Goal: Task Accomplishment & Management: Complete application form

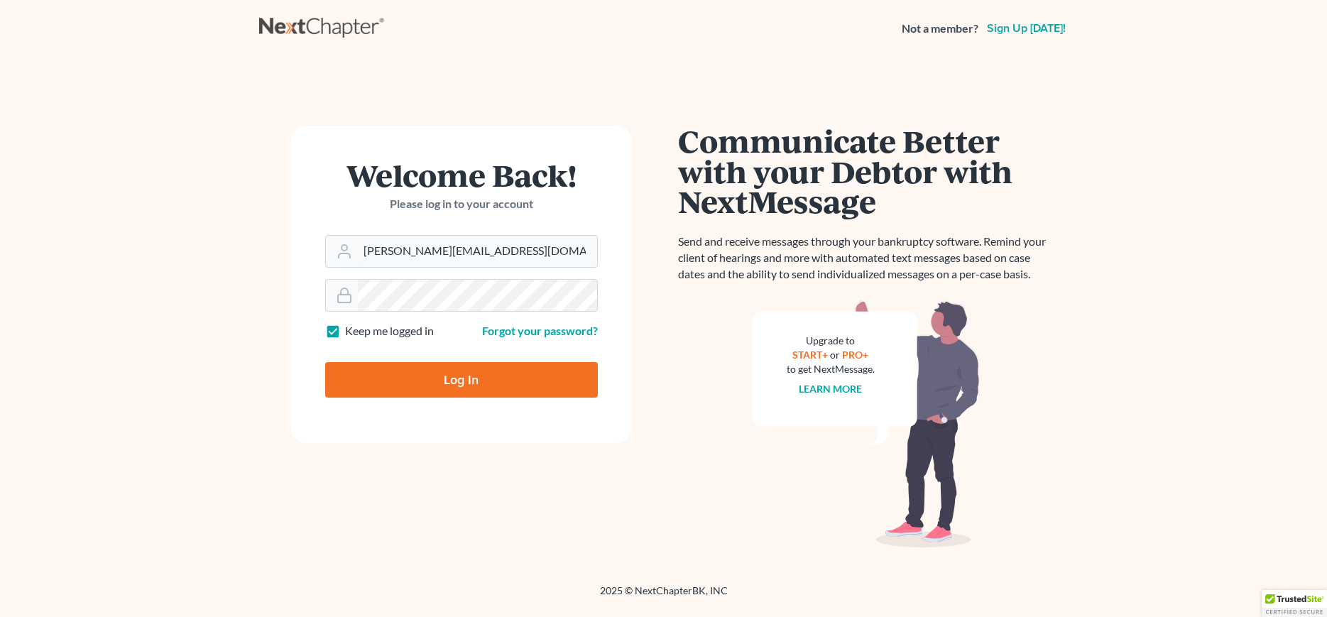
click at [491, 381] on input "Log In" at bounding box center [461, 380] width 273 height 36
type input "Thinking..."
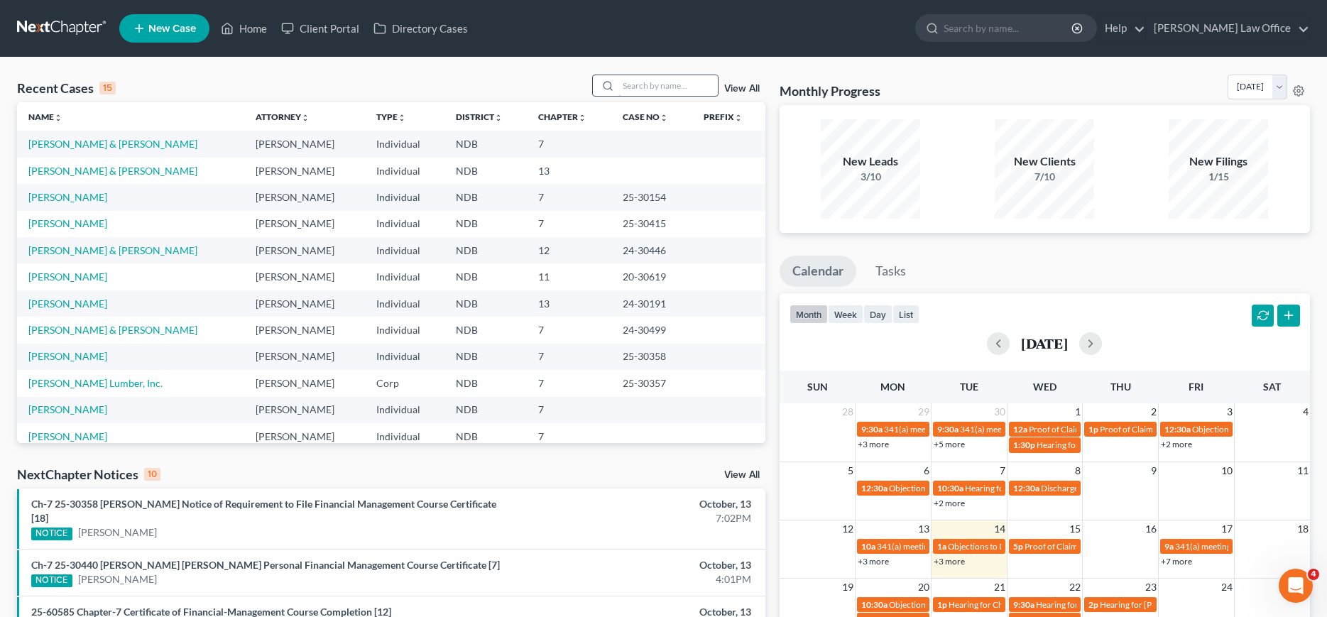
click at [631, 83] on input "search" at bounding box center [667, 85] width 99 height 21
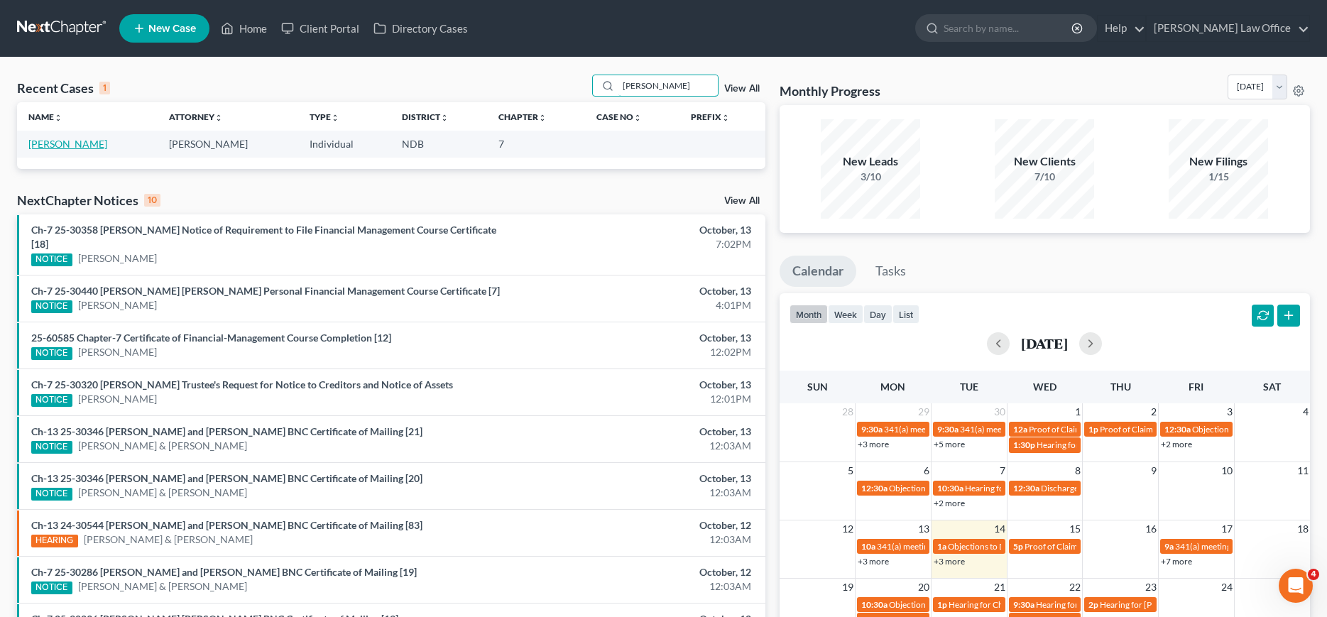
type input "gadd"
click at [46, 148] on link "Gaddie, David" at bounding box center [67, 144] width 79 height 12
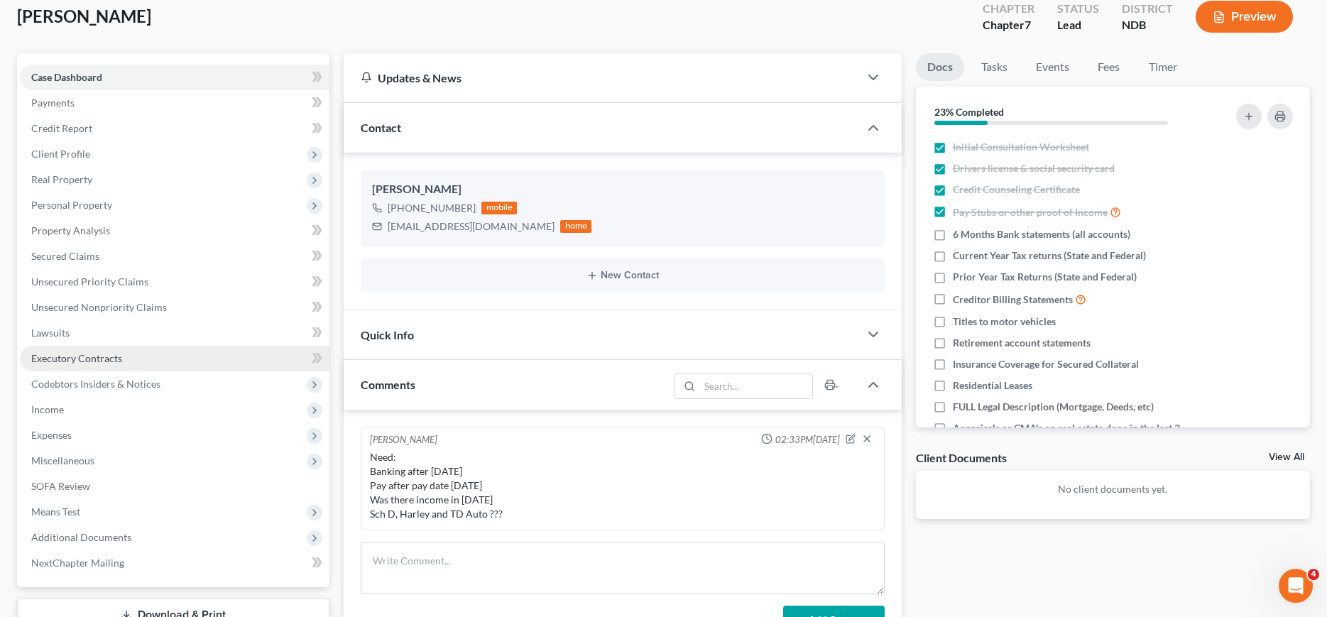
scroll to position [145, 0]
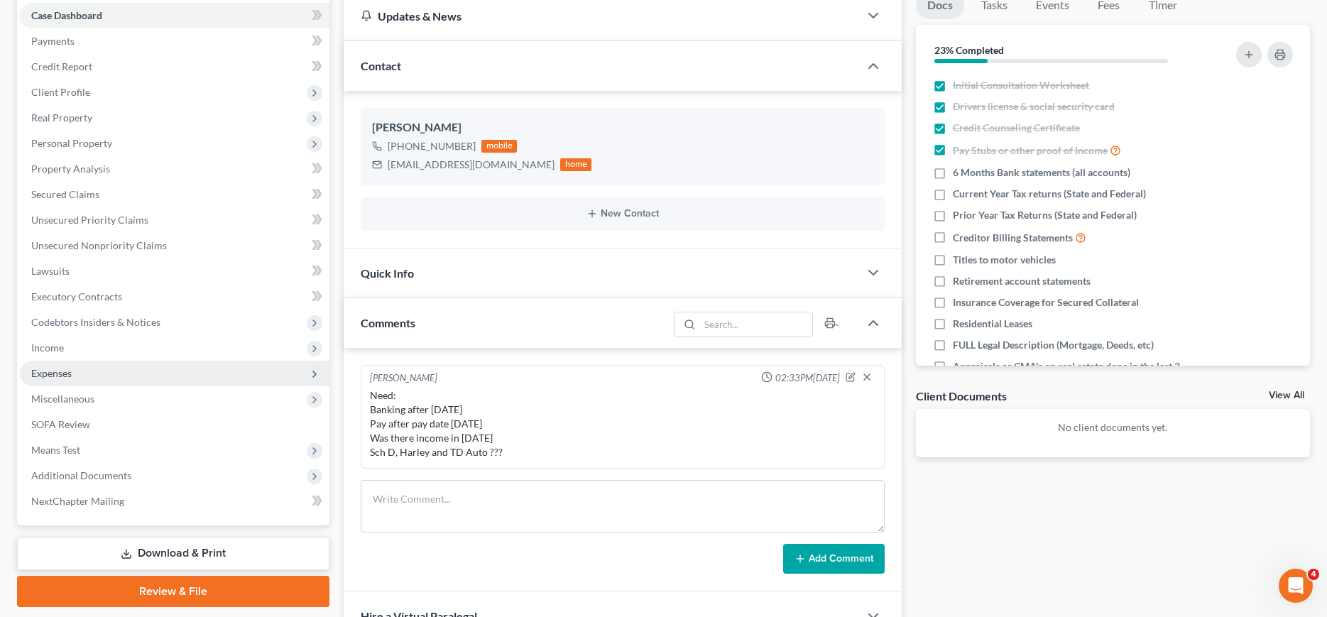
click at [52, 374] on span "Expenses" at bounding box center [51, 373] width 40 height 12
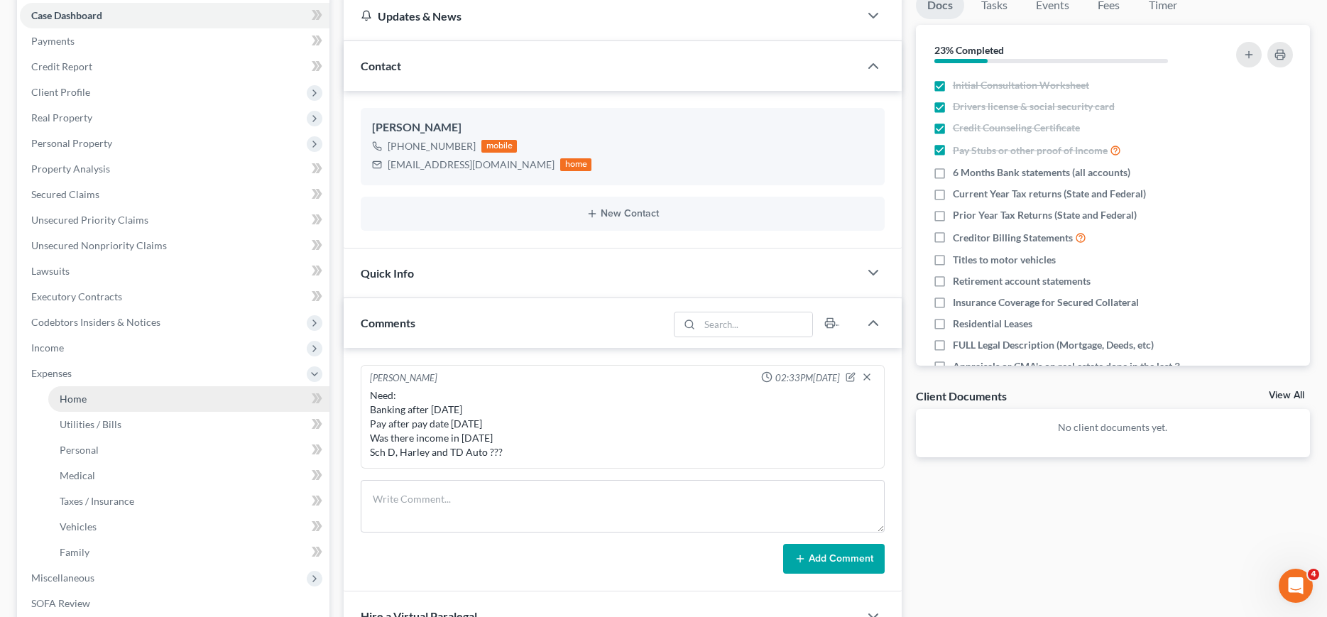
click at [64, 396] on span "Home" at bounding box center [73, 399] width 27 height 12
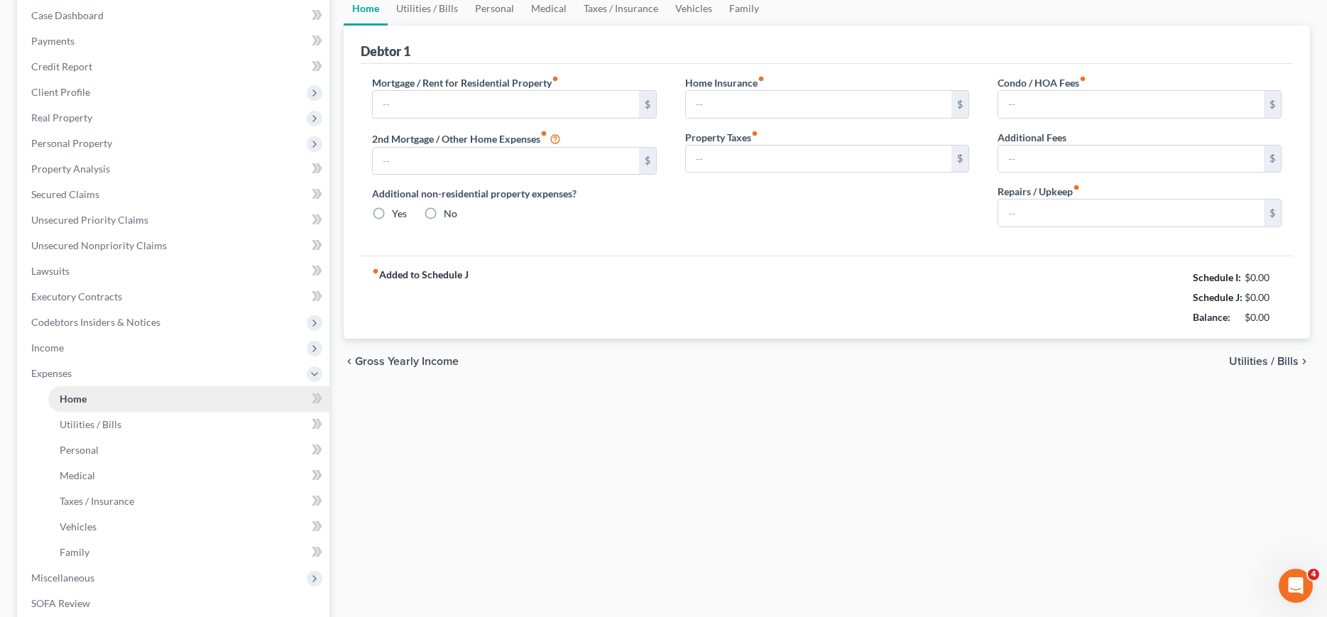
type input "0.00"
radio input "true"
type input "0.00"
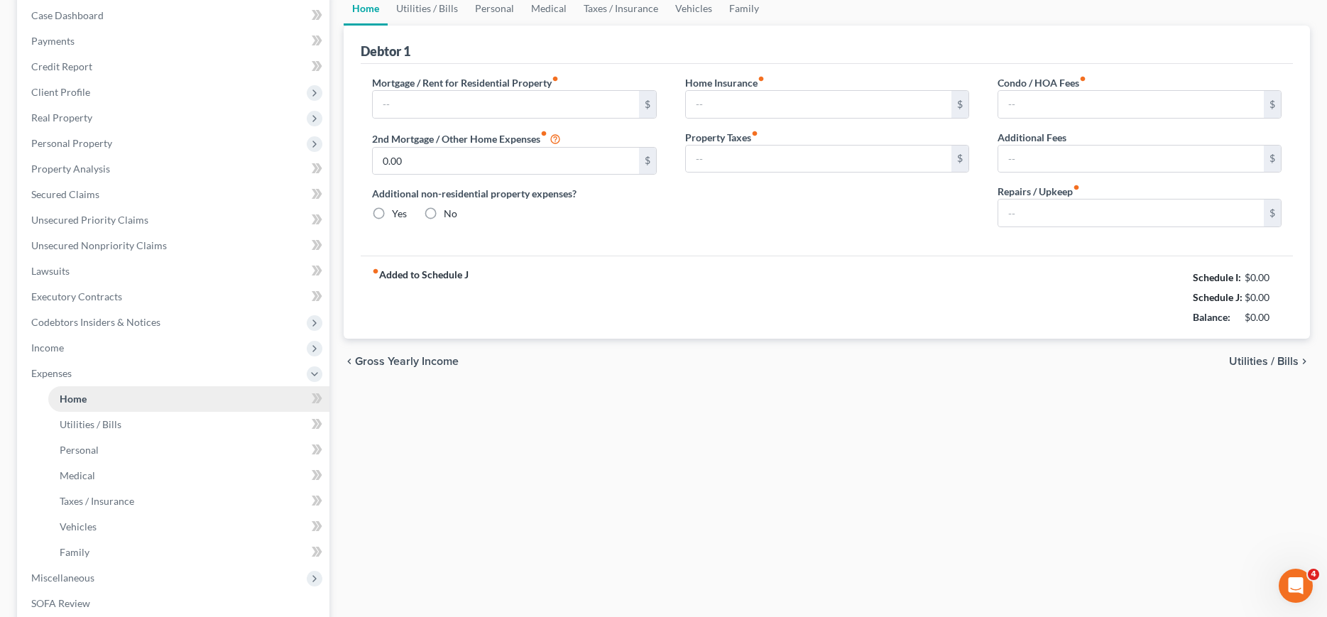
type input "0.00"
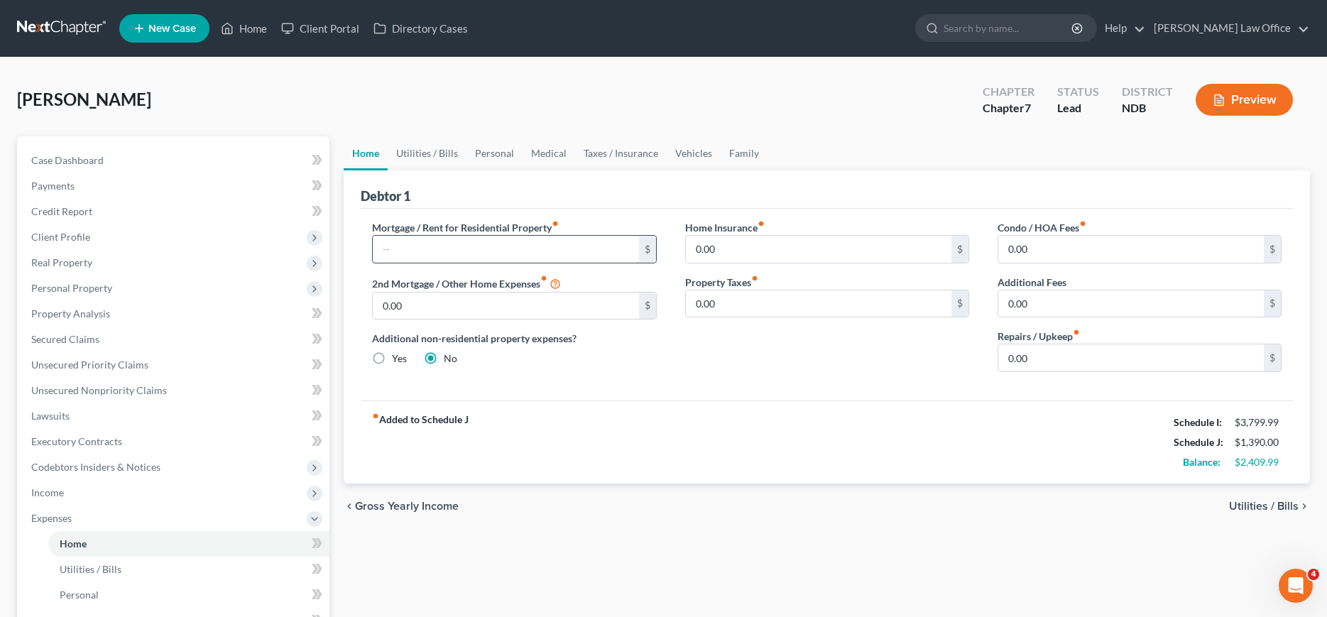
click at [460, 244] on input "text" at bounding box center [506, 249] width 266 height 27
click at [418, 146] on link "Utilities / Bills" at bounding box center [427, 153] width 79 height 34
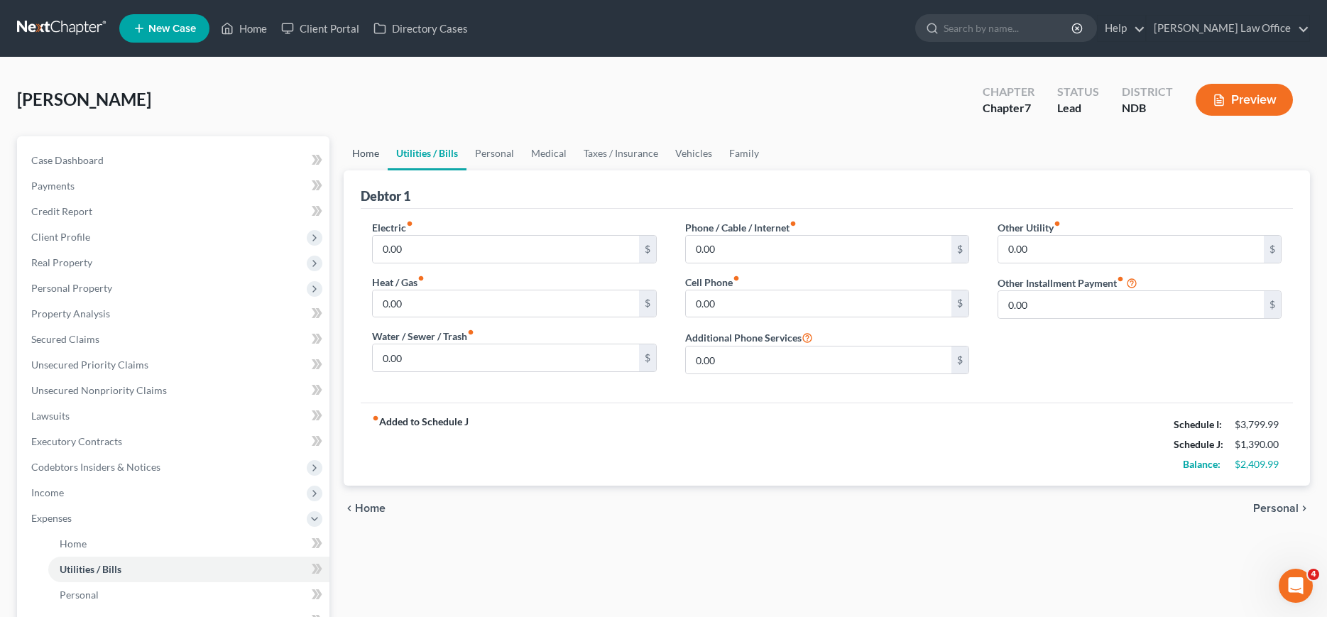
click at [364, 158] on link "Home" at bounding box center [366, 153] width 44 height 34
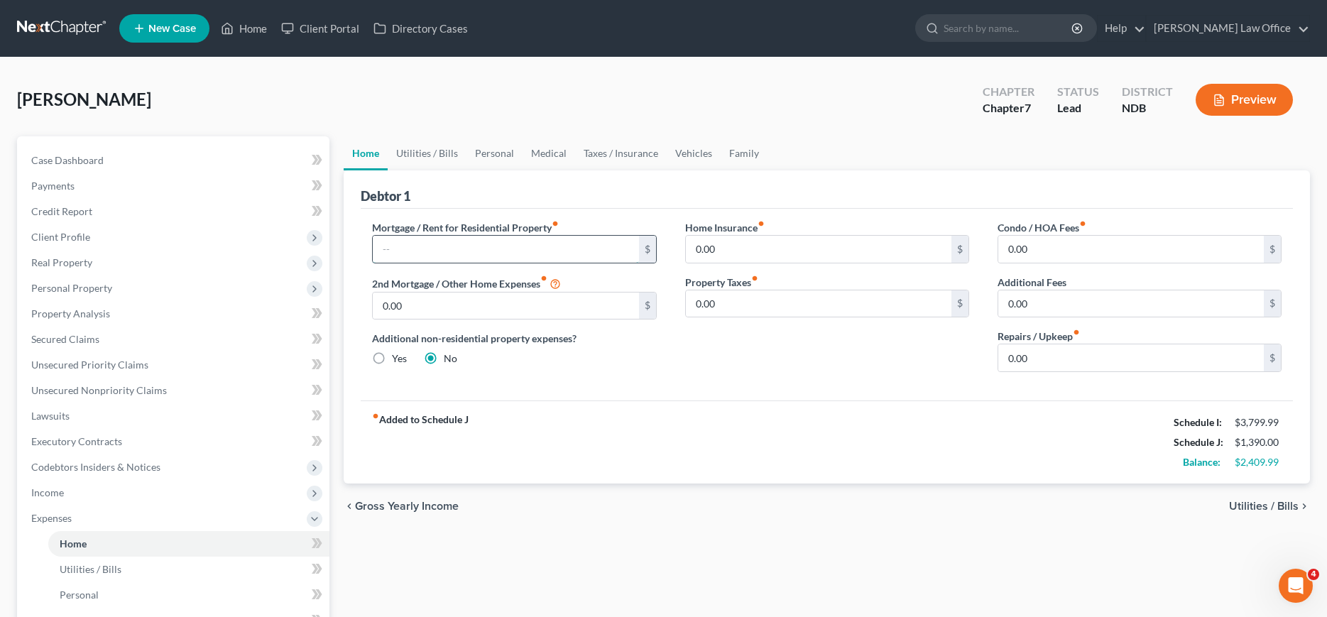
click at [467, 257] on input "text" at bounding box center [506, 249] width 266 height 27
type input "8"
type input "500.00"
click at [432, 157] on link "Utilities / Bills" at bounding box center [427, 153] width 79 height 34
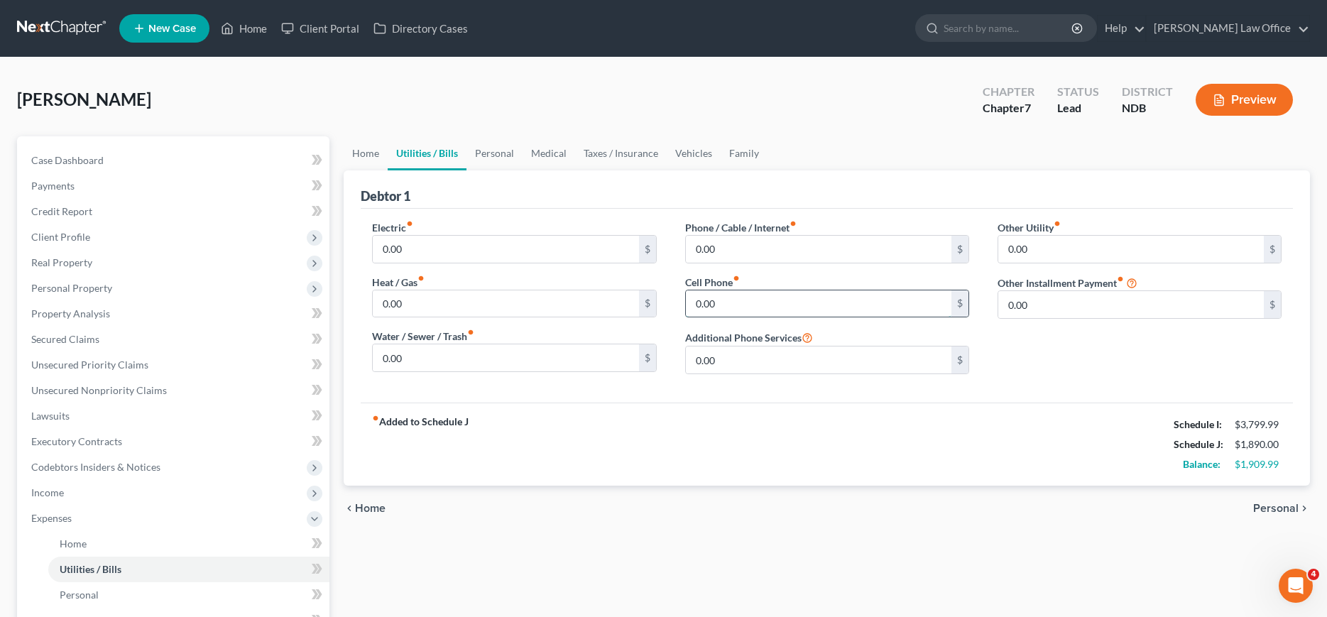
click at [754, 304] on input "0.00" at bounding box center [819, 303] width 266 height 27
type input "80.00"
click at [778, 240] on input "0.00" at bounding box center [819, 249] width 266 height 27
type input "50.00"
click at [360, 151] on link "Home" at bounding box center [366, 153] width 44 height 34
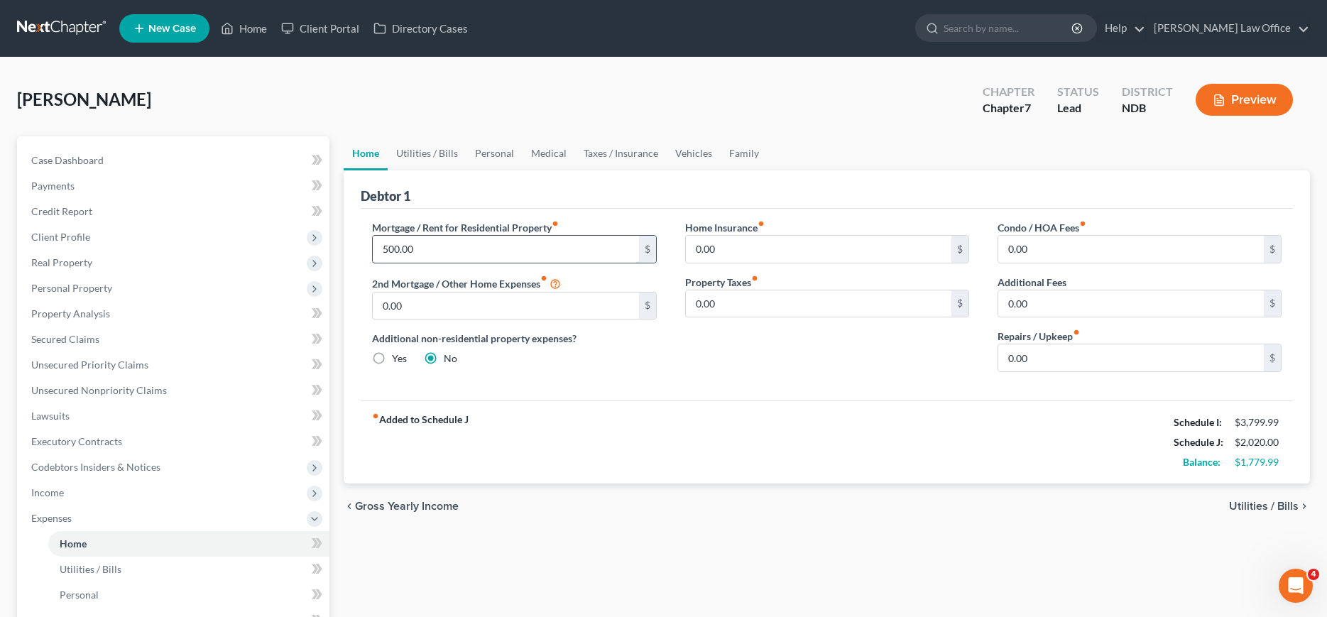
click at [432, 251] on input "500.00" at bounding box center [506, 249] width 266 height 27
click at [434, 247] on input "500.00" at bounding box center [506, 249] width 266 height 27
click at [435, 246] on input "500.00" at bounding box center [506, 249] width 266 height 27
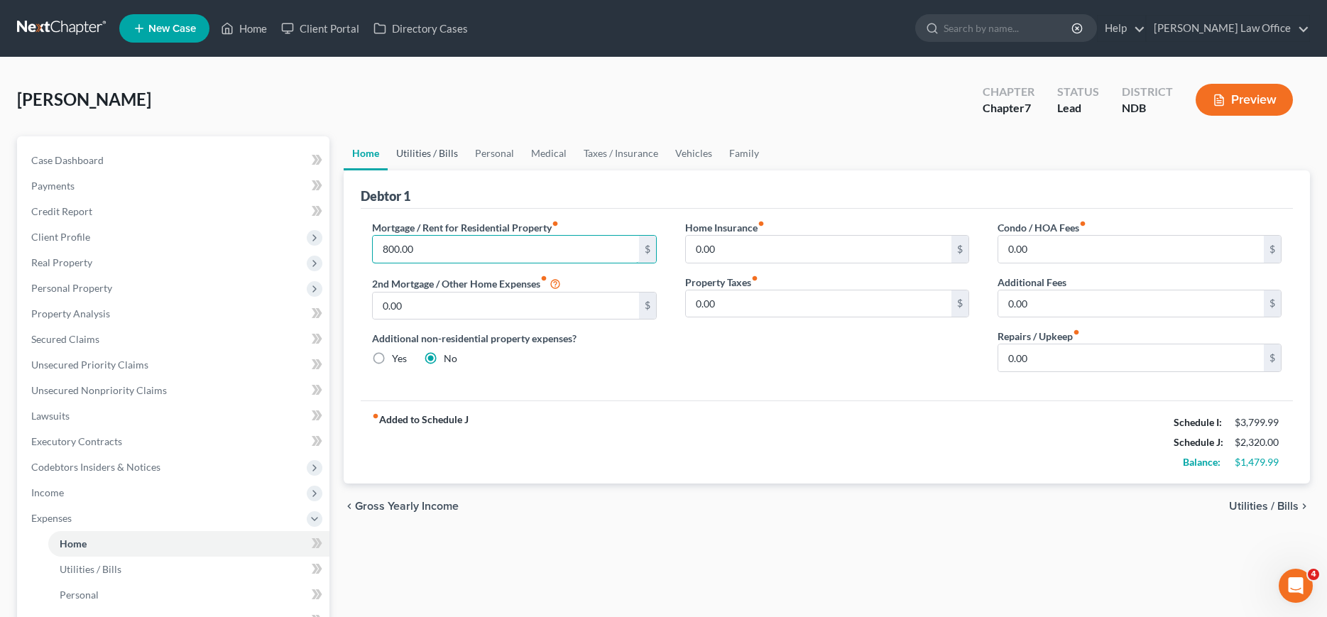
type input "800.00"
click at [430, 152] on link "Utilities / Bills" at bounding box center [427, 153] width 79 height 34
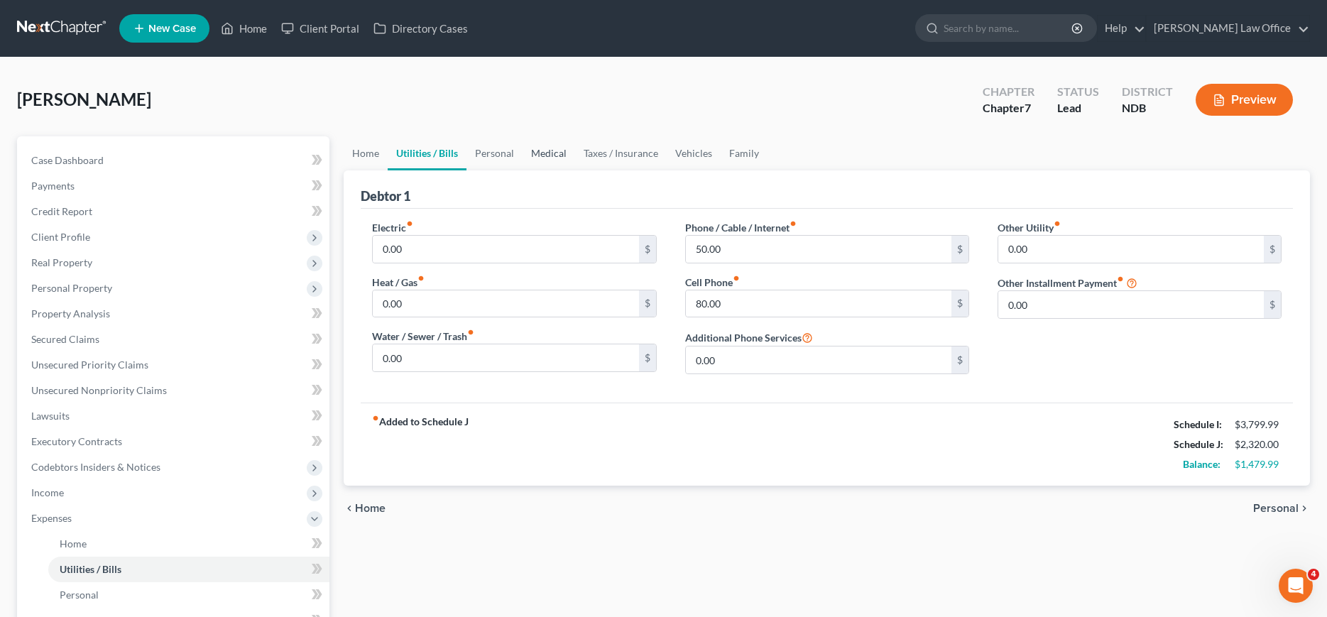
click at [543, 151] on link "Medical" at bounding box center [549, 153] width 53 height 34
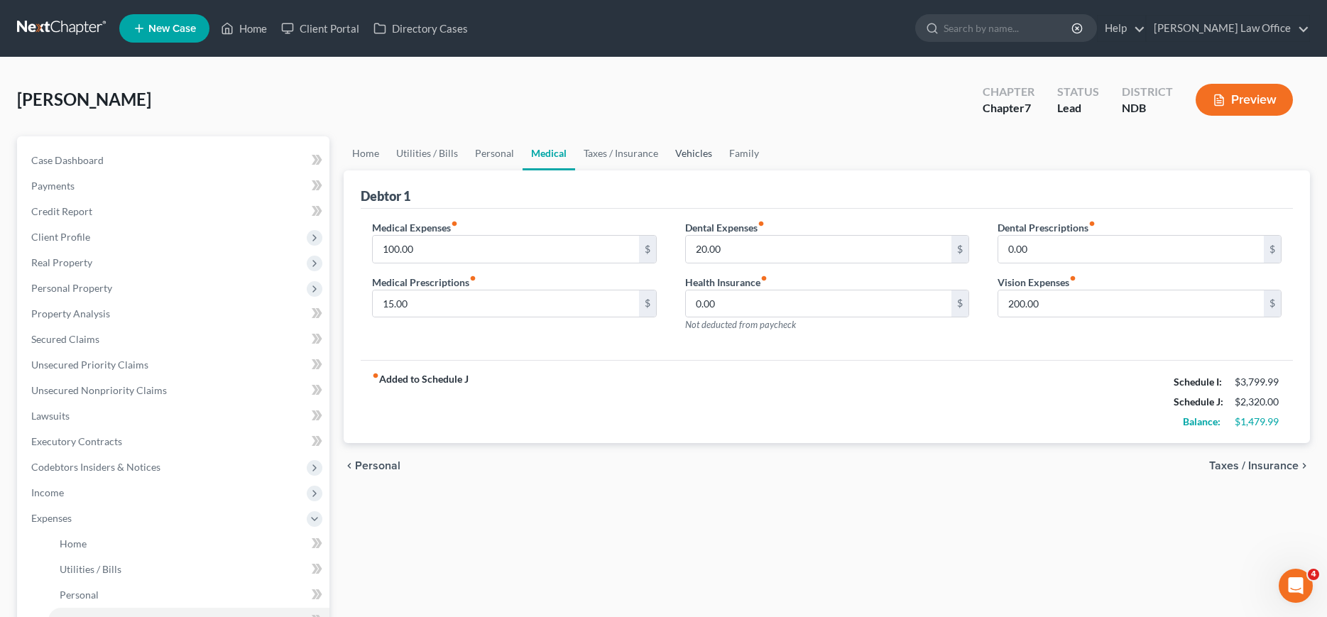
click at [692, 153] on link "Vehicles" at bounding box center [694, 153] width 54 height 34
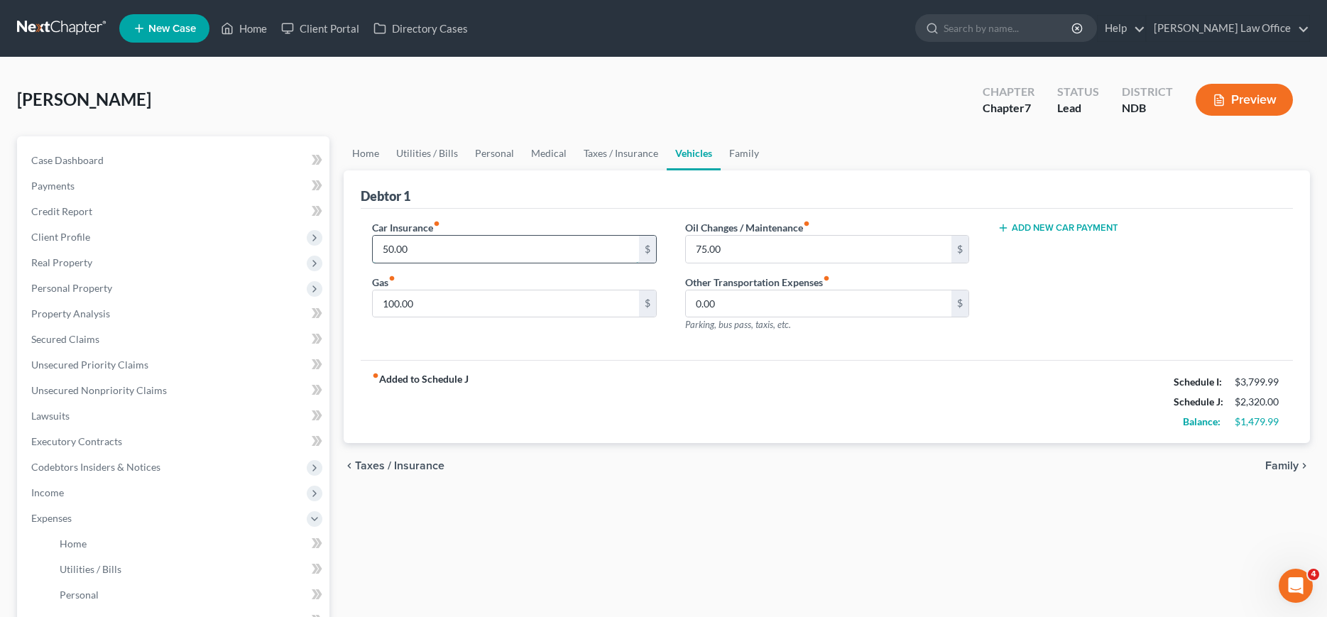
click at [452, 247] on input "50.00" at bounding box center [506, 249] width 266 height 27
type input "160.00"
click at [430, 299] on input "100.00" at bounding box center [506, 303] width 266 height 27
type input "125.00"
click at [622, 151] on link "Taxes / Insurance" at bounding box center [621, 153] width 92 height 34
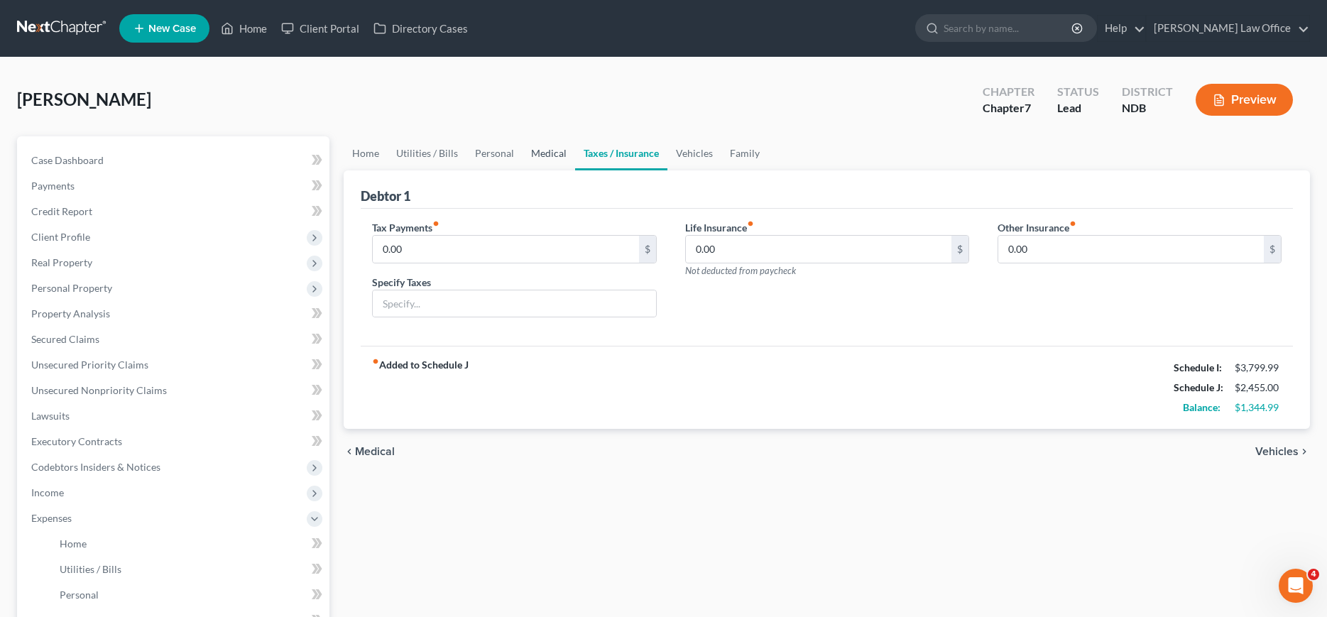
click at [530, 150] on link "Medical" at bounding box center [549, 153] width 53 height 34
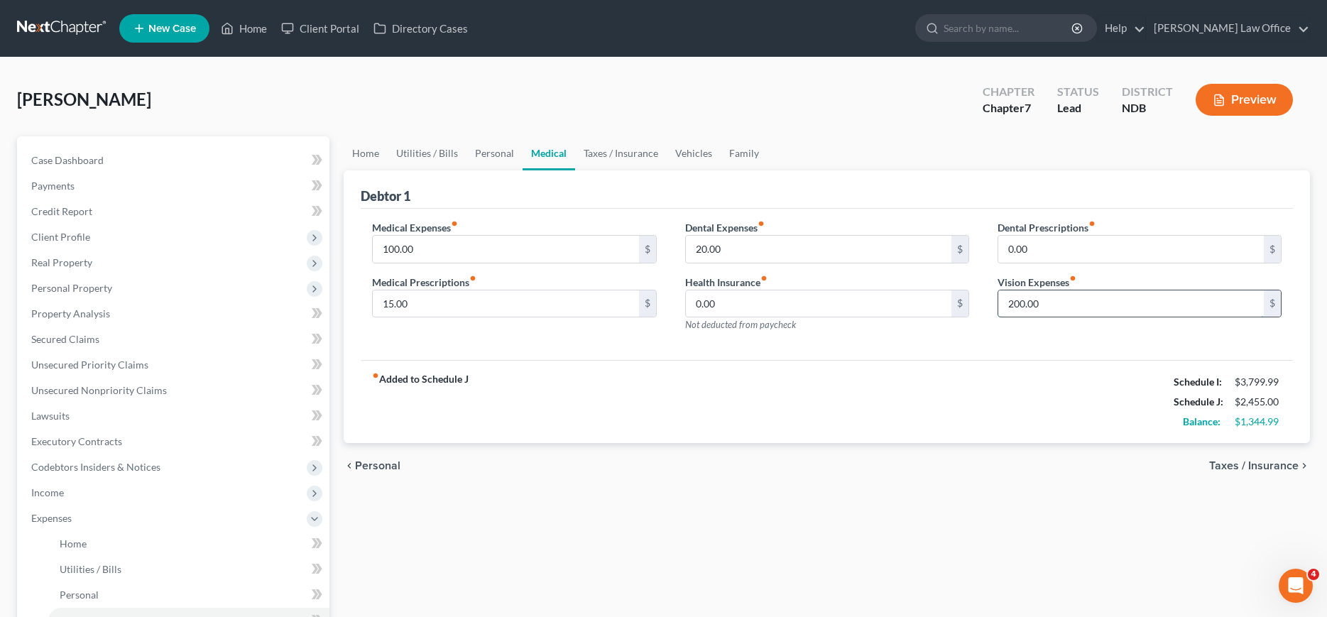
click at [1070, 298] on input "200.00" at bounding box center [1131, 303] width 266 height 27
type input "20.00"
click at [609, 158] on link "Taxes / Insurance" at bounding box center [621, 153] width 92 height 34
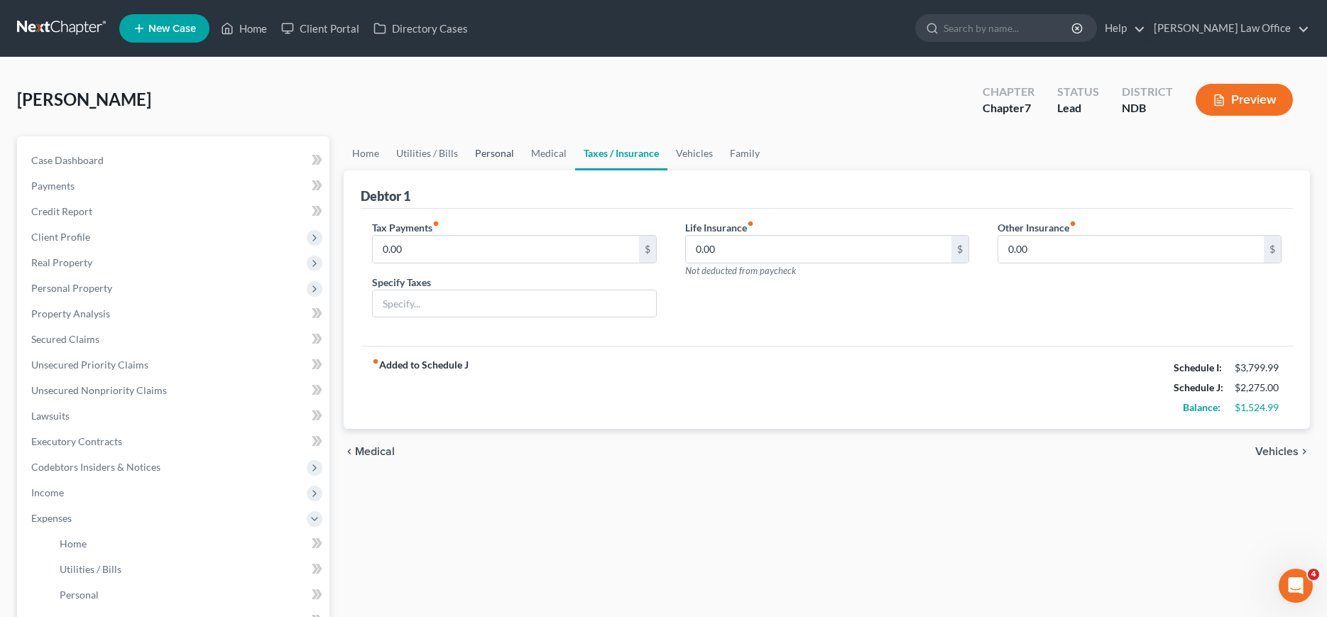
click at [479, 156] on link "Personal" at bounding box center [495, 153] width 56 height 34
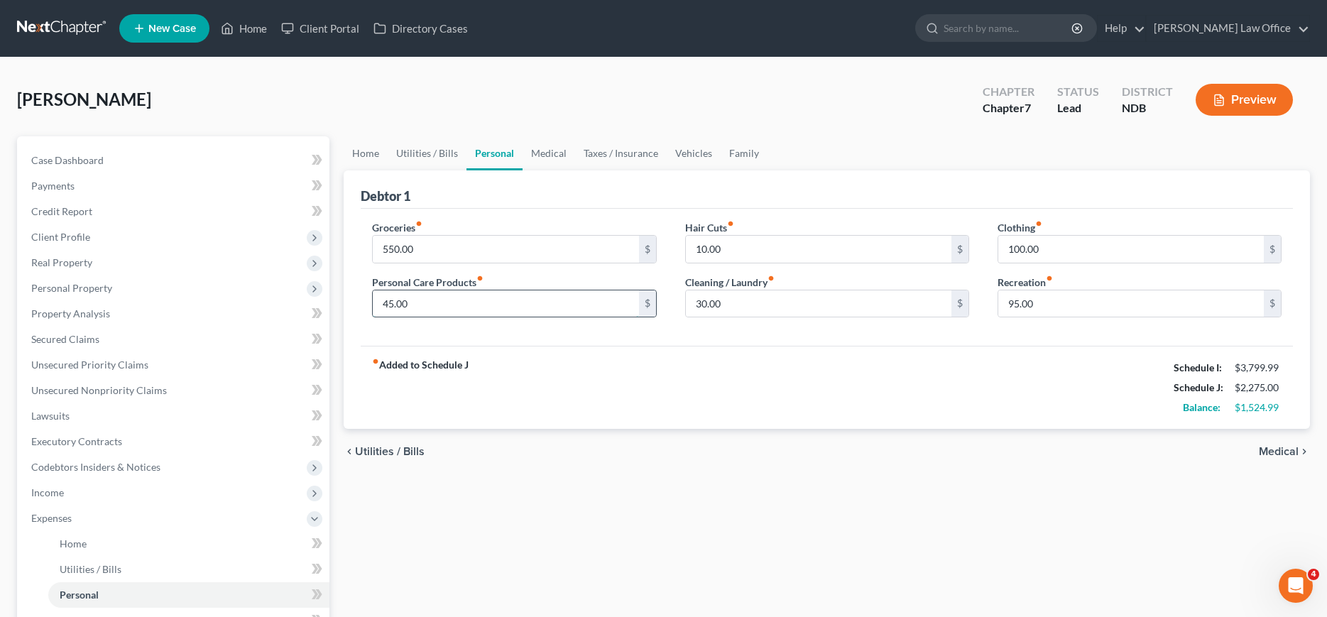
click at [446, 299] on input "45.00" at bounding box center [506, 303] width 266 height 27
type input "60.00"
click at [430, 160] on link "Utilities / Bills" at bounding box center [427, 153] width 79 height 34
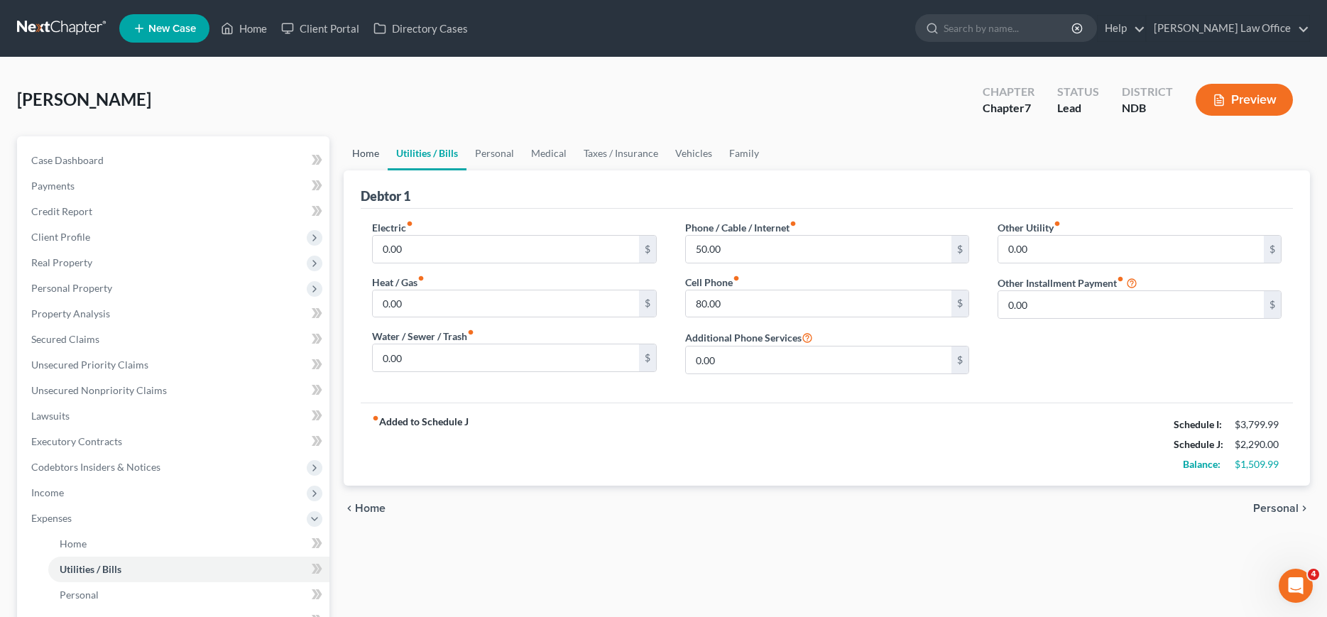
click at [365, 146] on link "Home" at bounding box center [366, 153] width 44 height 34
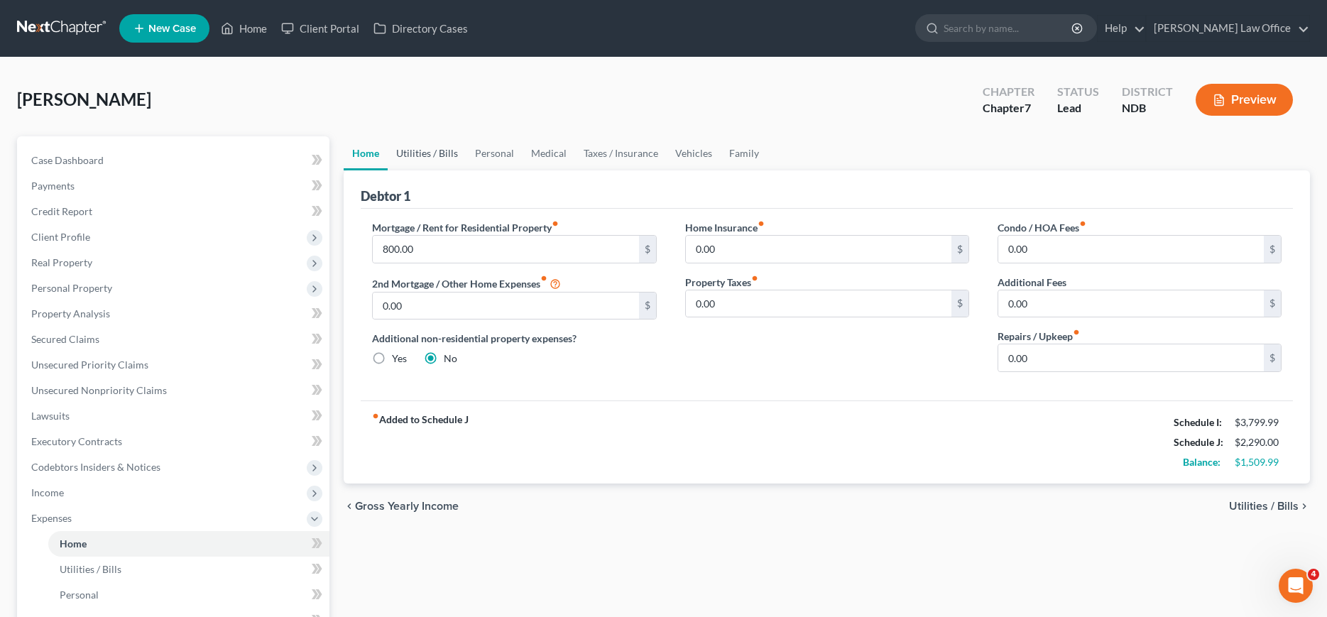
click at [414, 149] on link "Utilities / Bills" at bounding box center [427, 153] width 79 height 34
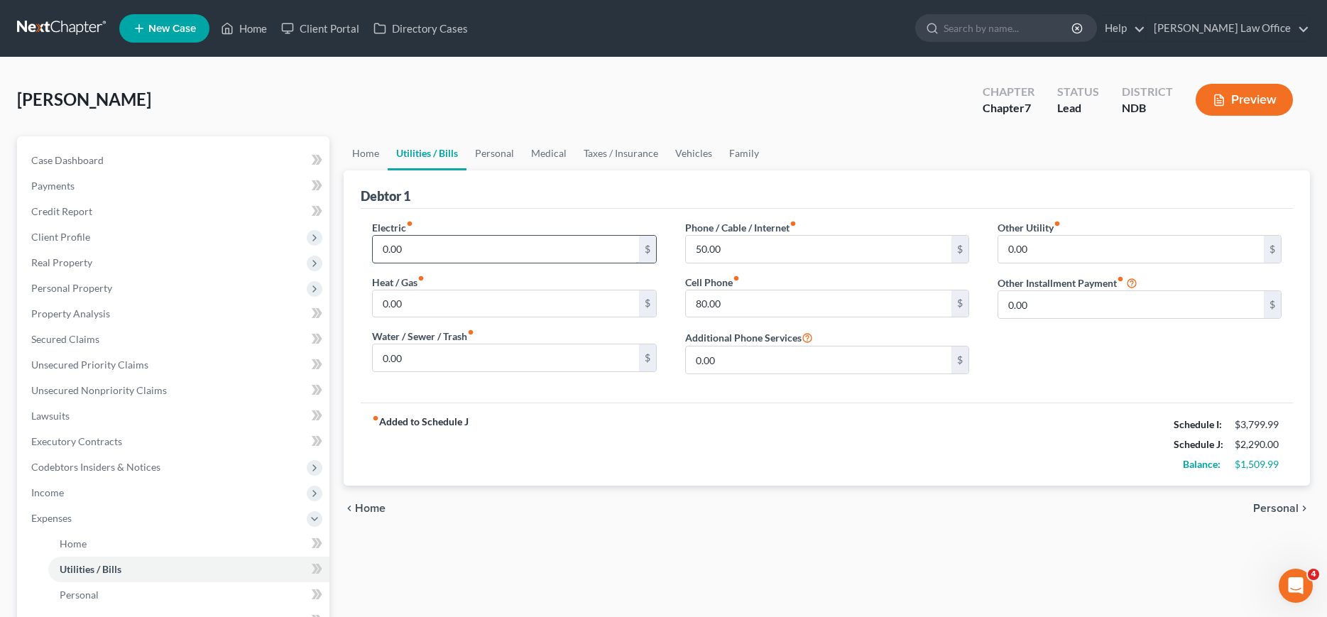
click at [433, 248] on input "0.00" at bounding box center [506, 249] width 266 height 27
click at [423, 302] on input "0.00" at bounding box center [506, 303] width 266 height 27
click at [418, 249] on input "90.00" at bounding box center [506, 249] width 266 height 27
type input "100.00"
click at [433, 303] on input "0.00" at bounding box center [506, 303] width 266 height 27
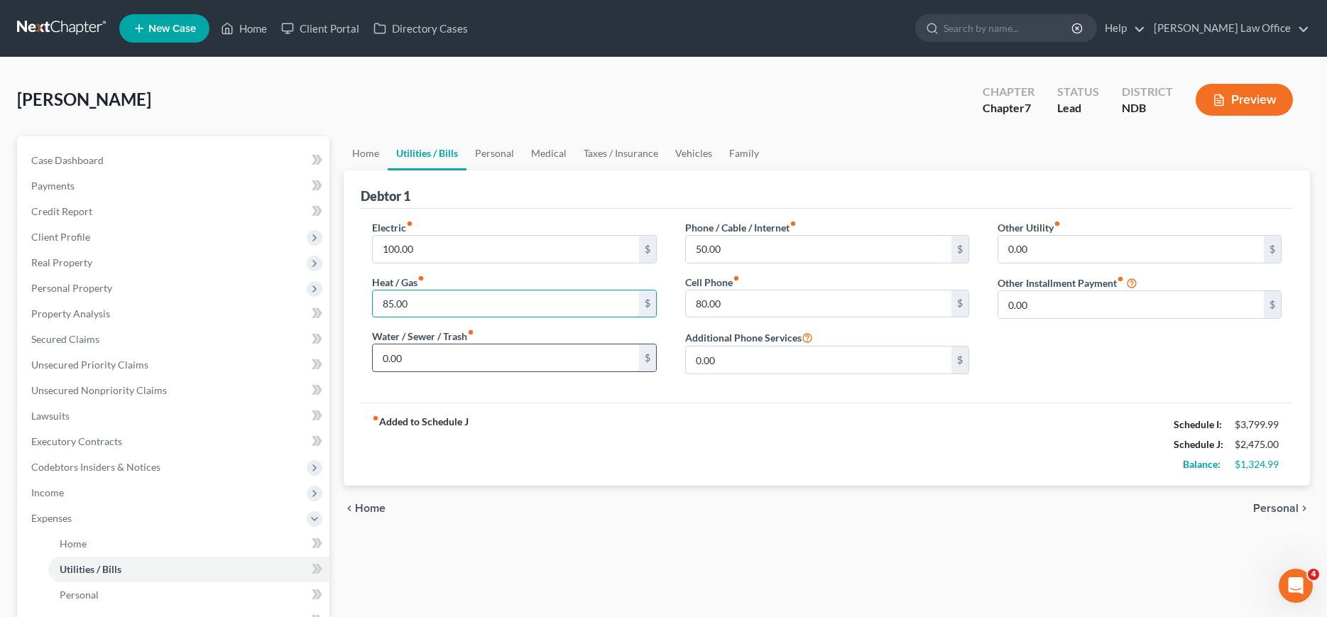
type input "85.00"
click at [440, 354] on input "0.00" at bounding box center [506, 357] width 266 height 27
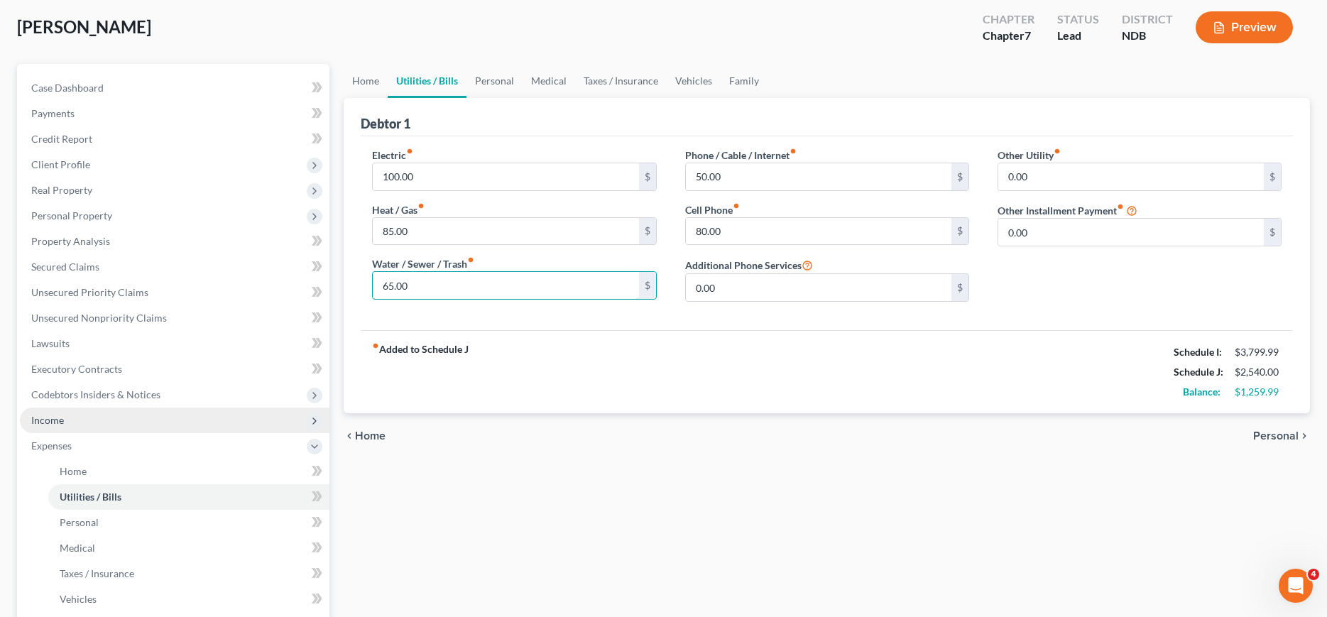
type input "65.00"
click at [44, 418] on span "Income" at bounding box center [47, 420] width 33 height 12
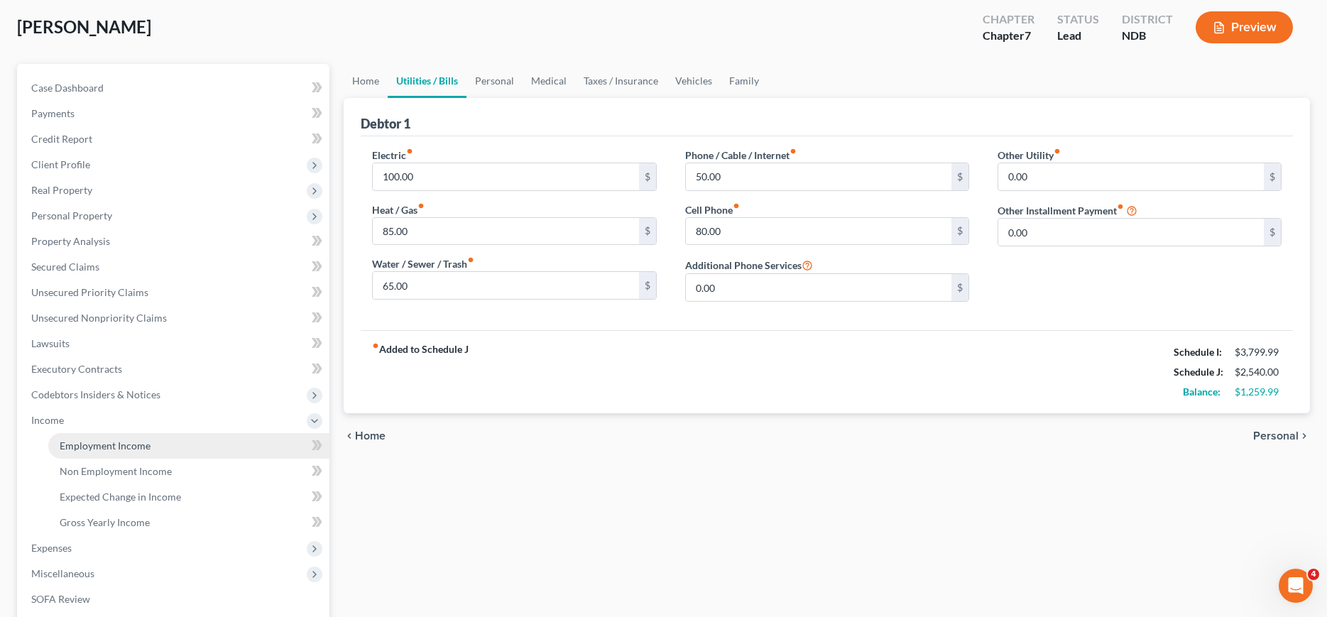
click at [70, 446] on span "Employment Income" at bounding box center [105, 446] width 91 height 12
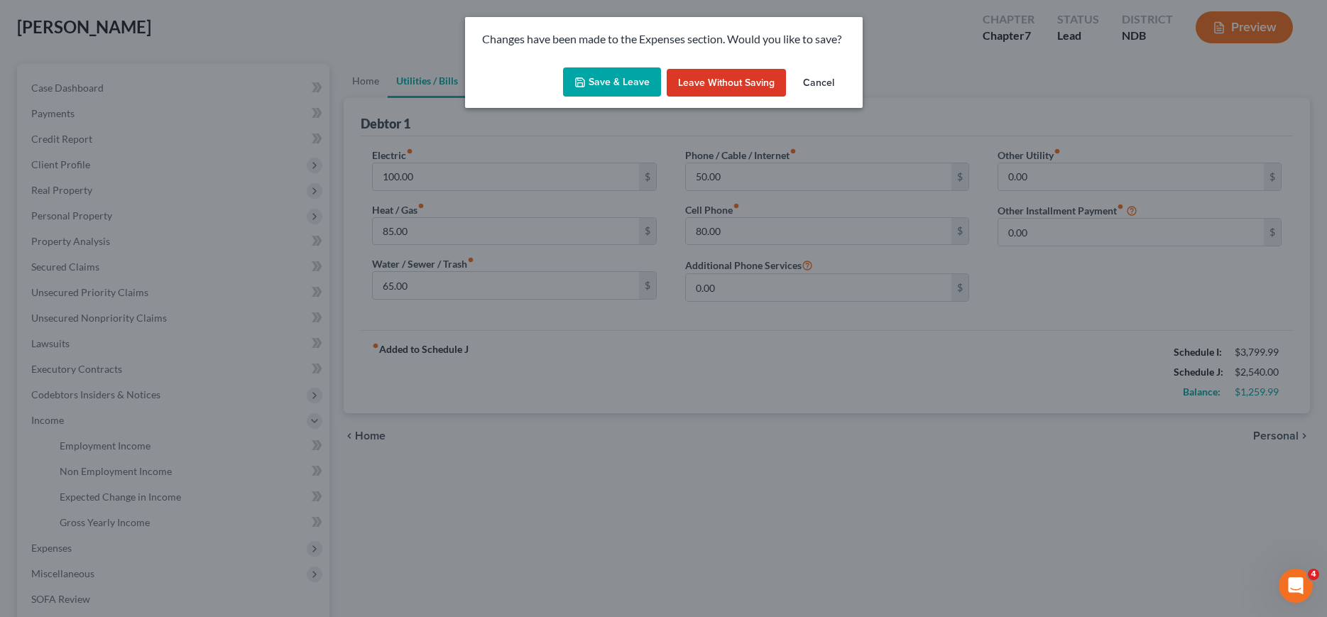
click at [586, 82] on icon "button" at bounding box center [579, 82] width 11 height 11
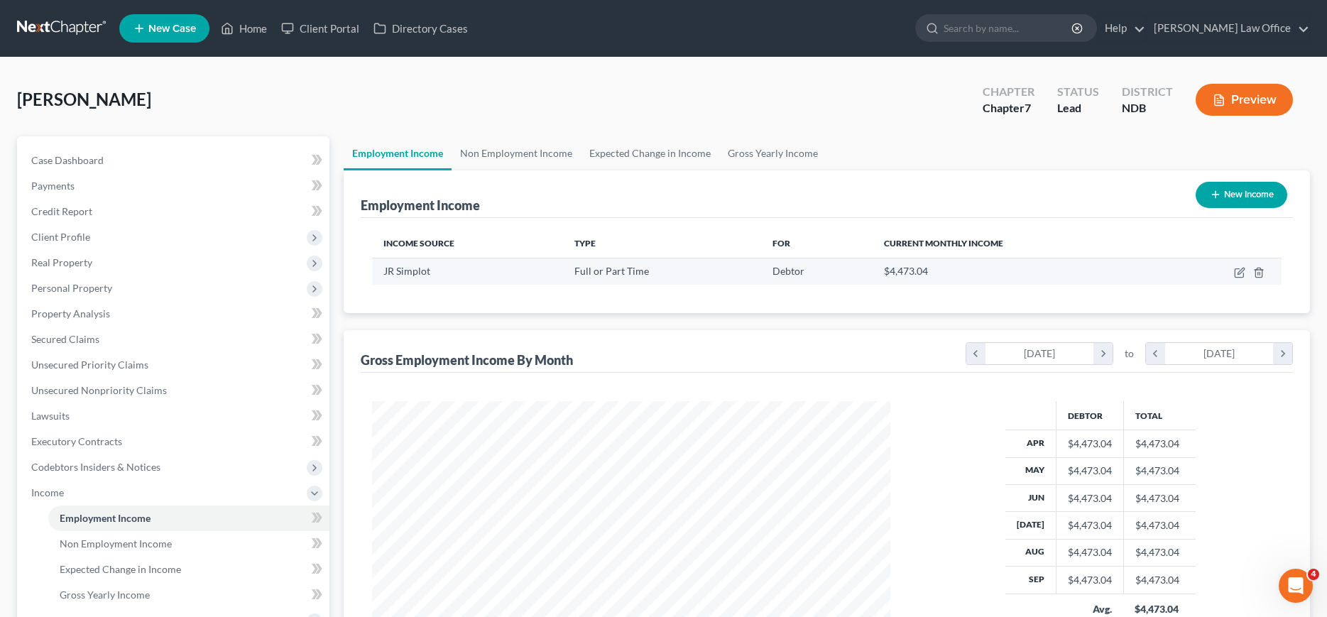
click at [1233, 274] on td at bounding box center [1222, 271] width 120 height 27
click at [1237, 274] on icon "button" at bounding box center [1239, 272] width 11 height 11
select select "0"
select select "13"
select select "2"
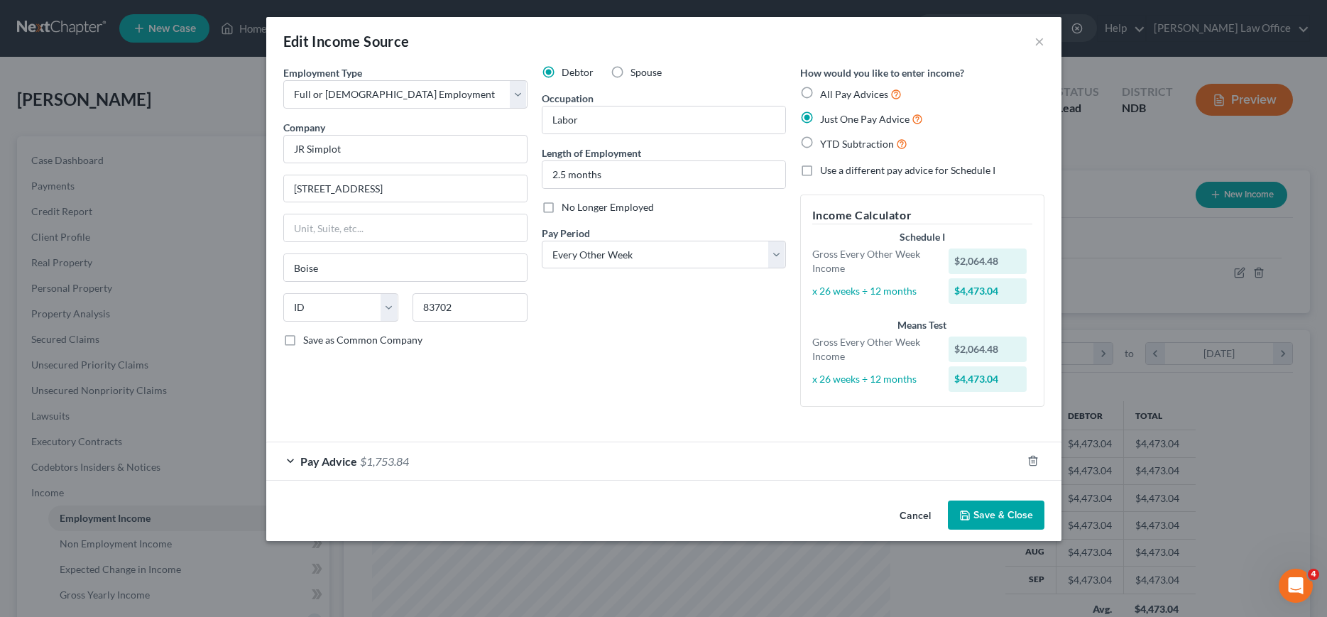
click at [361, 459] on span "$1,753.84" at bounding box center [384, 460] width 49 height 13
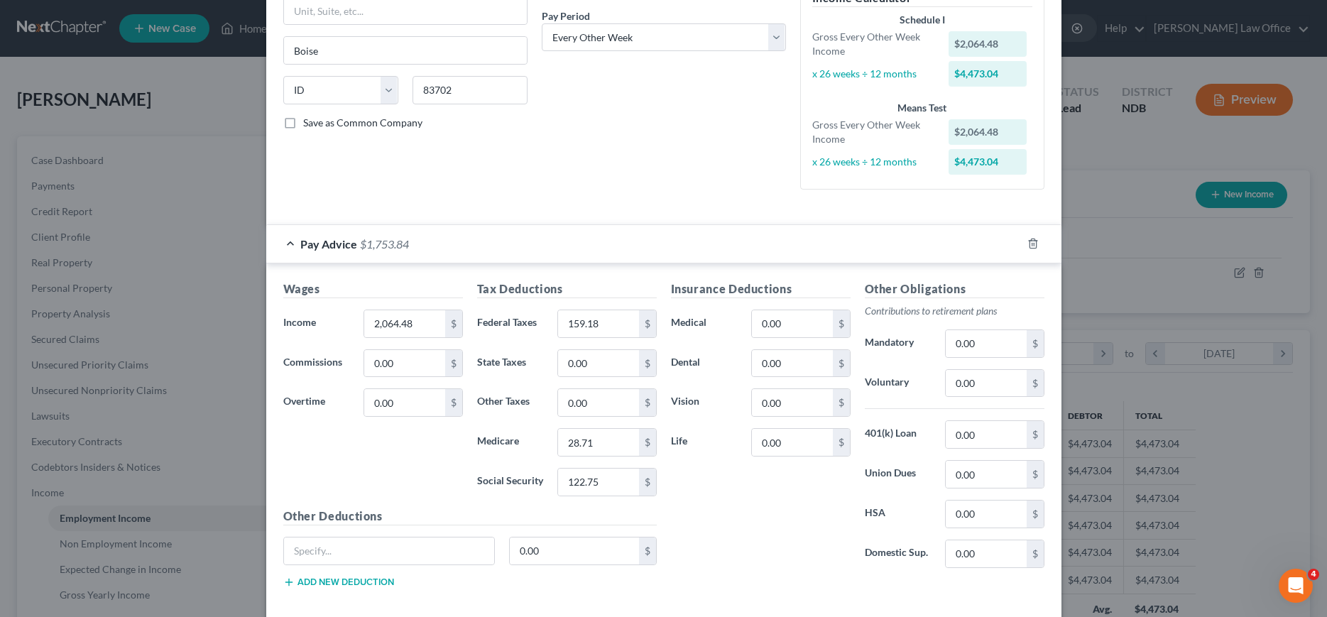
scroll to position [145, 0]
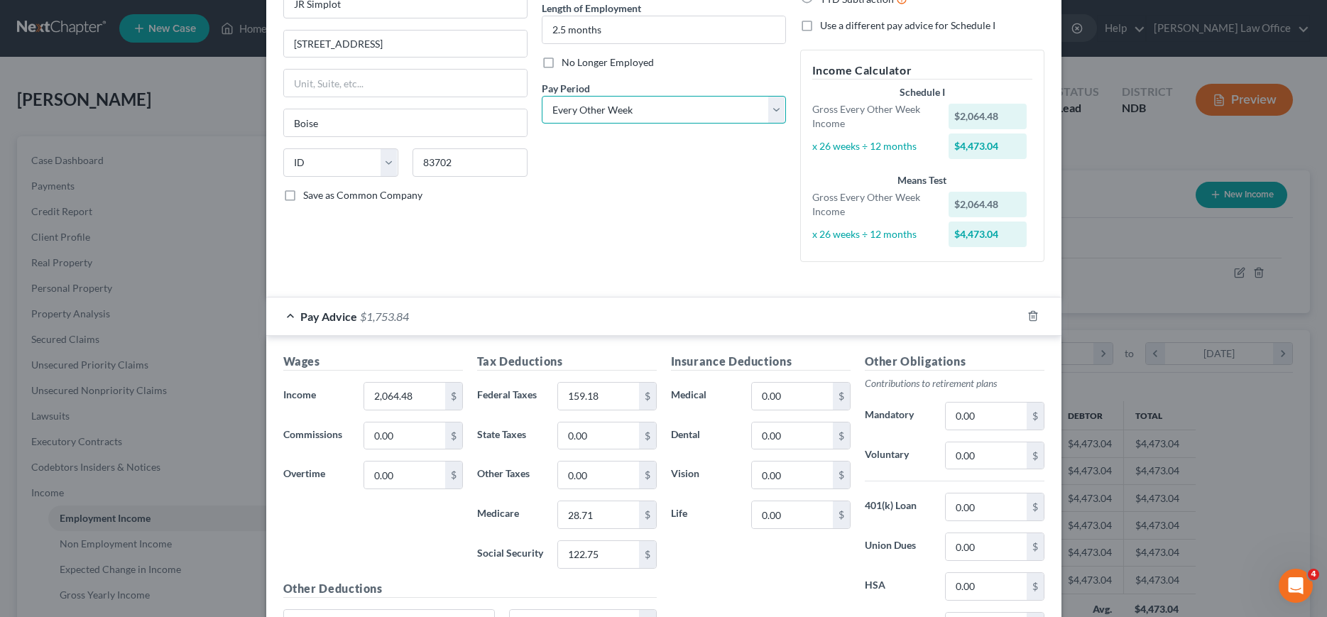
click option "Every Other Week" at bounding box center [0, 0] width 0 height 0
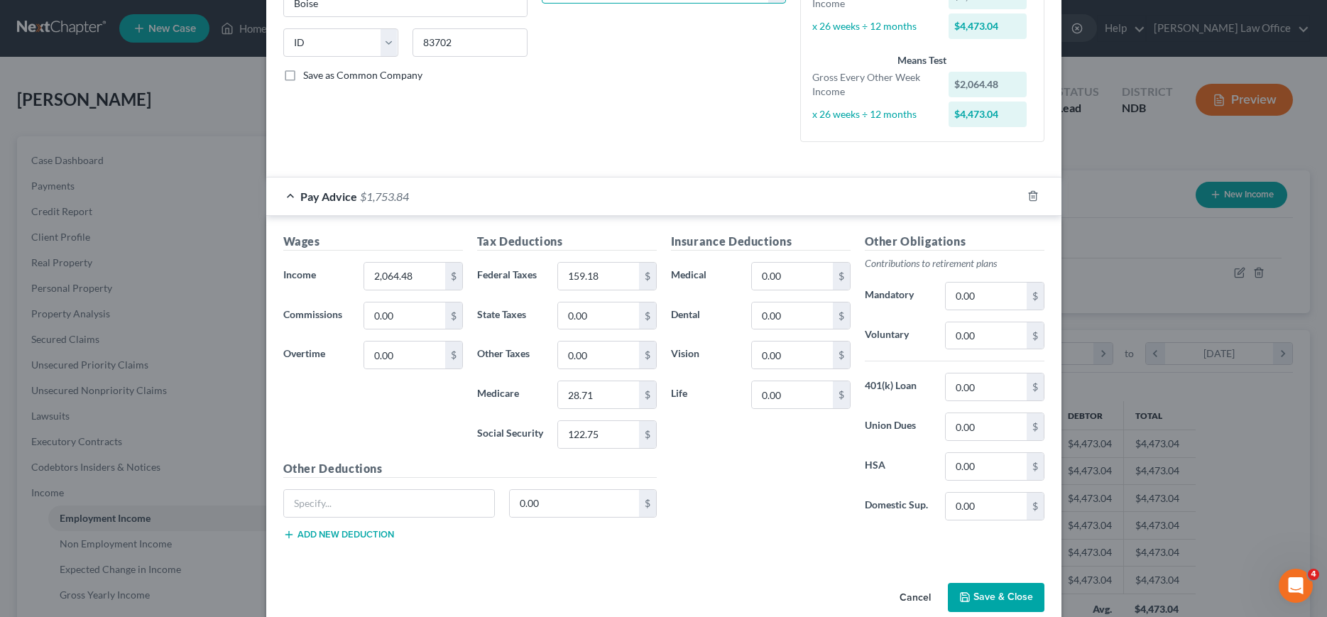
scroll to position [288, 0]
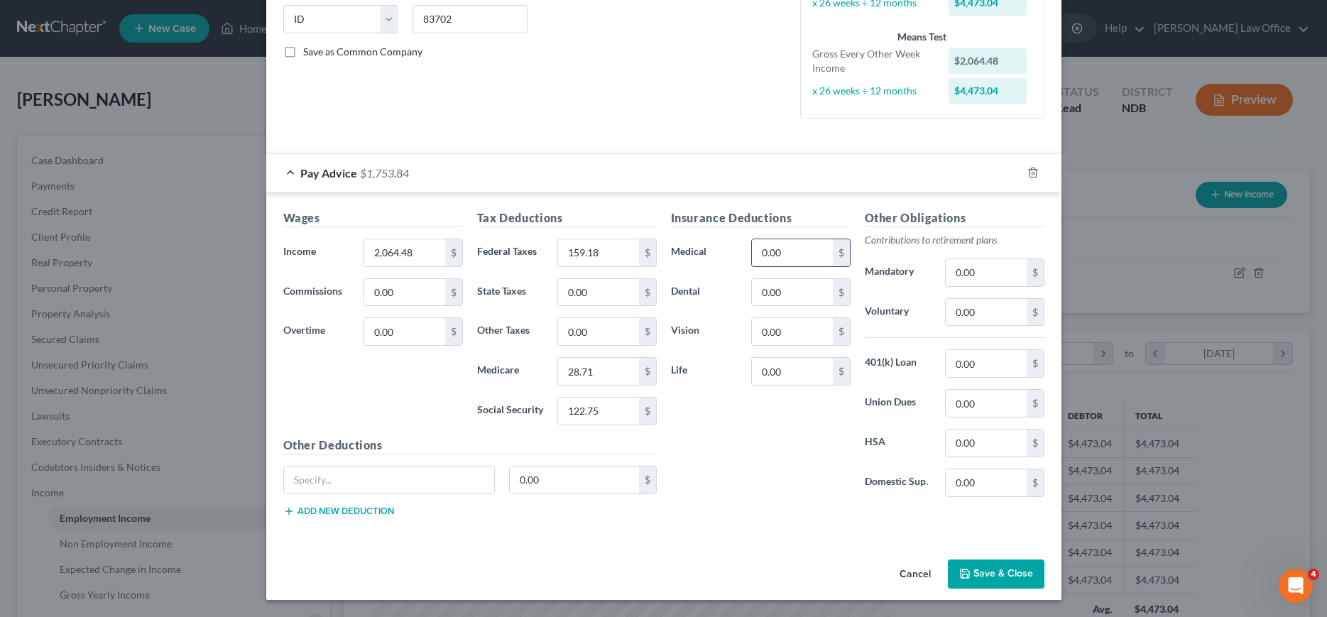
click at [789, 249] on input "0.00" at bounding box center [792, 252] width 80 height 27
type input "71.00"
type input "16.25"
click at [1010, 574] on button "Save & Close" at bounding box center [996, 575] width 97 height 30
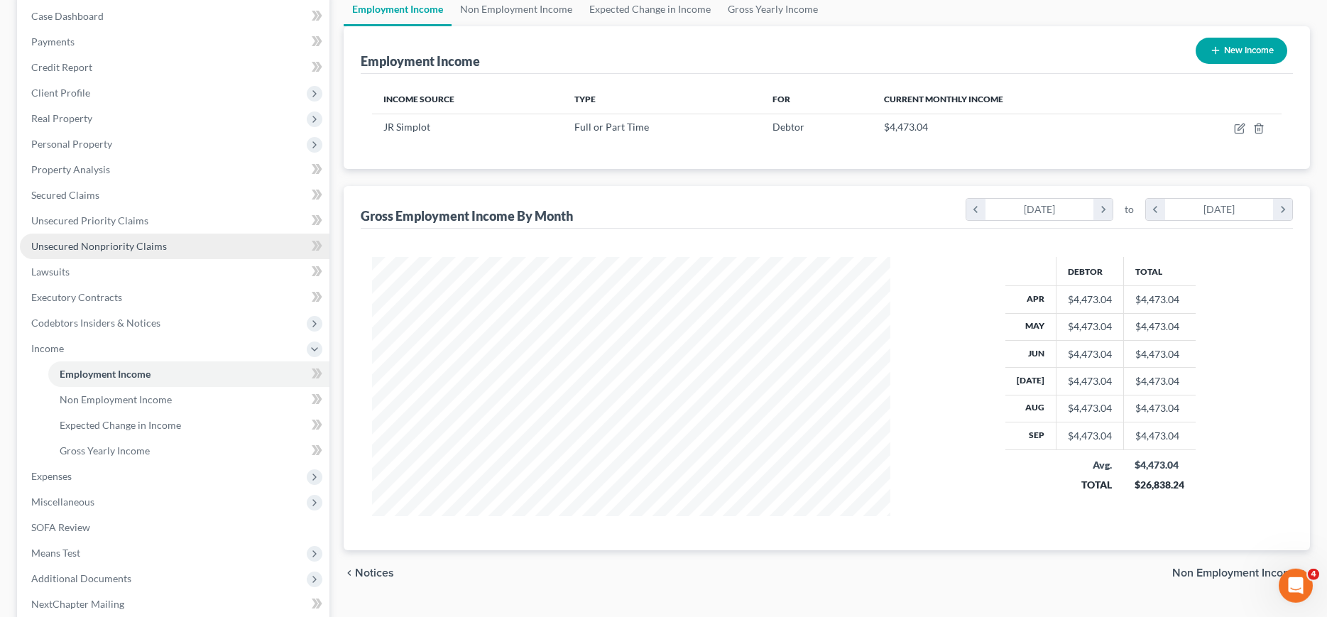
scroll to position [145, 0]
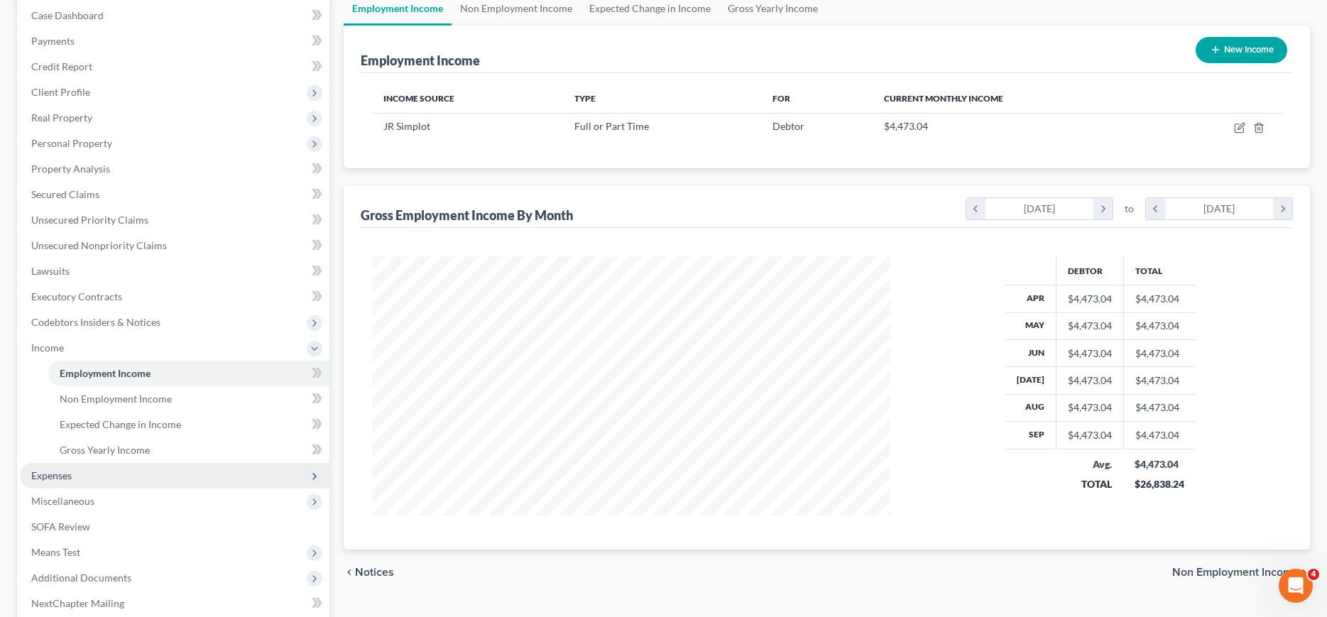
click at [51, 470] on span "Expenses" at bounding box center [51, 475] width 40 height 12
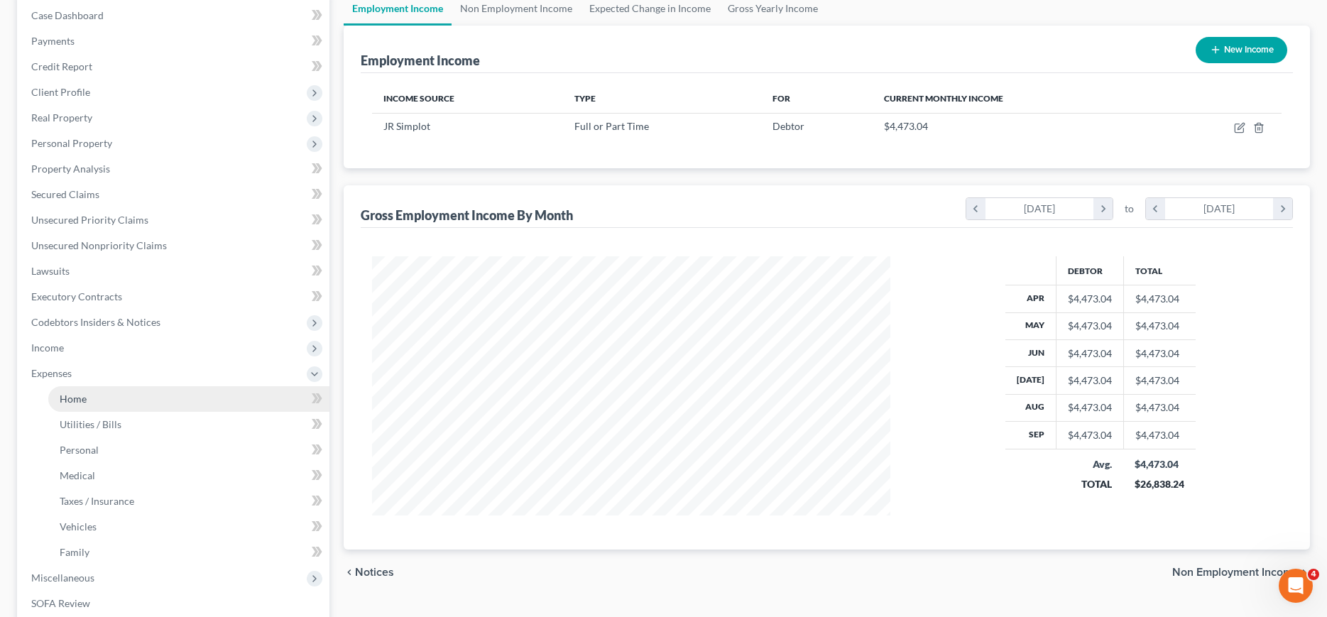
click at [78, 398] on span "Home" at bounding box center [73, 399] width 27 height 12
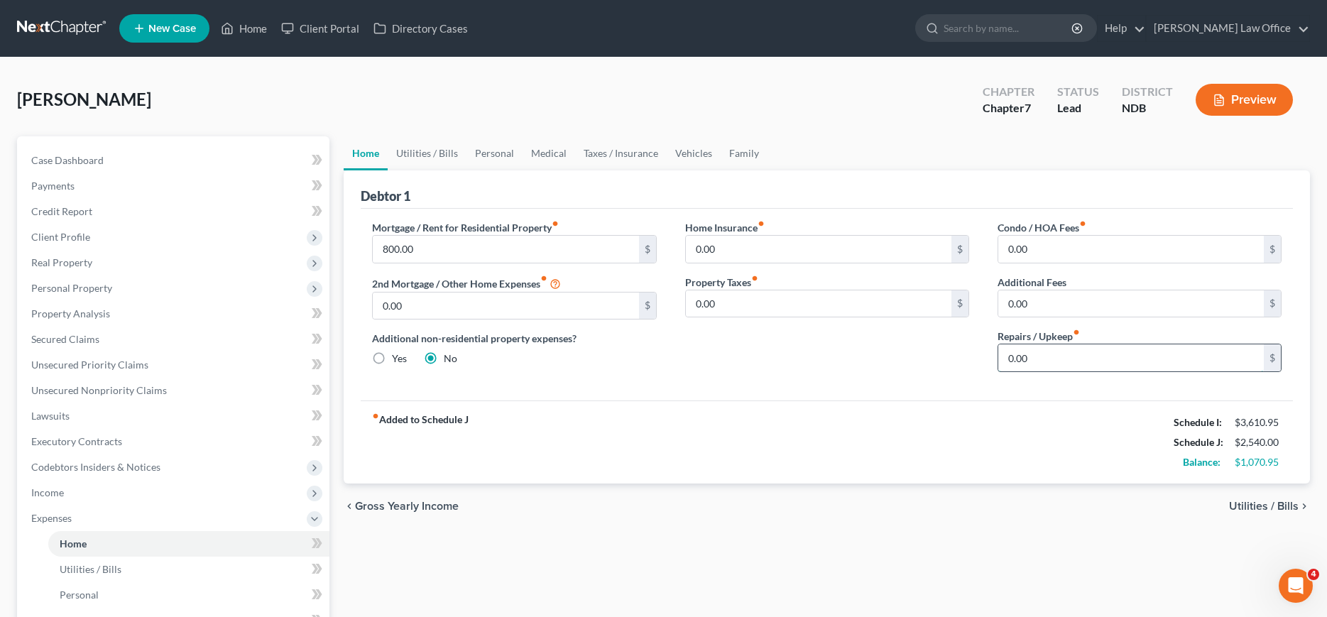
click at [1081, 362] on input "0.00" at bounding box center [1131, 357] width 266 height 27
type input "25.00"
click at [435, 147] on link "Utilities / Bills" at bounding box center [427, 153] width 79 height 34
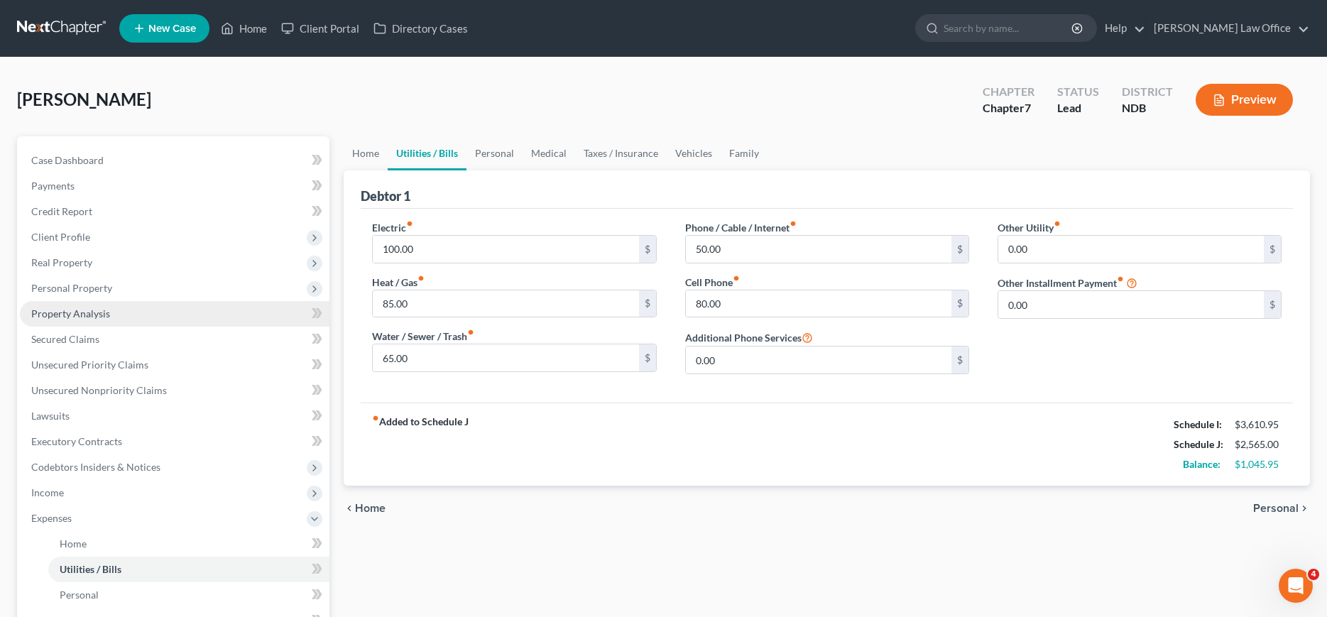
click at [56, 308] on span "Property Analysis" at bounding box center [70, 313] width 79 height 12
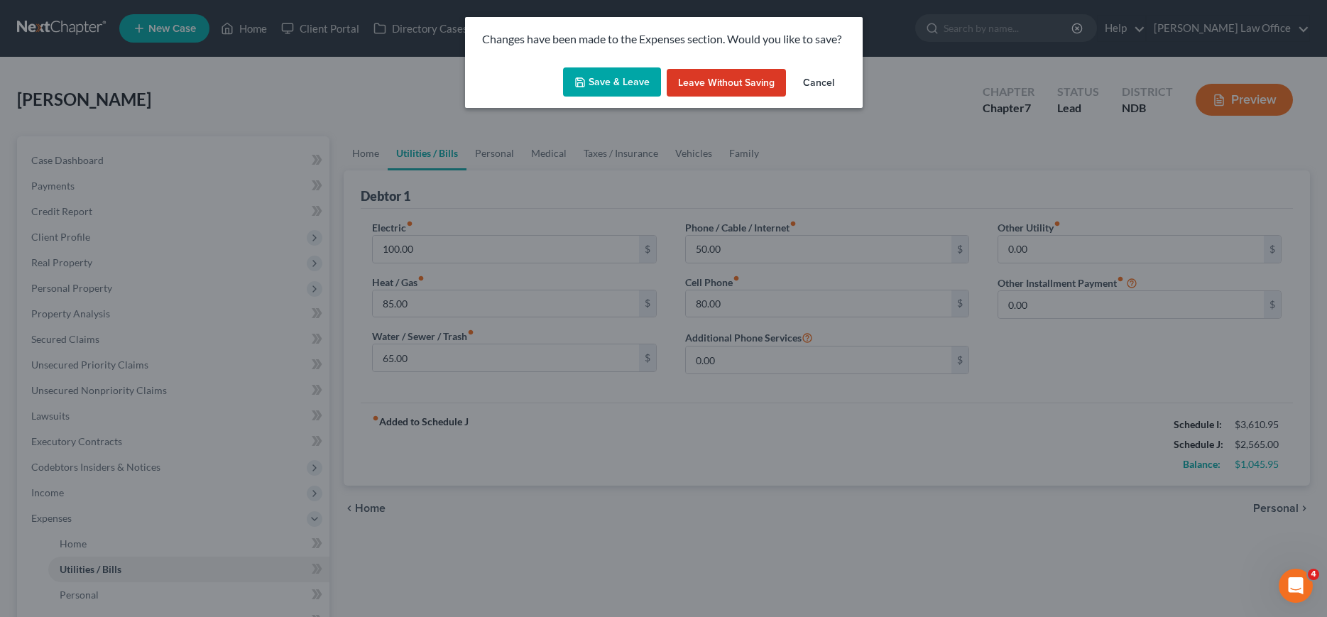
click at [56, 284] on div "Changes have been made to the Expenses section. Would you like to save? Save & …" at bounding box center [663, 308] width 1327 height 617
click at [608, 76] on button "Save & Leave" at bounding box center [612, 82] width 98 height 30
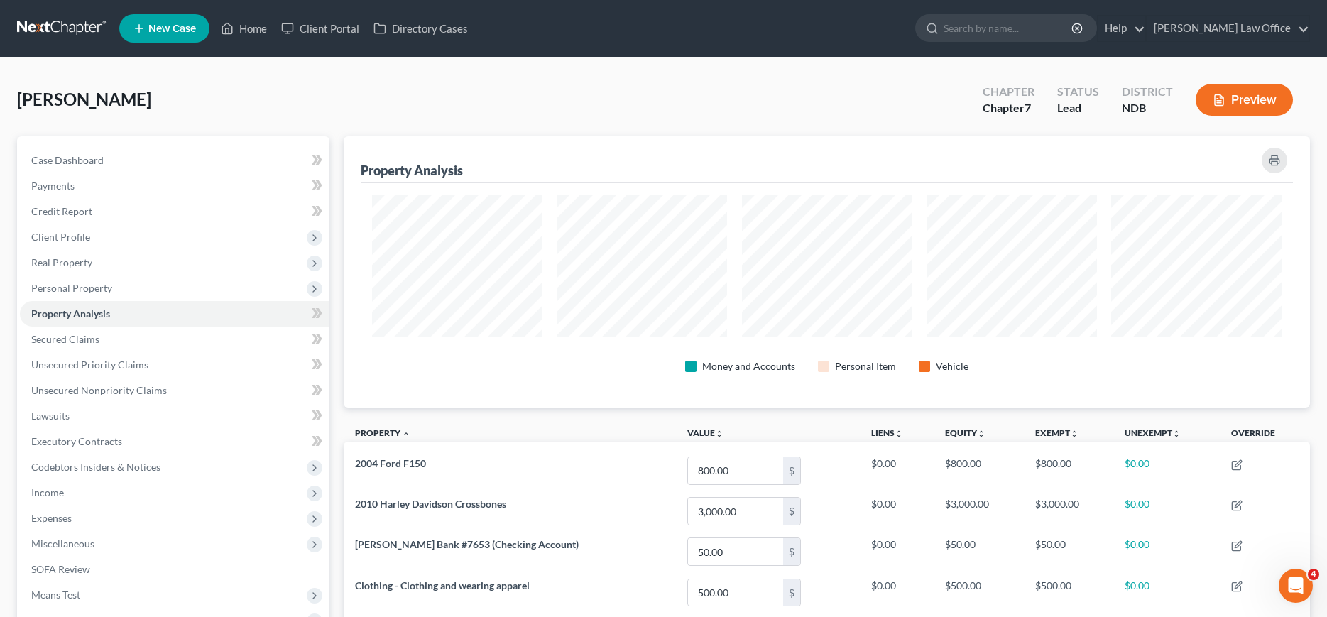
scroll to position [271, 966]
click at [71, 288] on span "Personal Property" at bounding box center [71, 288] width 81 height 12
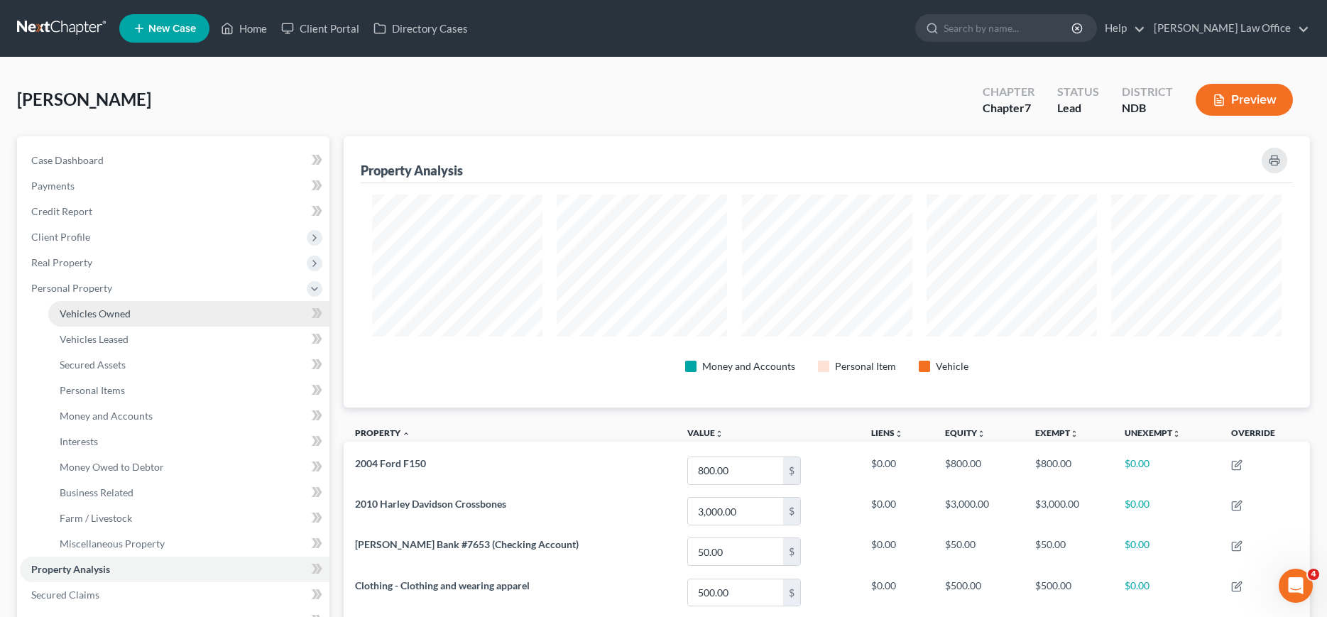
click at [76, 311] on span "Vehicles Owned" at bounding box center [95, 313] width 71 height 12
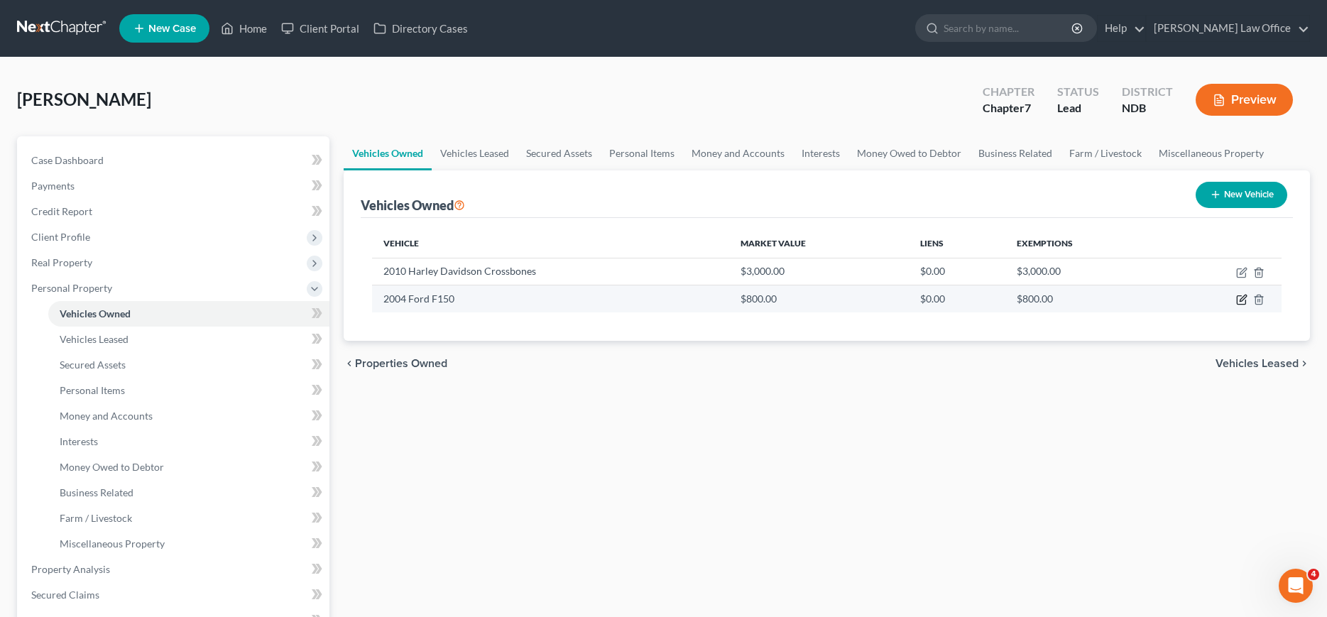
click at [1242, 298] on icon "button" at bounding box center [1241, 299] width 11 height 11
select select "0"
select select "22"
select select "4"
select select "0"
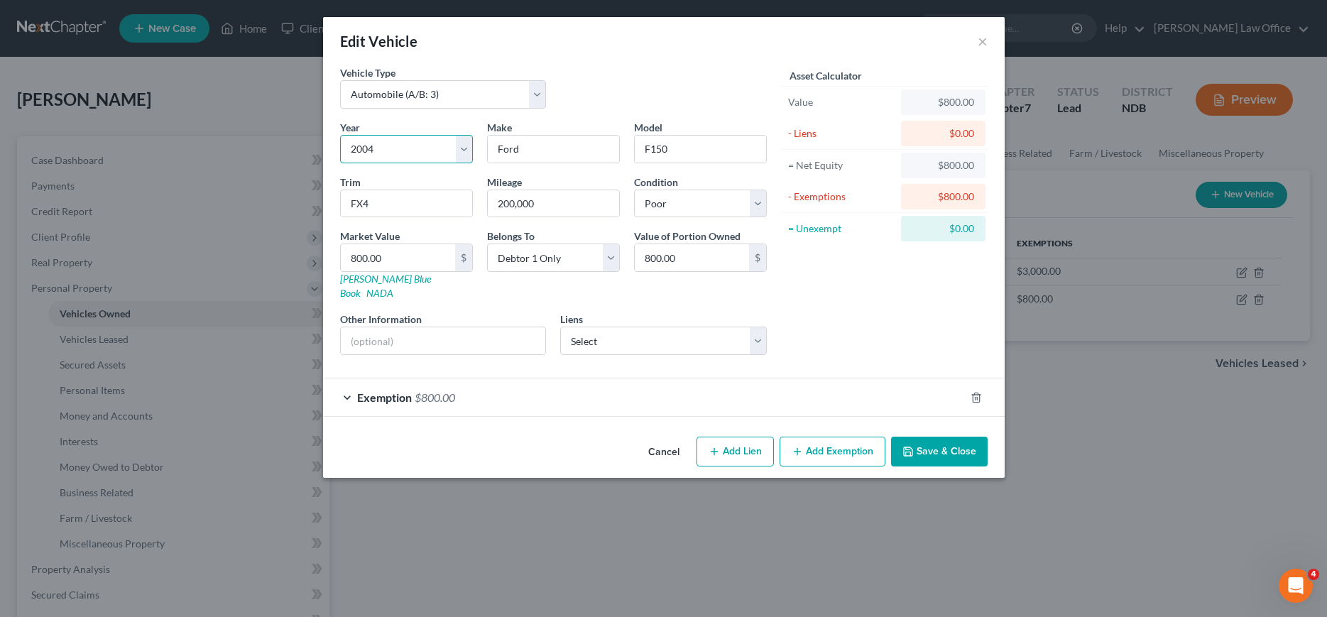
select select "15"
click option "2011" at bounding box center [0, 0] width 0 height 0
click at [704, 148] on input "F150" at bounding box center [700, 149] width 131 height 27
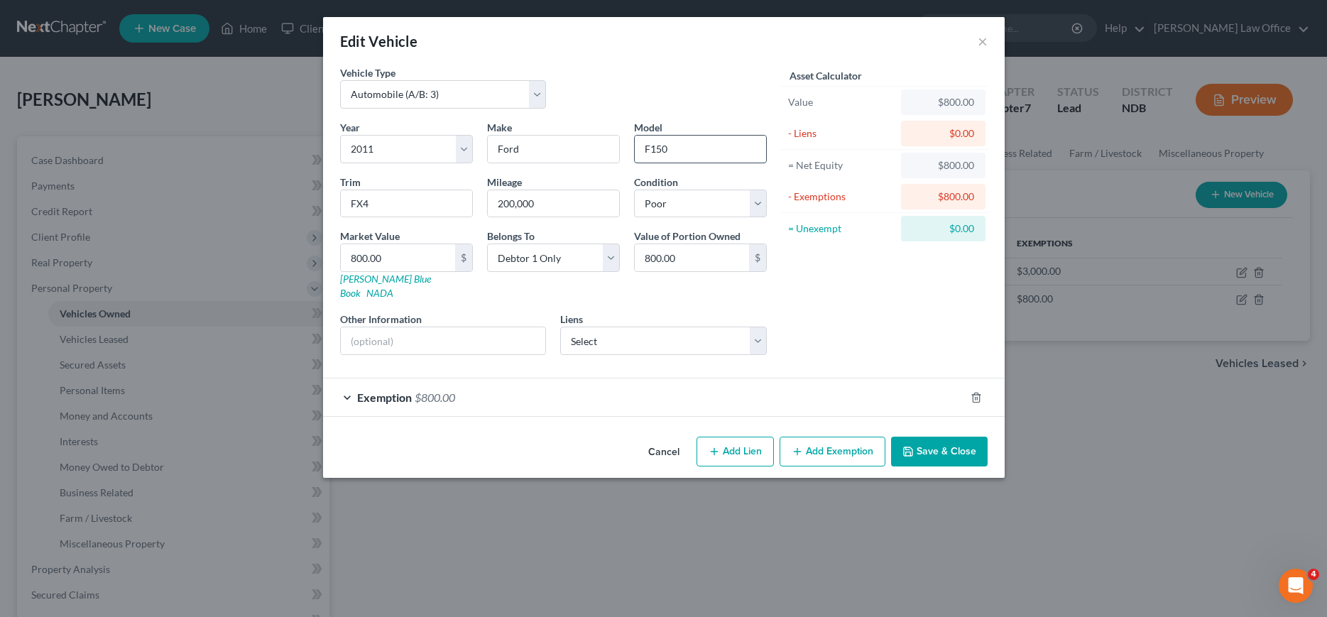
click at [704, 148] on input "F150" at bounding box center [700, 149] width 131 height 27
type input "Escape"
type input "XLT"
type input "150,000"
click at [399, 251] on input "800.00" at bounding box center [398, 257] width 114 height 27
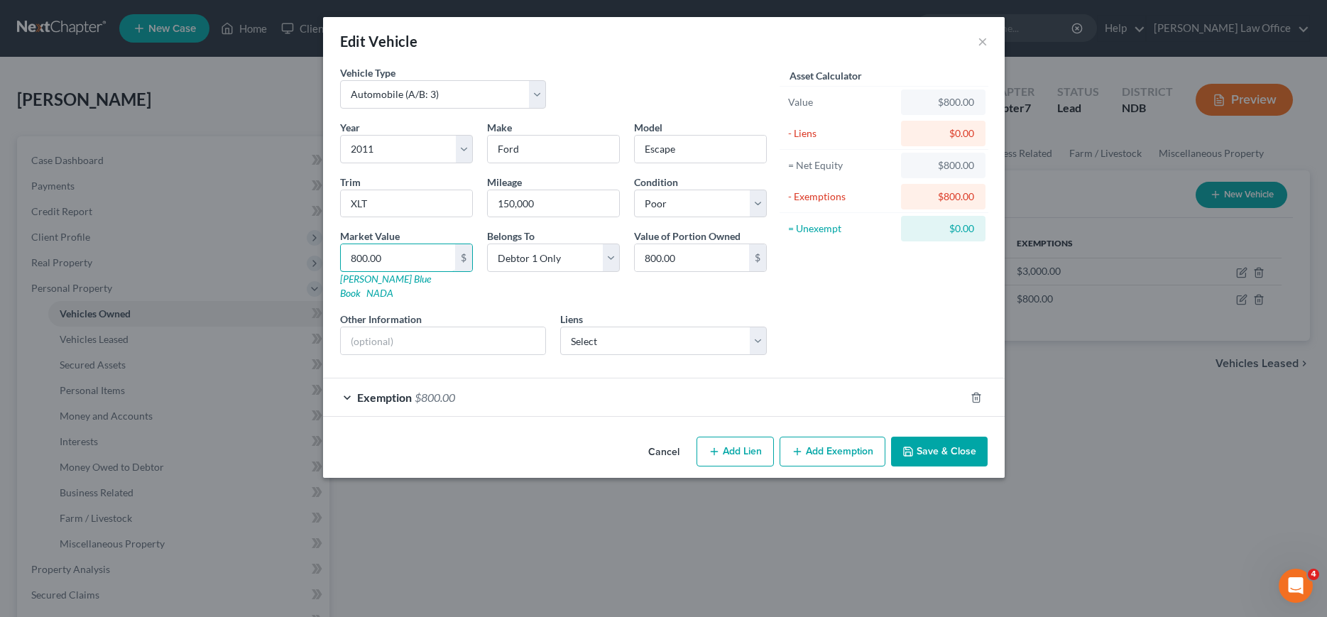
type input "2"
type input "2.00"
type input "20"
type input "20.00"
type input "200"
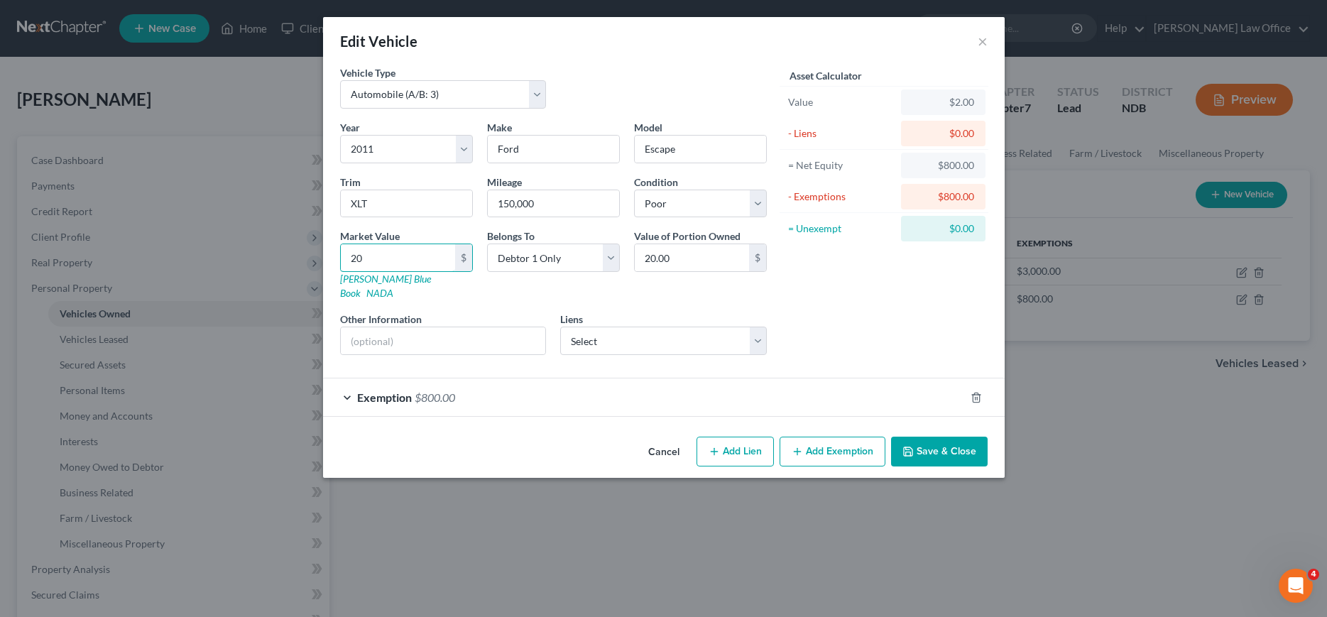
type input "200.00"
type input "2000"
type input "2,000.00"
click at [822, 276] on div "Asset Calculator Value $2,000.00 - Liens $0.00 = Net Equity $2,000.00 - Exempti…" at bounding box center [884, 215] width 221 height 301
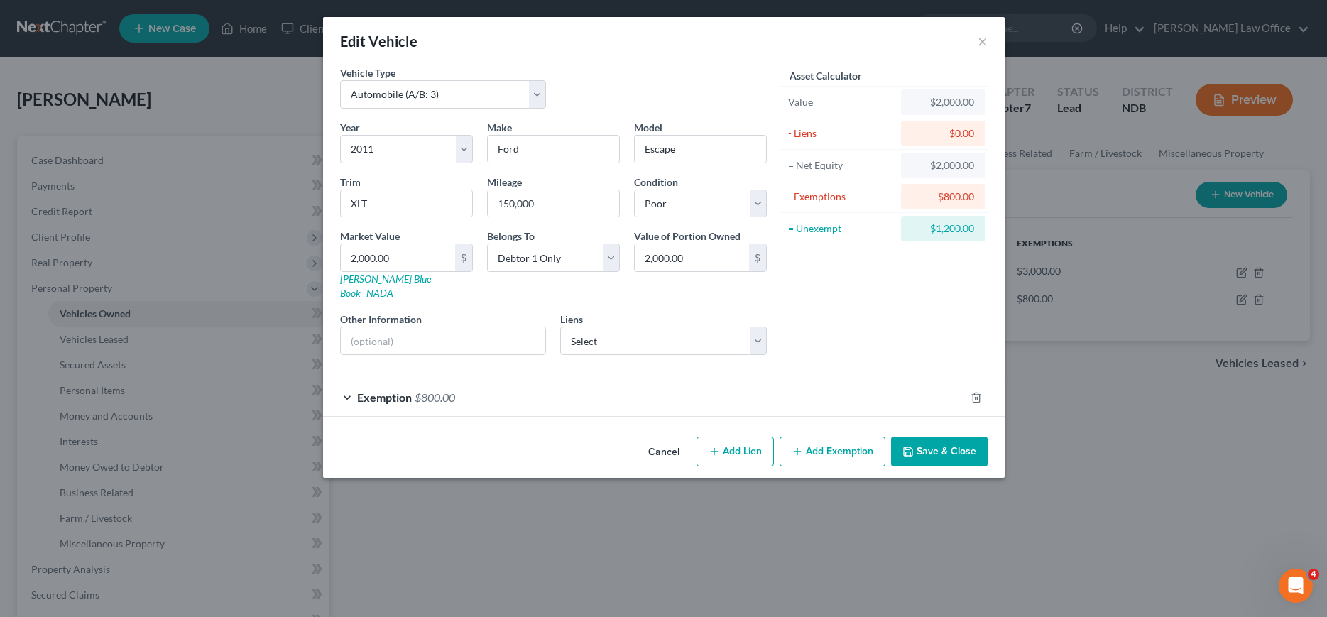
click at [959, 437] on button "Save & Close" at bounding box center [939, 452] width 97 height 30
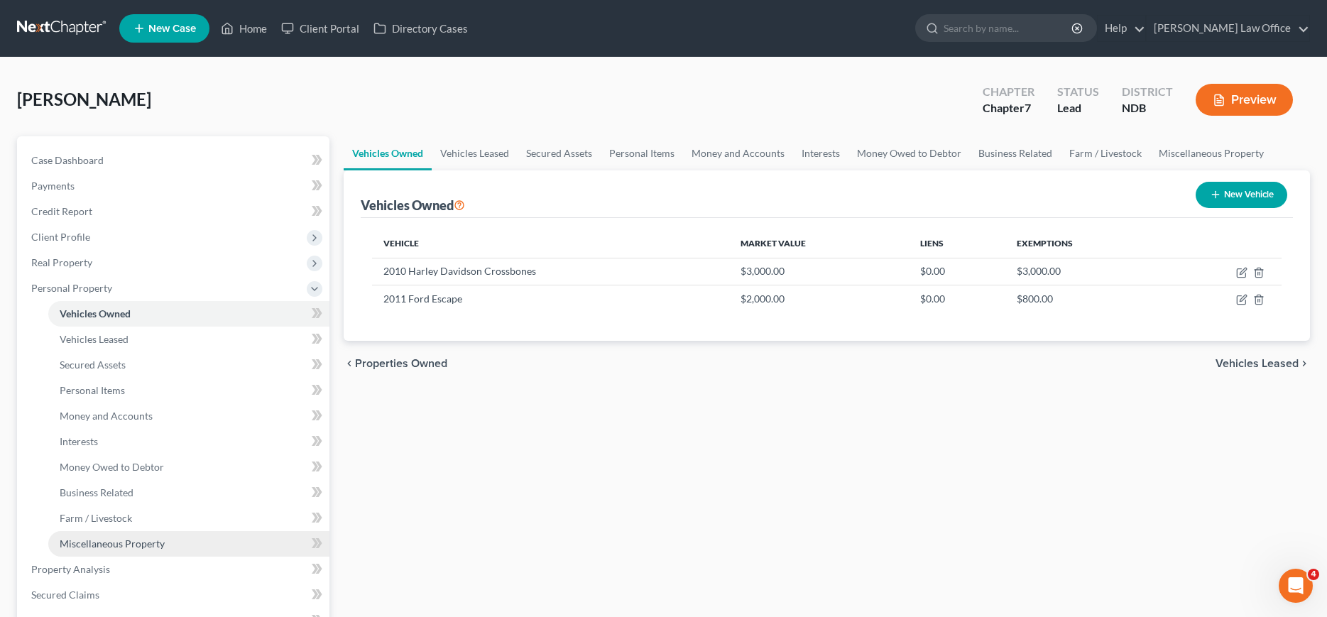
click at [77, 540] on span "Miscellaneous Property" at bounding box center [112, 544] width 105 height 12
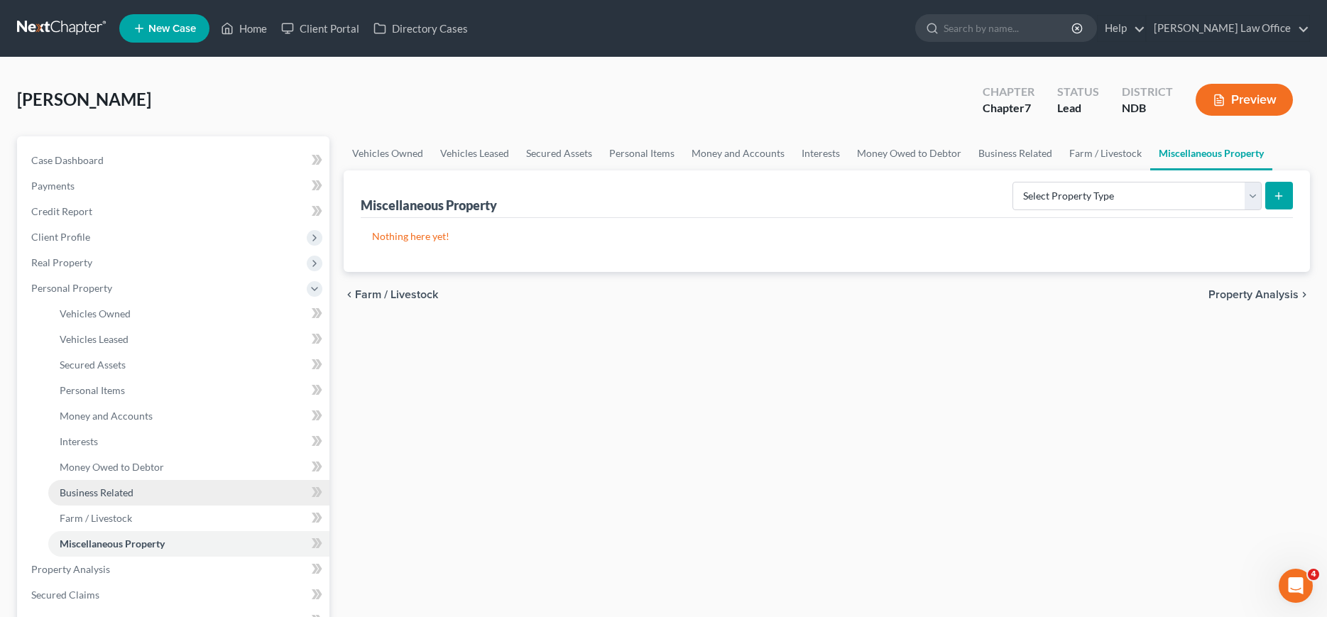
scroll to position [72, 0]
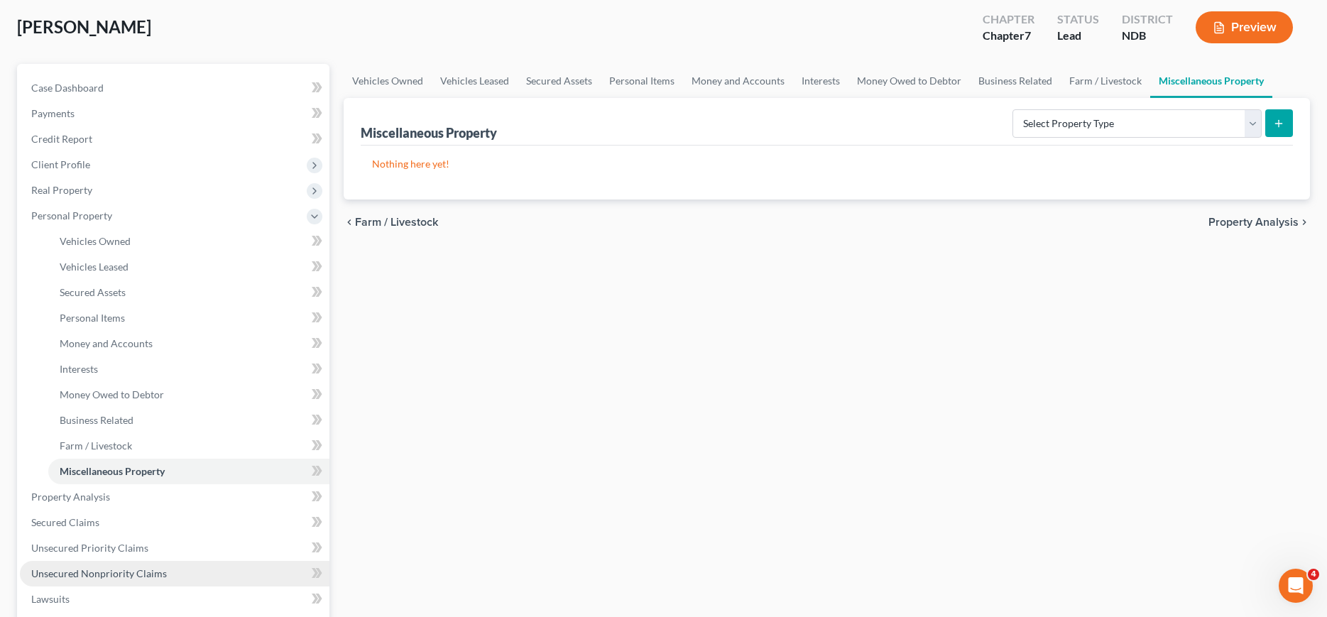
click at [83, 577] on span "Unsecured Nonpriority Claims" at bounding box center [99, 573] width 136 height 12
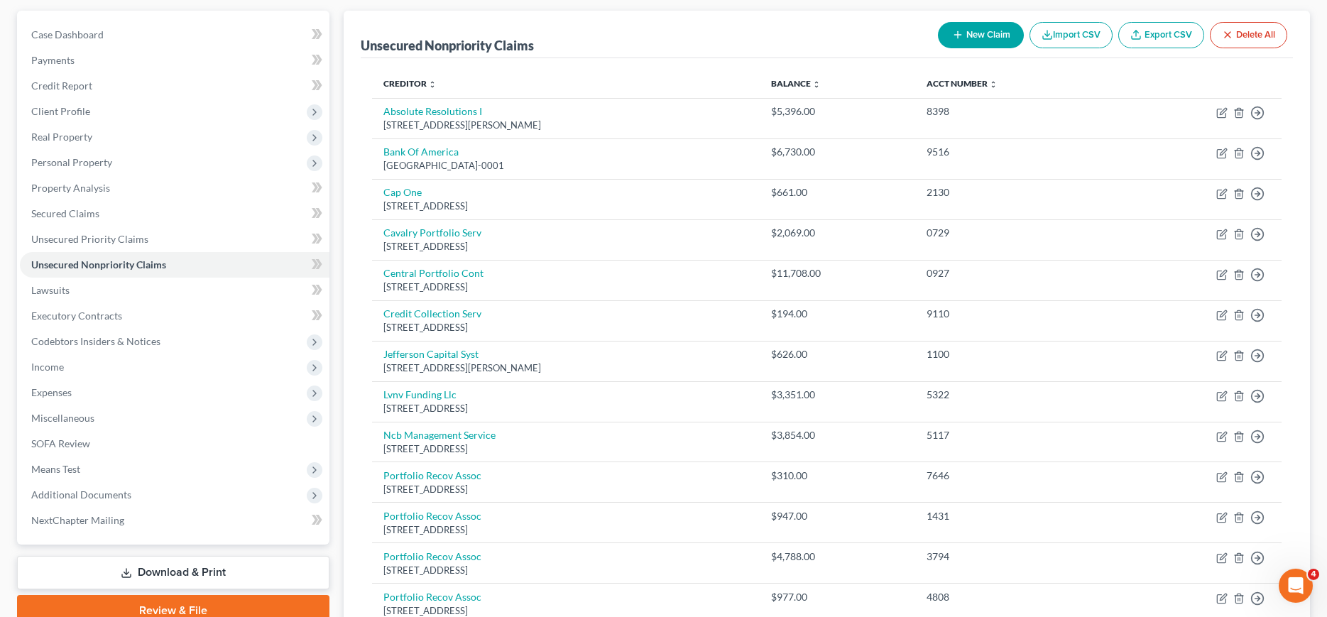
scroll to position [145, 0]
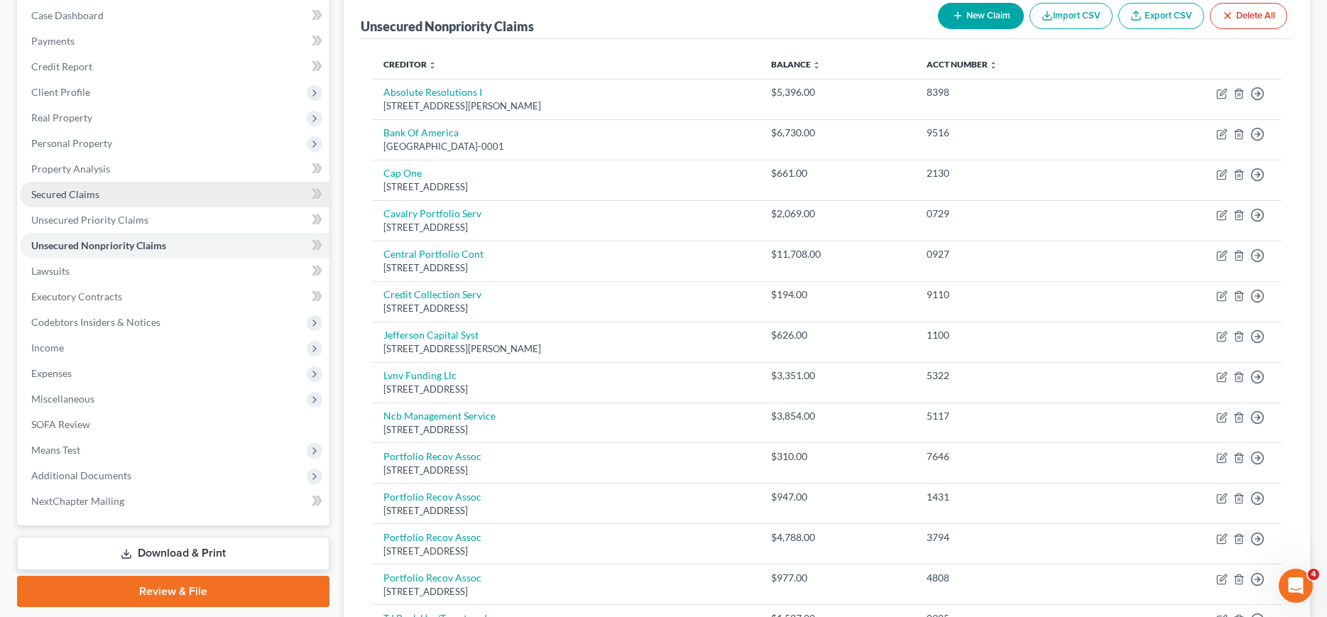
click at [62, 187] on link "Secured Claims" at bounding box center [175, 195] width 310 height 26
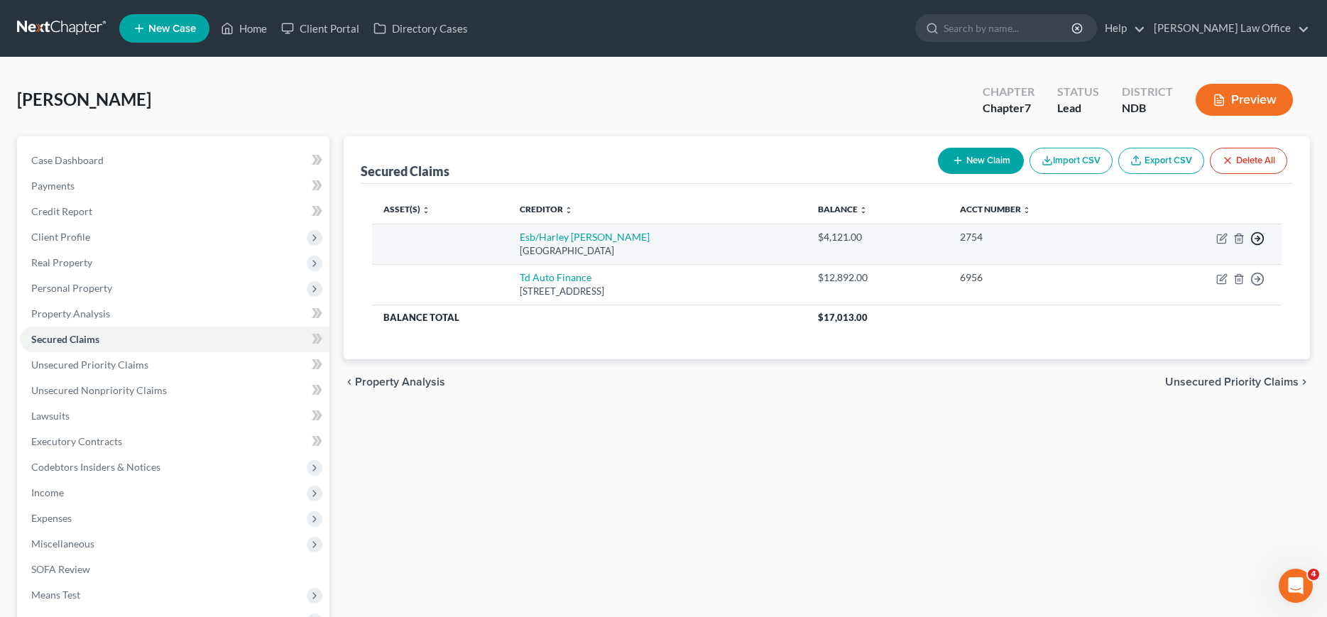
click at [1263, 241] on circle "button" at bounding box center [1258, 239] width 12 height 12
click at [1180, 275] on link "Move to F" at bounding box center [1192, 273] width 119 height 24
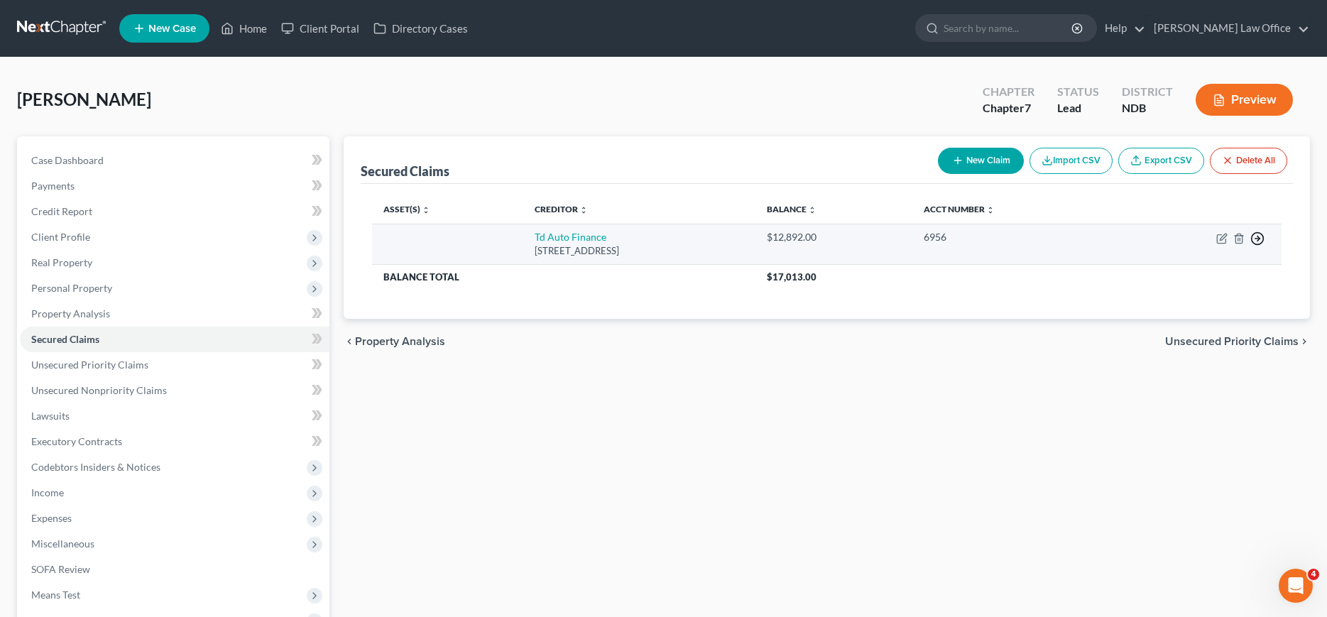
click at [1255, 237] on icon "button" at bounding box center [1257, 238] width 14 height 14
click at [1169, 271] on link "Move to F" at bounding box center [1192, 273] width 119 height 24
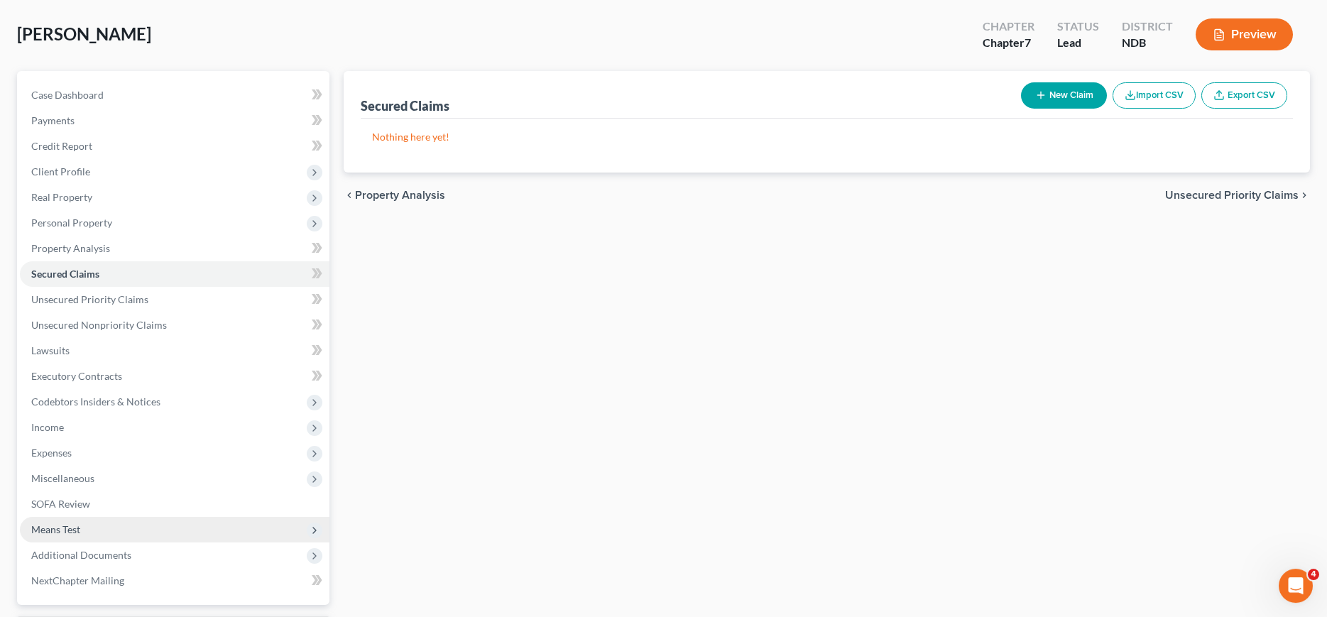
scroll to position [43, 0]
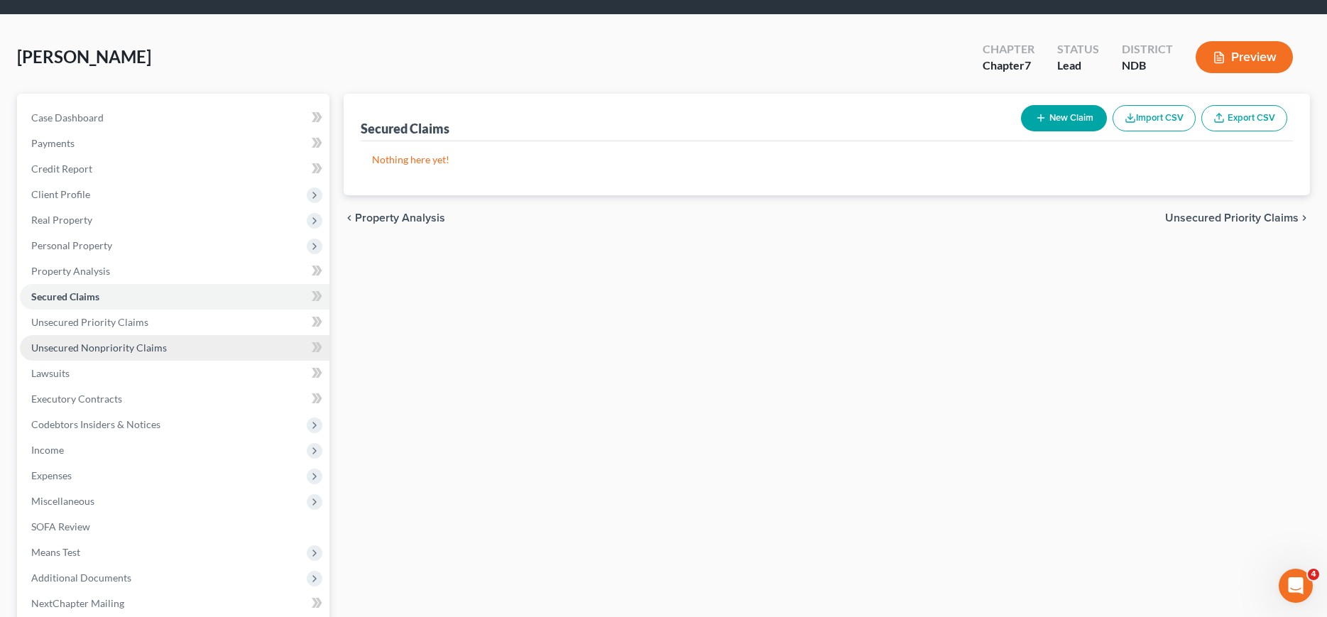
click at [80, 344] on span "Unsecured Nonpriority Claims" at bounding box center [99, 348] width 136 height 12
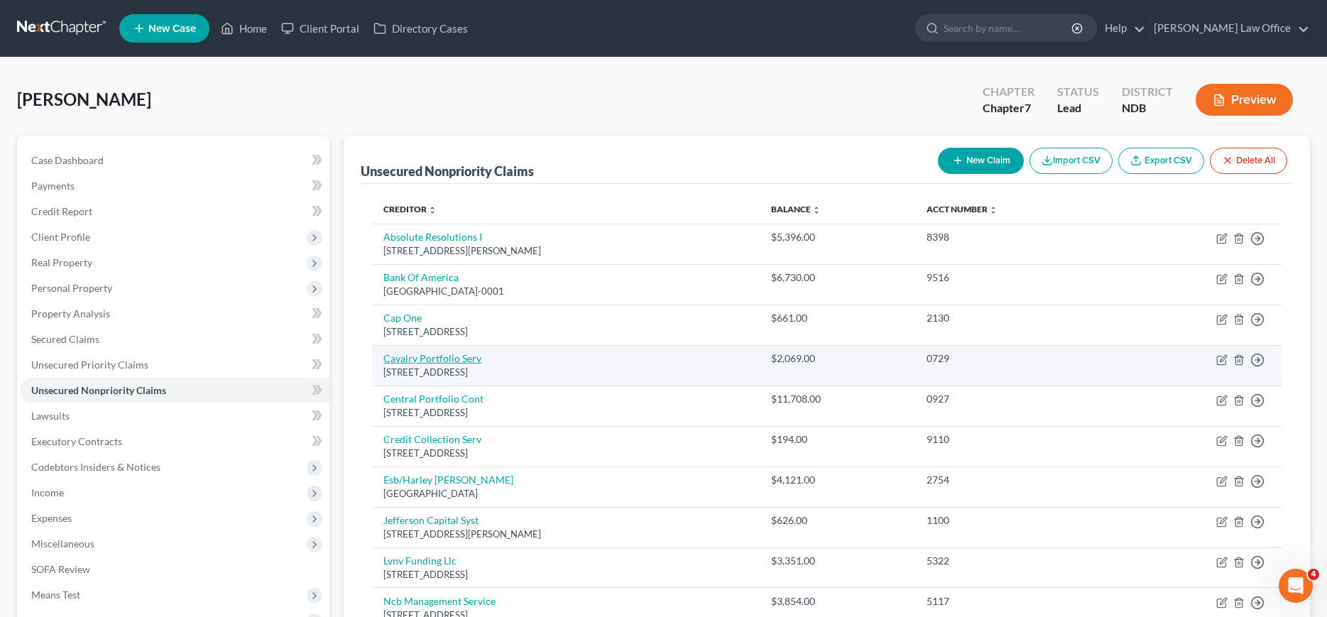
scroll to position [435, 0]
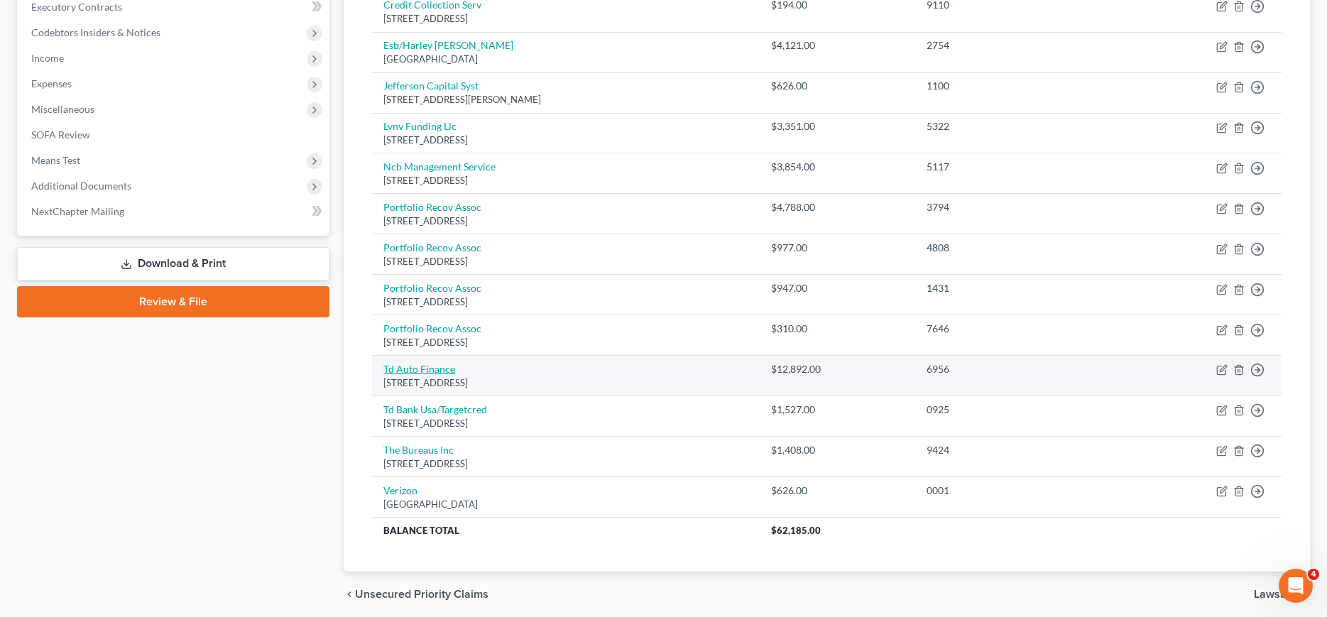
click at [433, 371] on link "Td Auto Finance" at bounding box center [419, 369] width 72 height 12
select select "23"
select select "0"
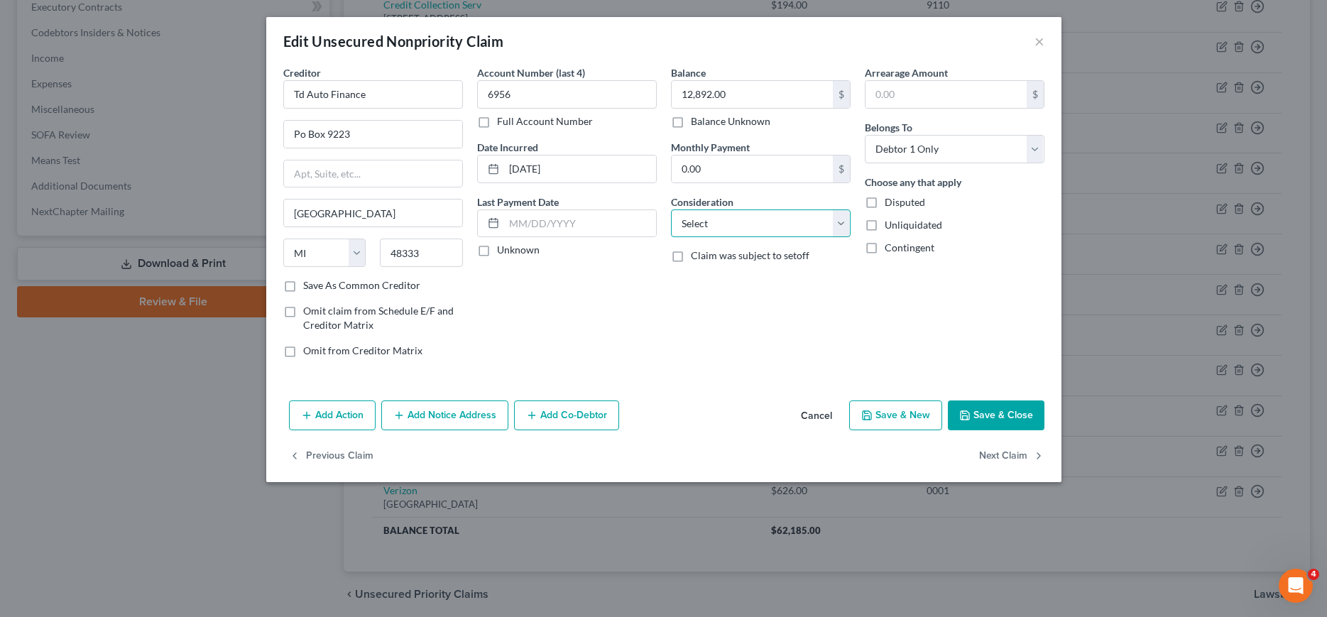
click at [671, 209] on select "Select Cable / Satellite Services Collection Agency Credit Card Debt Debt Couns…" at bounding box center [761, 223] width 180 height 28
select select "14"
click option "Other" at bounding box center [0, 0] width 0 height 0
click at [751, 285] on input "text" at bounding box center [761, 277] width 178 height 27
type input "Reposession"
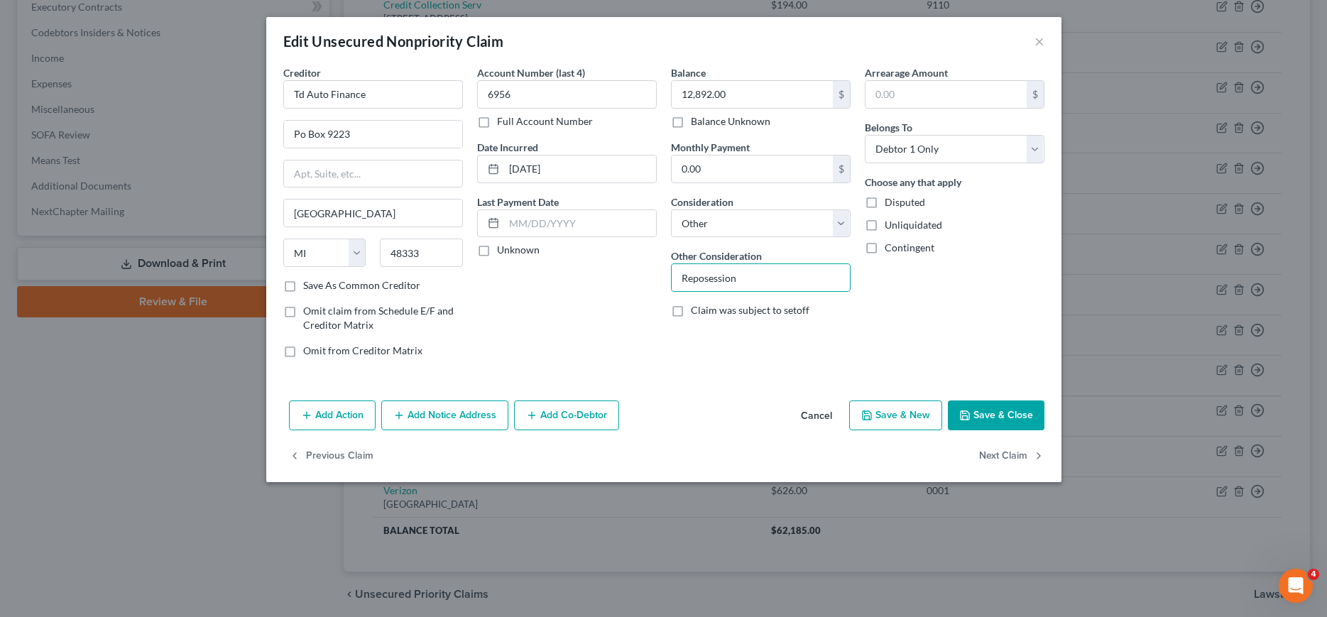
click at [1008, 415] on button "Save & Close" at bounding box center [996, 415] width 97 height 30
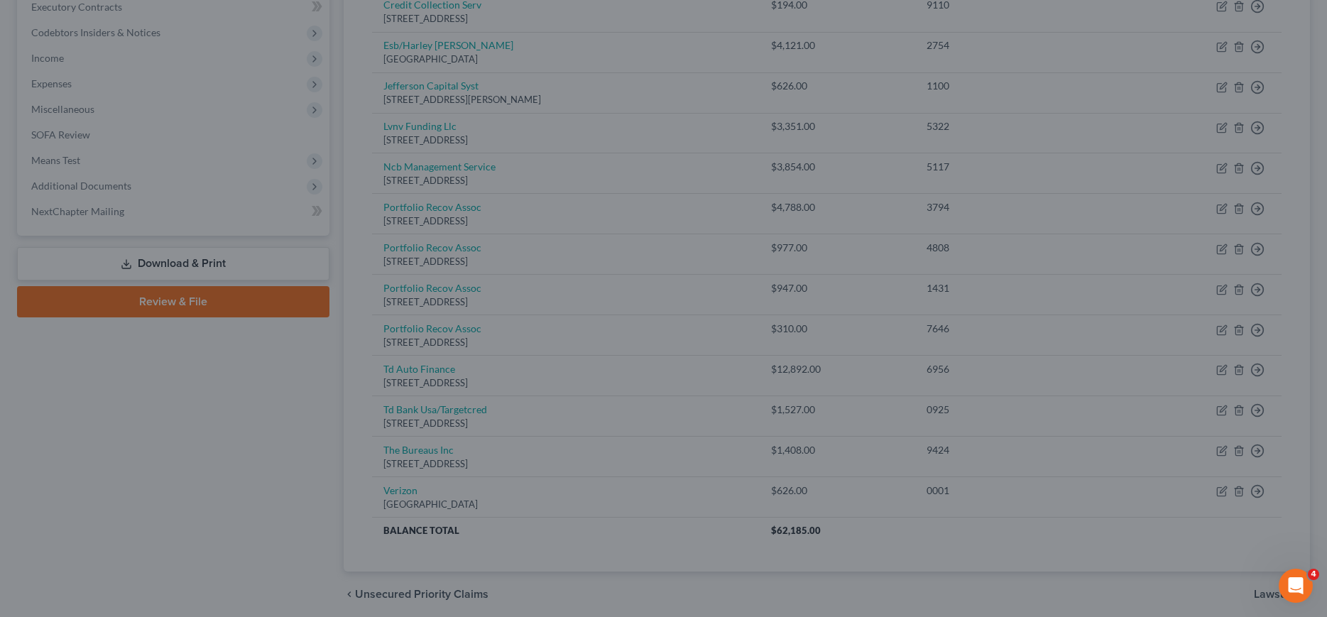
type input "0"
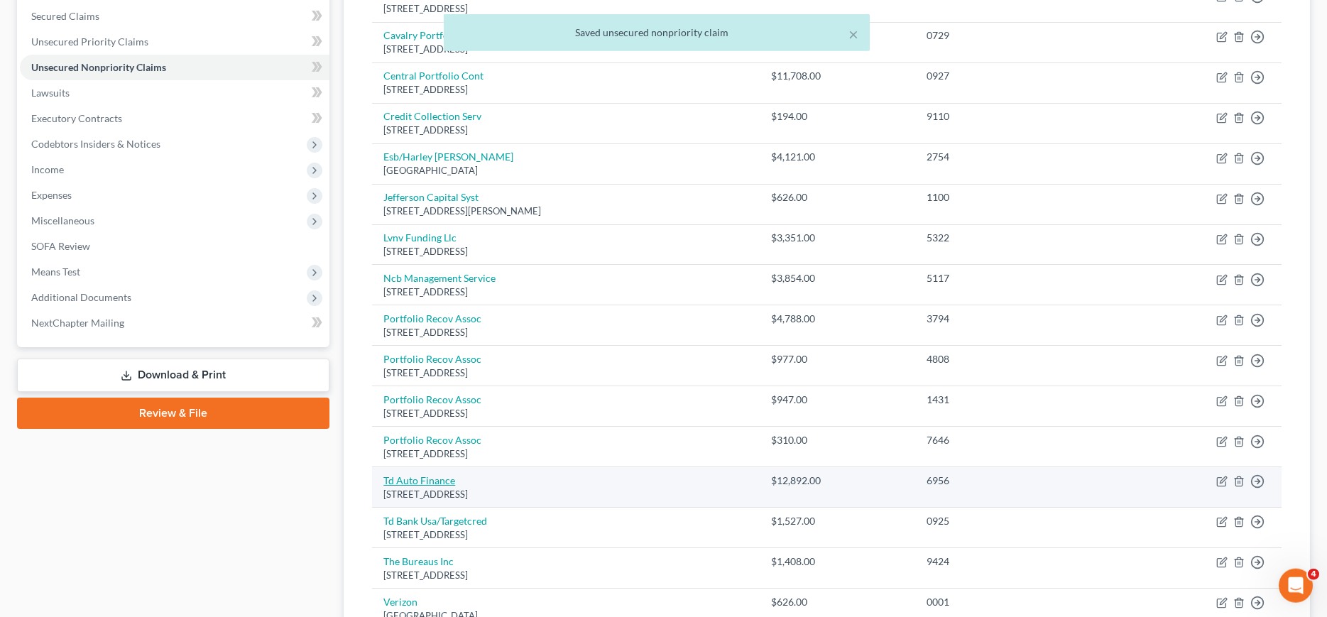
scroll to position [217, 0]
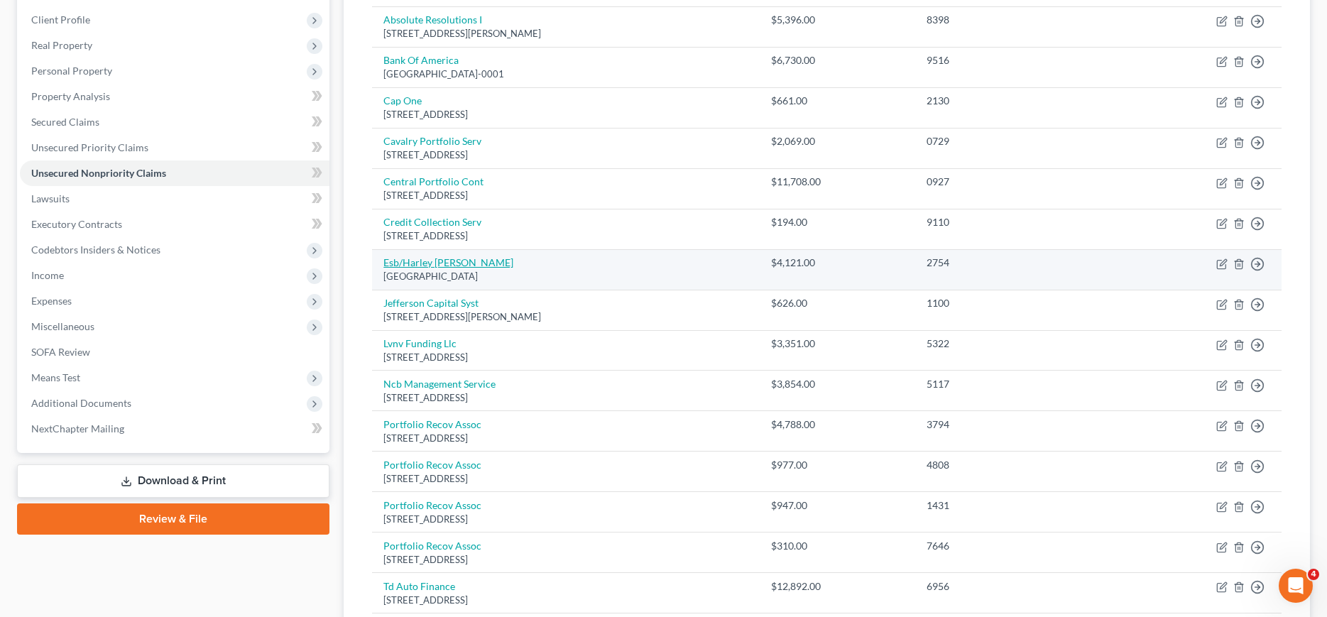
click at [441, 258] on link "Esb/Harley Davidson Cr" at bounding box center [448, 262] width 130 height 12
select select "31"
select select "0"
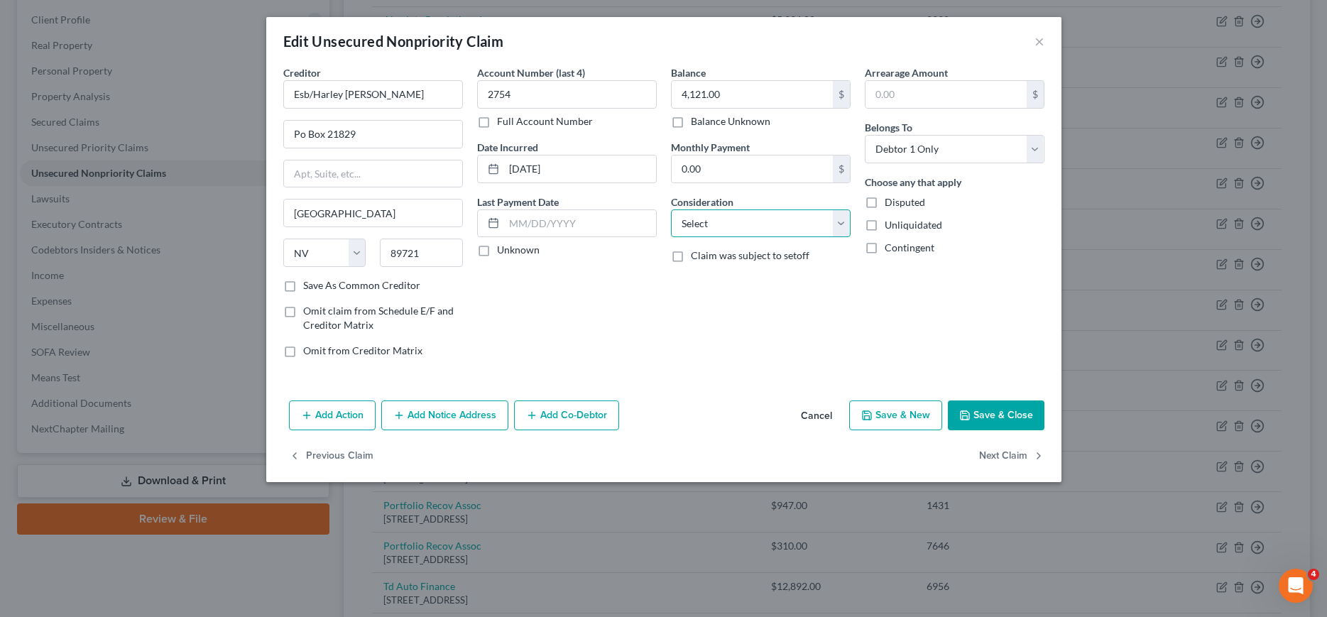
click at [671, 209] on select "Select Cable / Satellite Services Collection Agency Credit Card Debt Debt Couns…" at bounding box center [761, 223] width 180 height 28
select select "14"
click option "Other" at bounding box center [0, 0] width 0 height 0
click at [725, 273] on input "text" at bounding box center [761, 277] width 178 height 27
type input "Reposession"
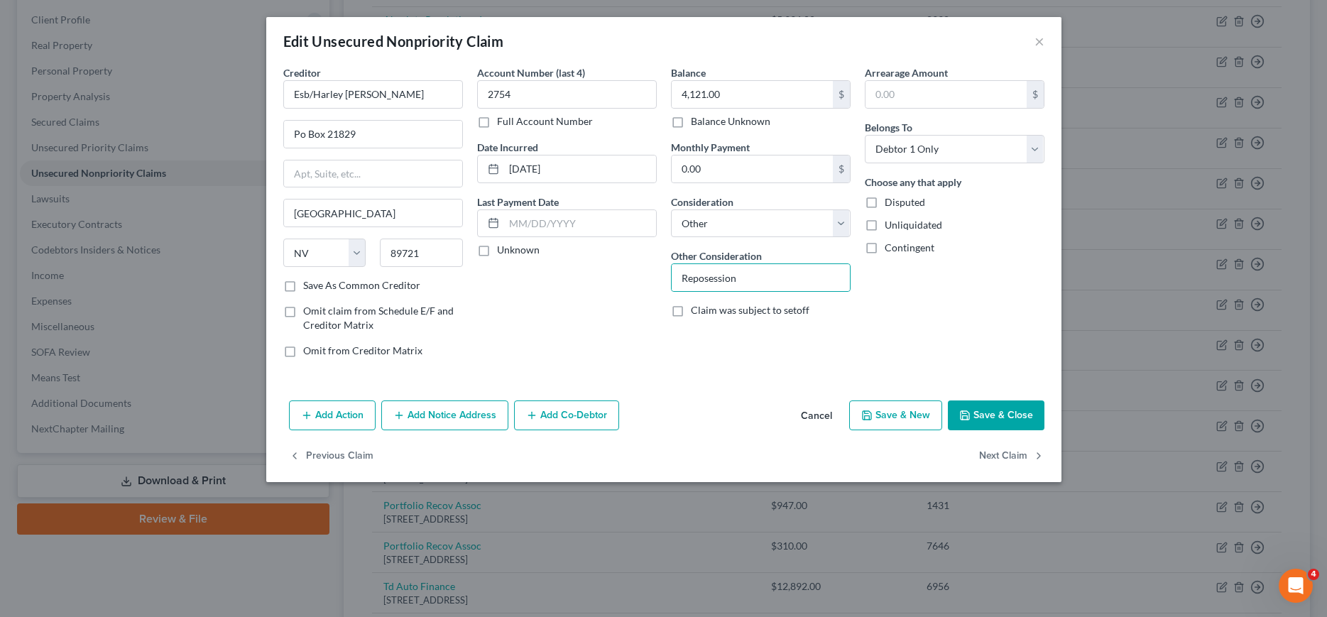
click at [990, 420] on button "Save & Close" at bounding box center [996, 415] width 97 height 30
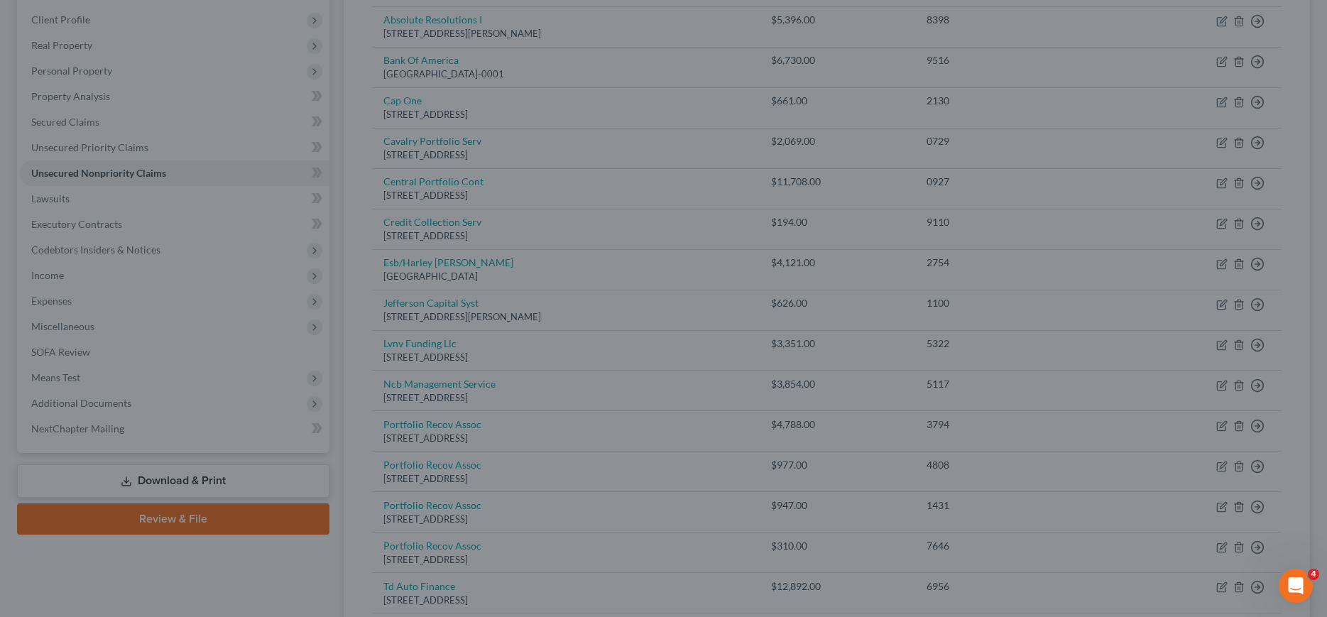
type input "0"
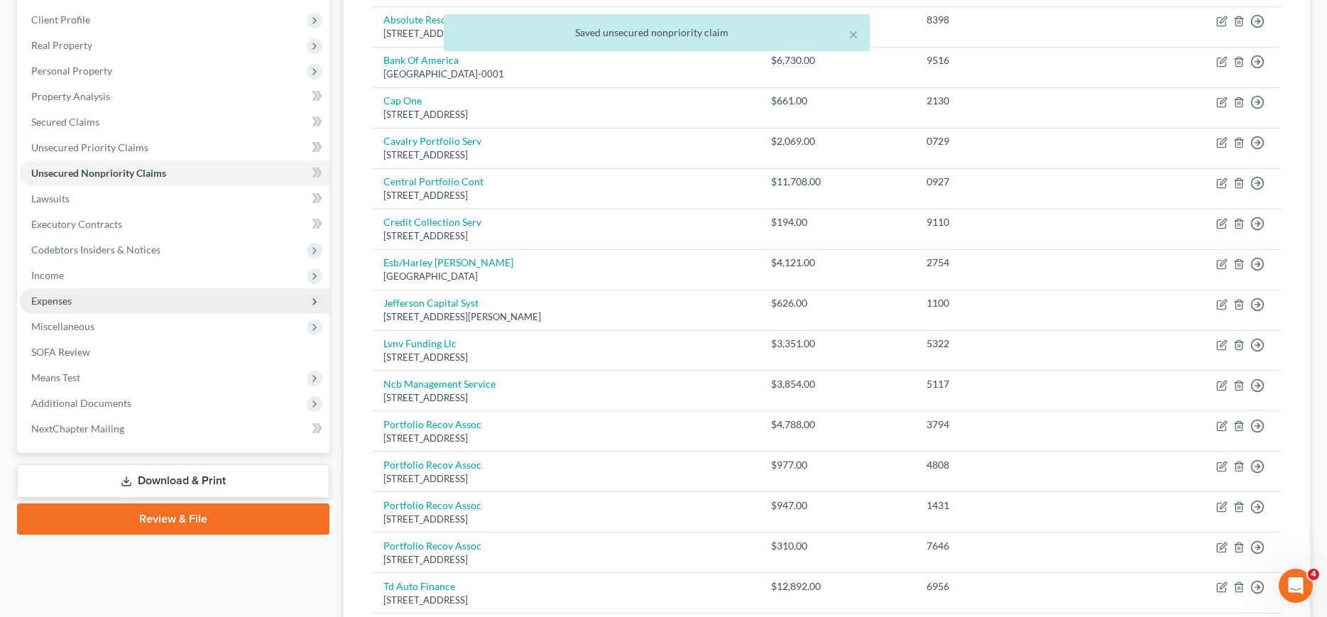
click at [50, 298] on span "Expenses" at bounding box center [51, 301] width 40 height 12
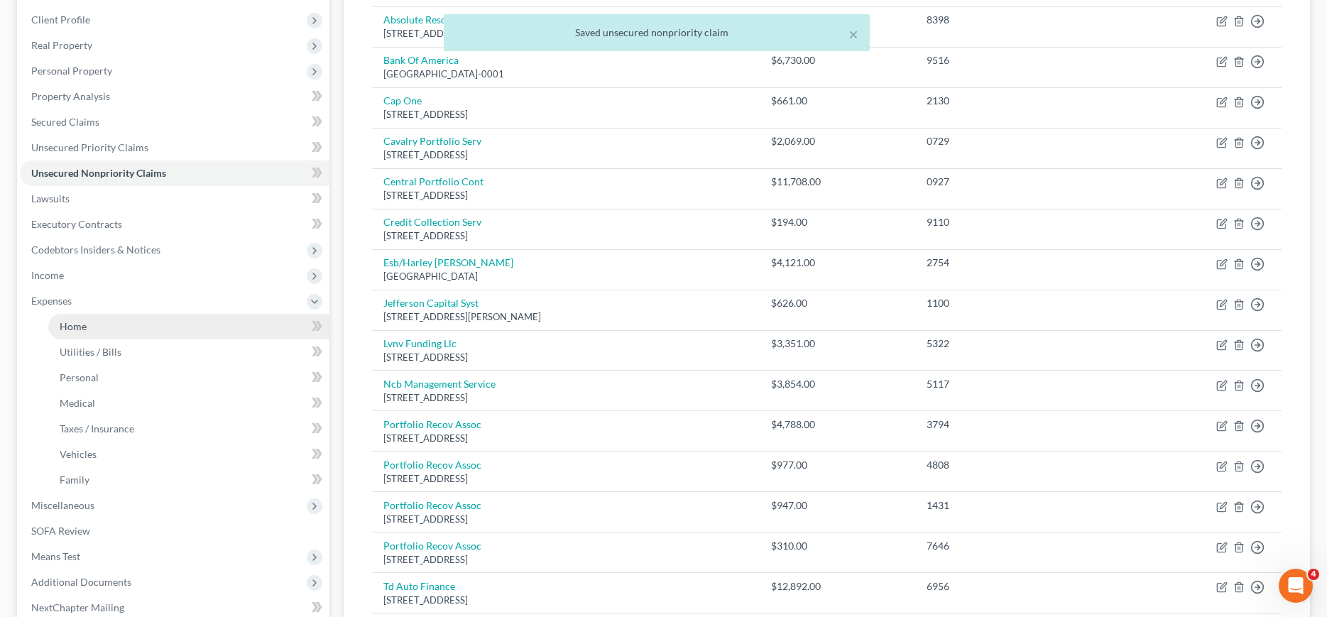
click at [57, 320] on link "Home" at bounding box center [188, 327] width 281 height 26
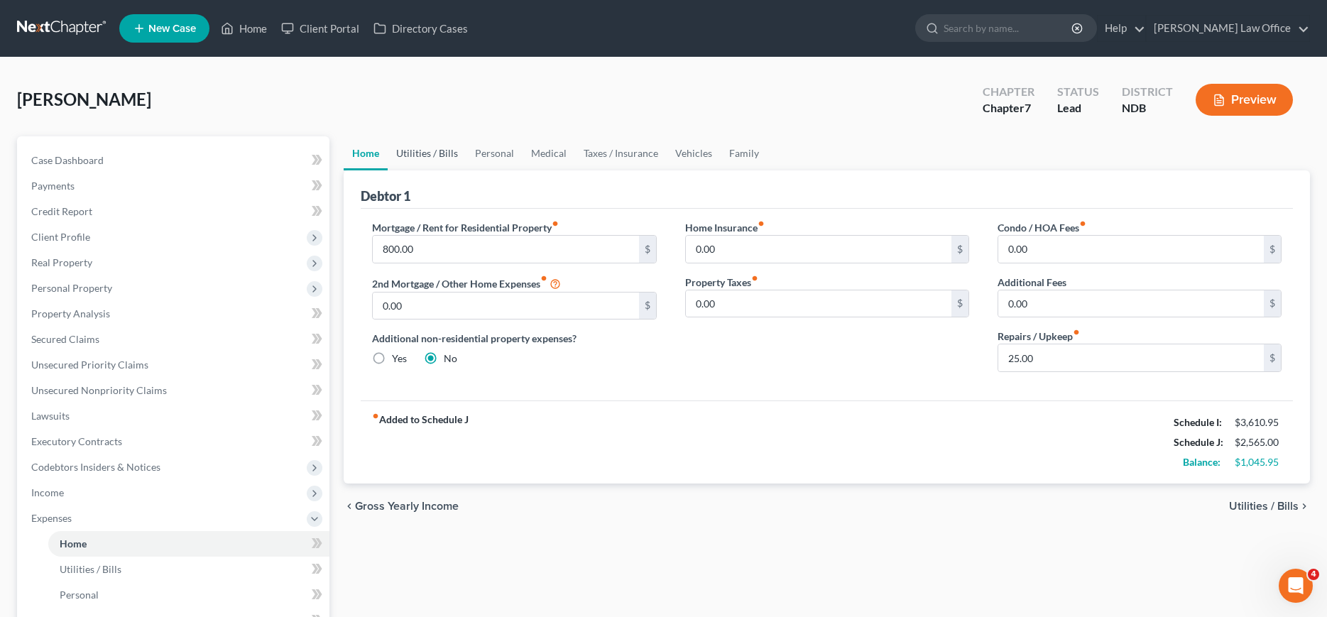
click at [422, 158] on link "Utilities / Bills" at bounding box center [427, 153] width 79 height 34
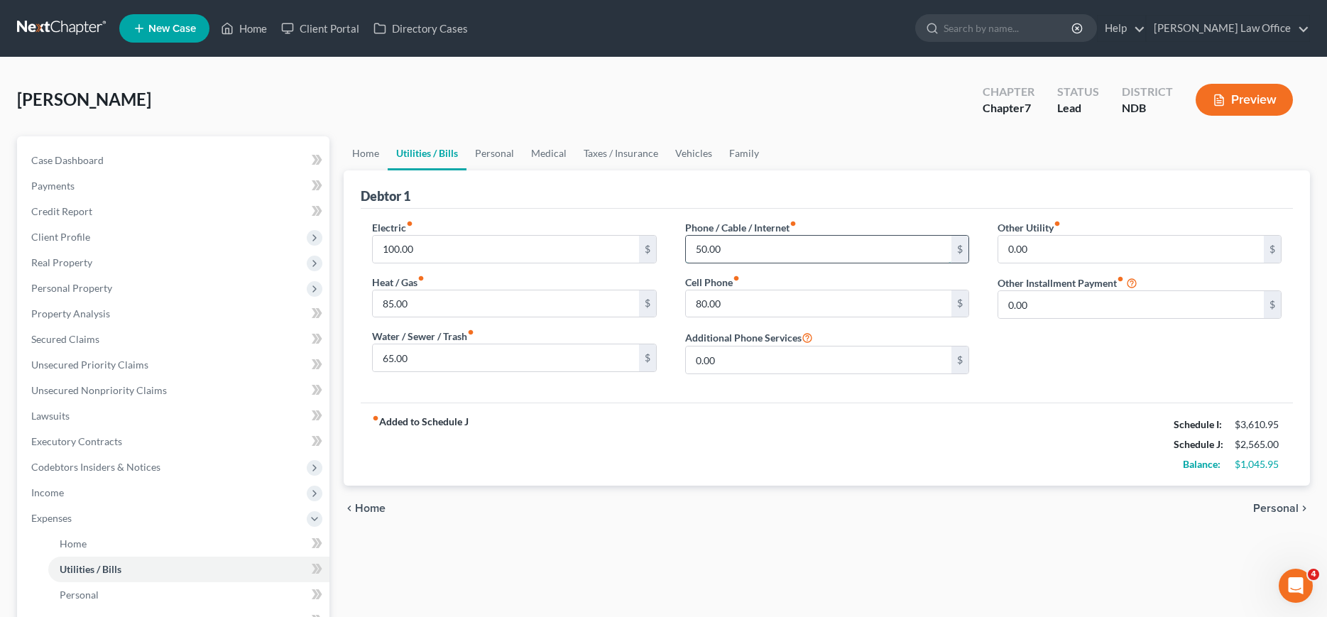
click at [790, 243] on input "50.00" at bounding box center [819, 249] width 266 height 27
type input "110.00"
click at [485, 254] on input "100.00" at bounding box center [506, 249] width 266 height 27
type input "150.00"
click at [488, 300] on input "85.00" at bounding box center [506, 303] width 266 height 27
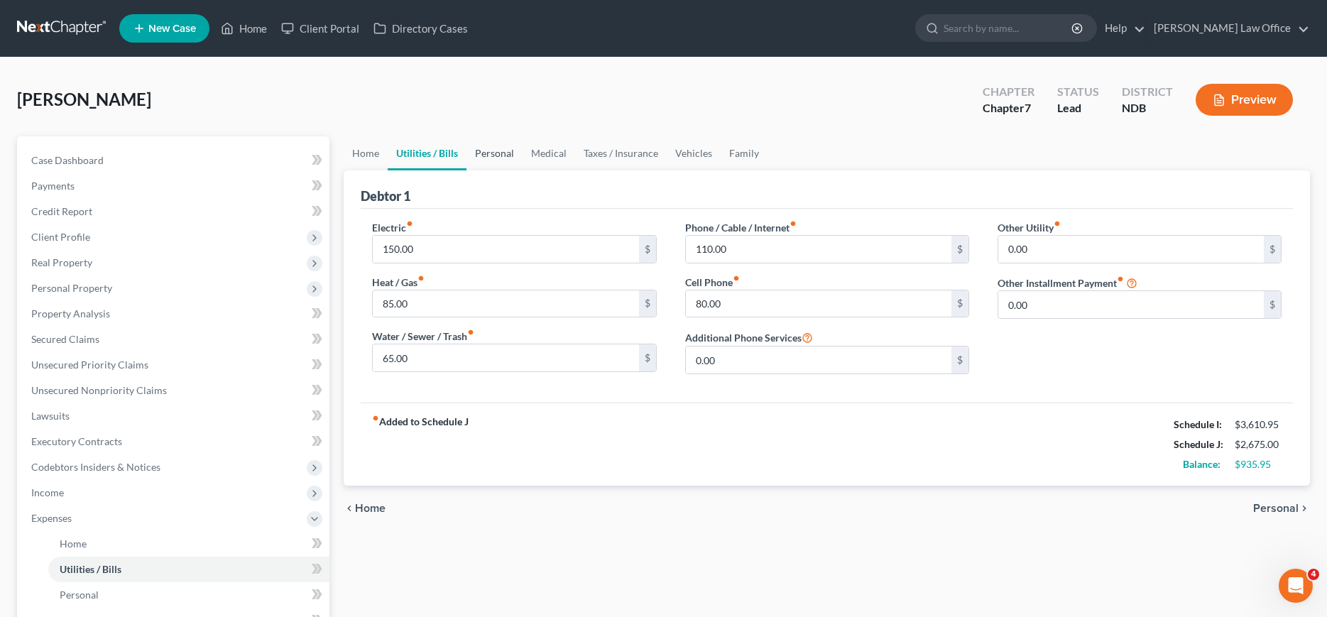
click at [503, 152] on link "Personal" at bounding box center [495, 153] width 56 height 34
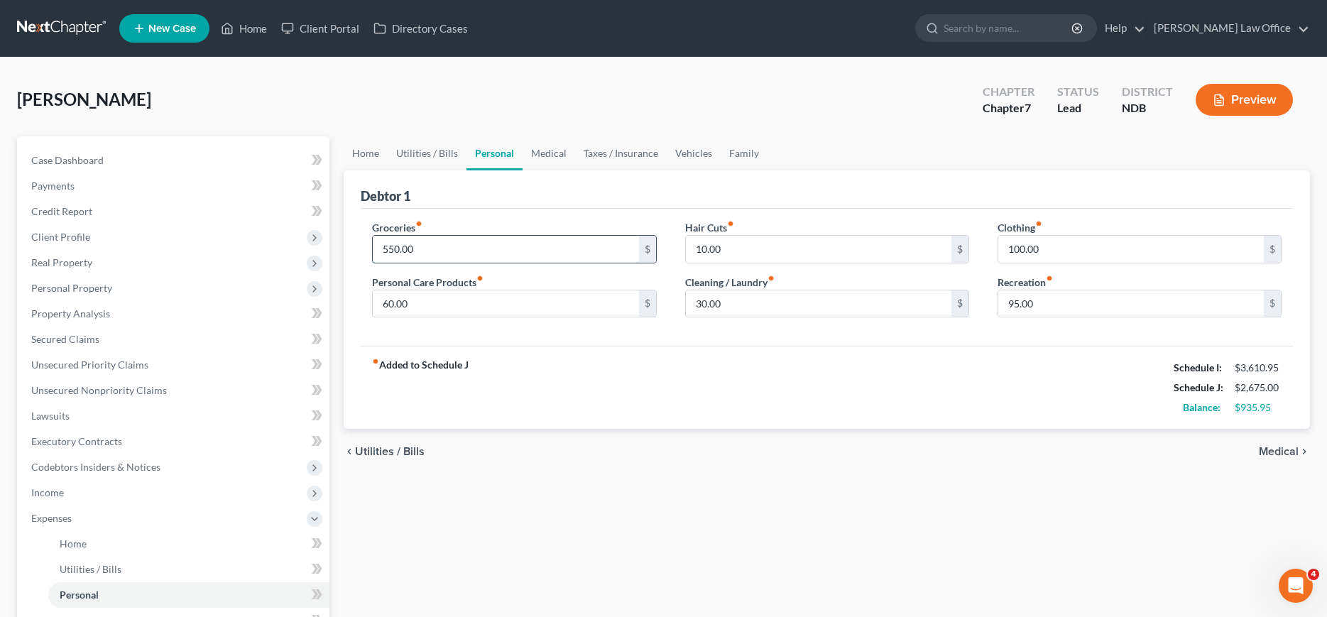
click at [439, 241] on input "550.00" at bounding box center [506, 249] width 266 height 27
click at [748, 143] on link "Family" at bounding box center [744, 153] width 47 height 34
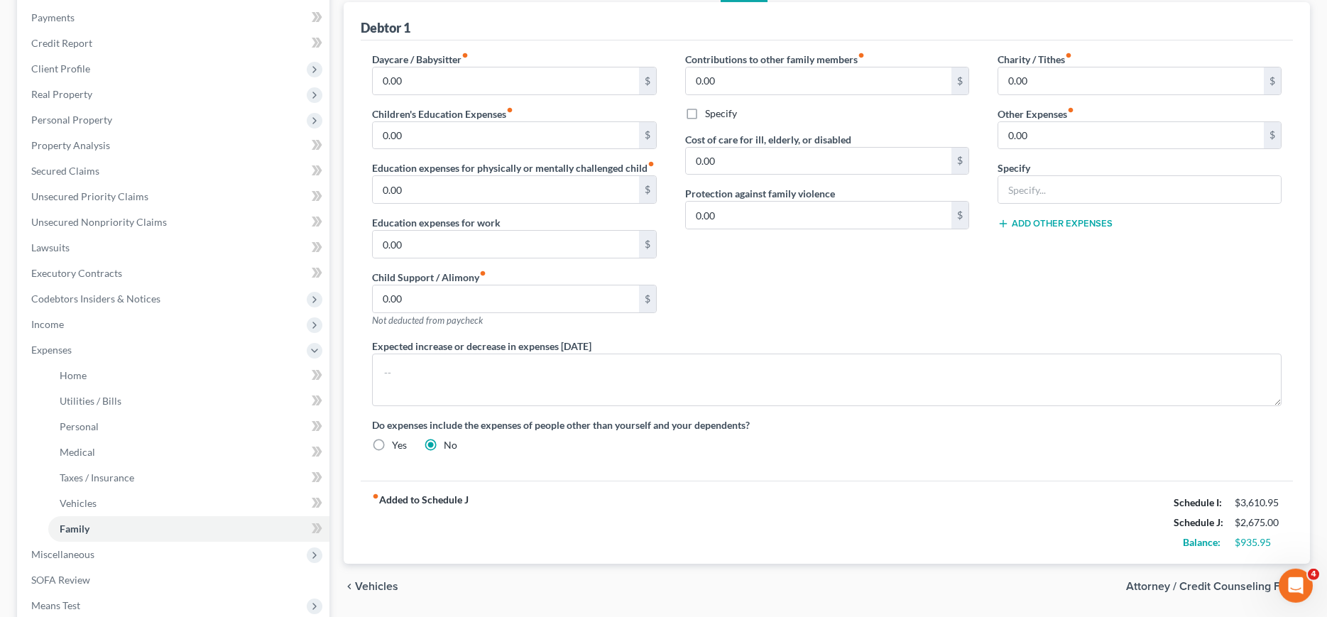
scroll to position [145, 0]
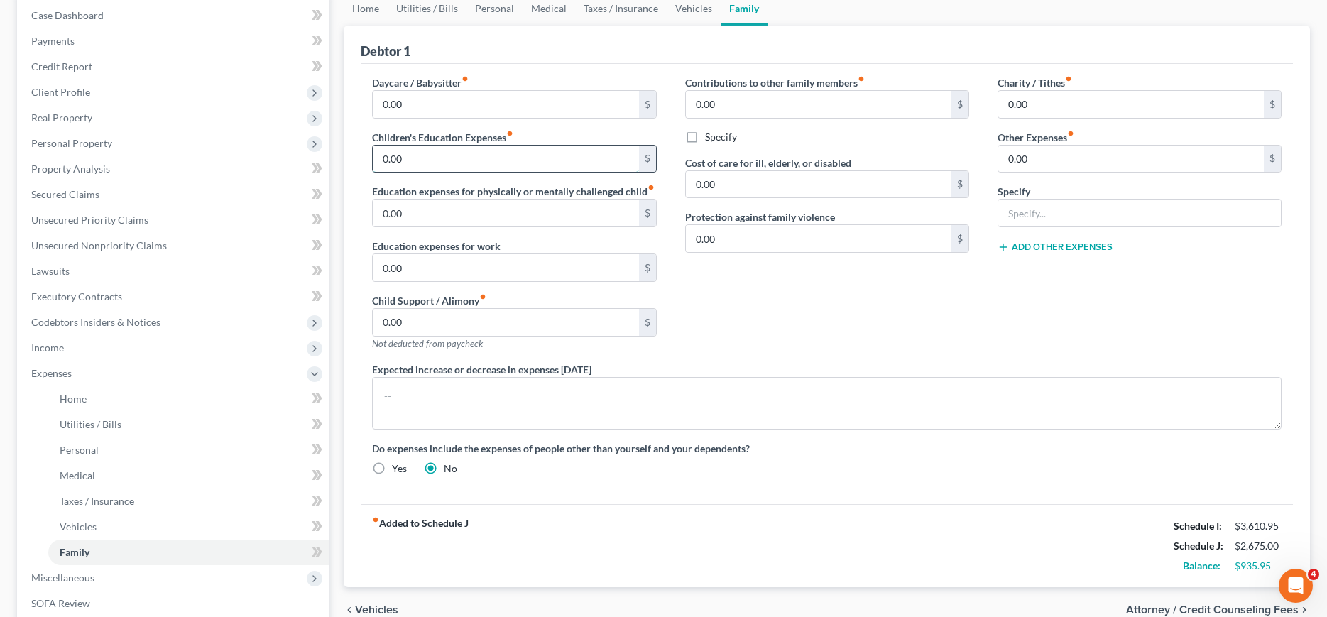
click at [456, 164] on input "0.00" at bounding box center [506, 159] width 266 height 27
type input "500.00"
click at [1094, 161] on input "0.00" at bounding box center [1131, 159] width 266 height 27
type input "45.00"
type input "Household Cleaning and Supplies"
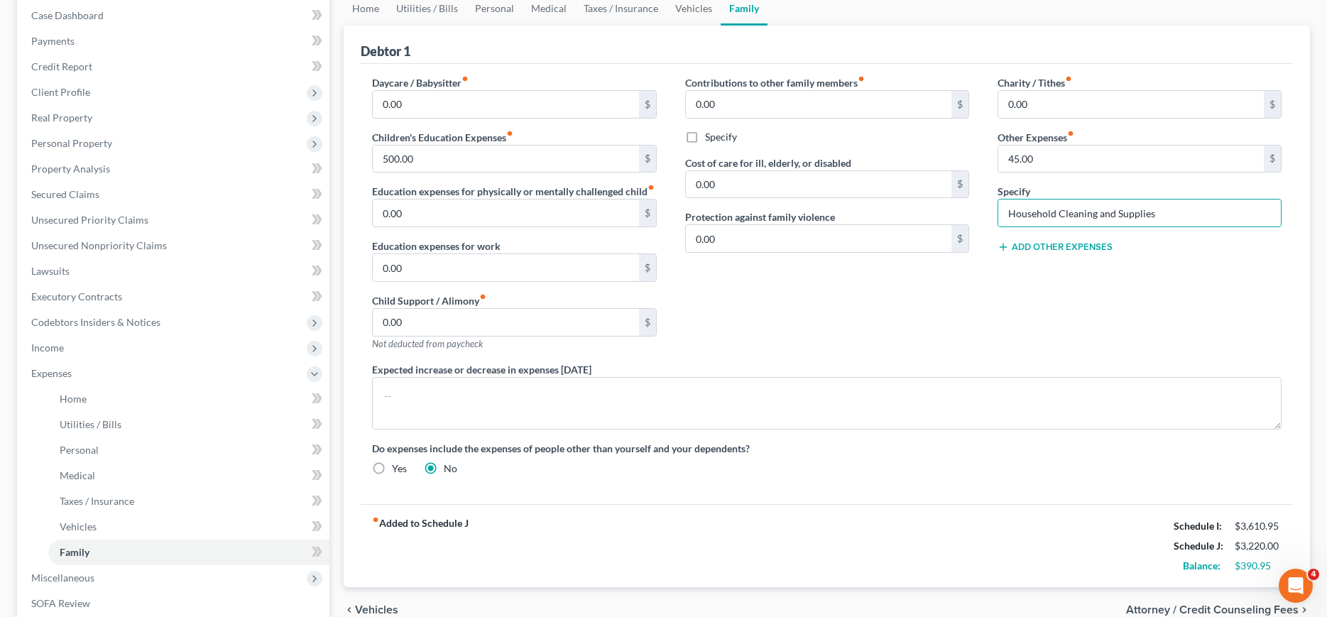
click at [1059, 242] on button "Add Other Expenses" at bounding box center [1055, 246] width 115 height 11
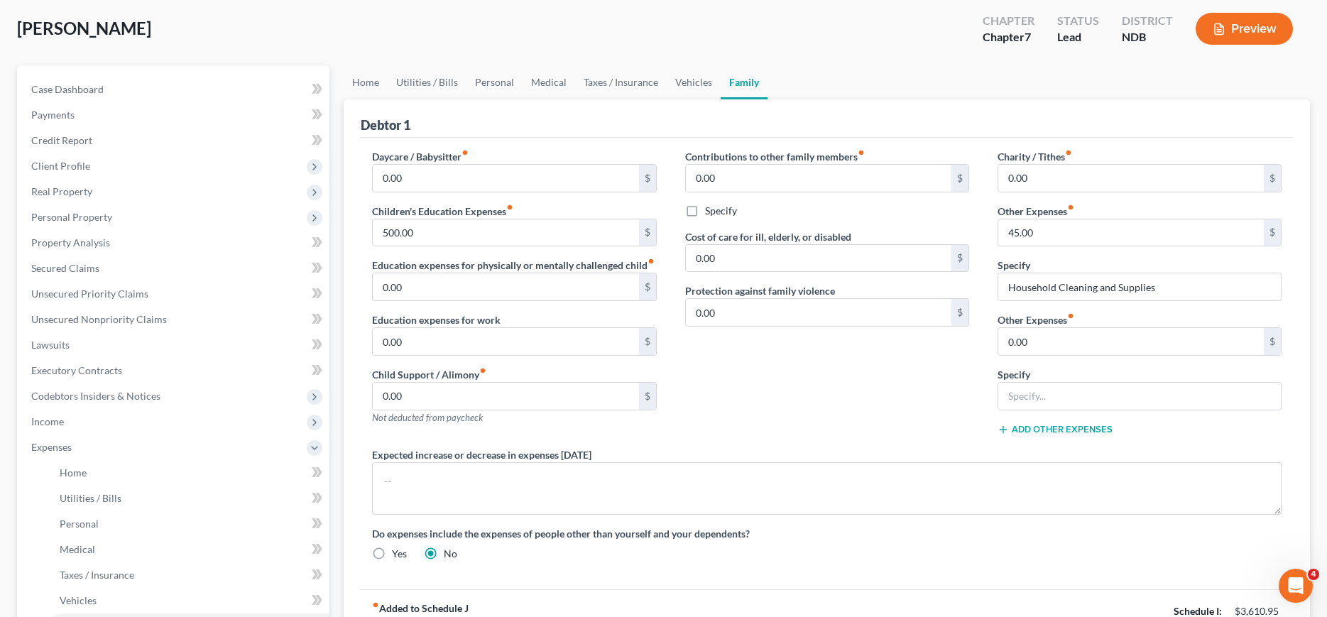
scroll to position [0, 0]
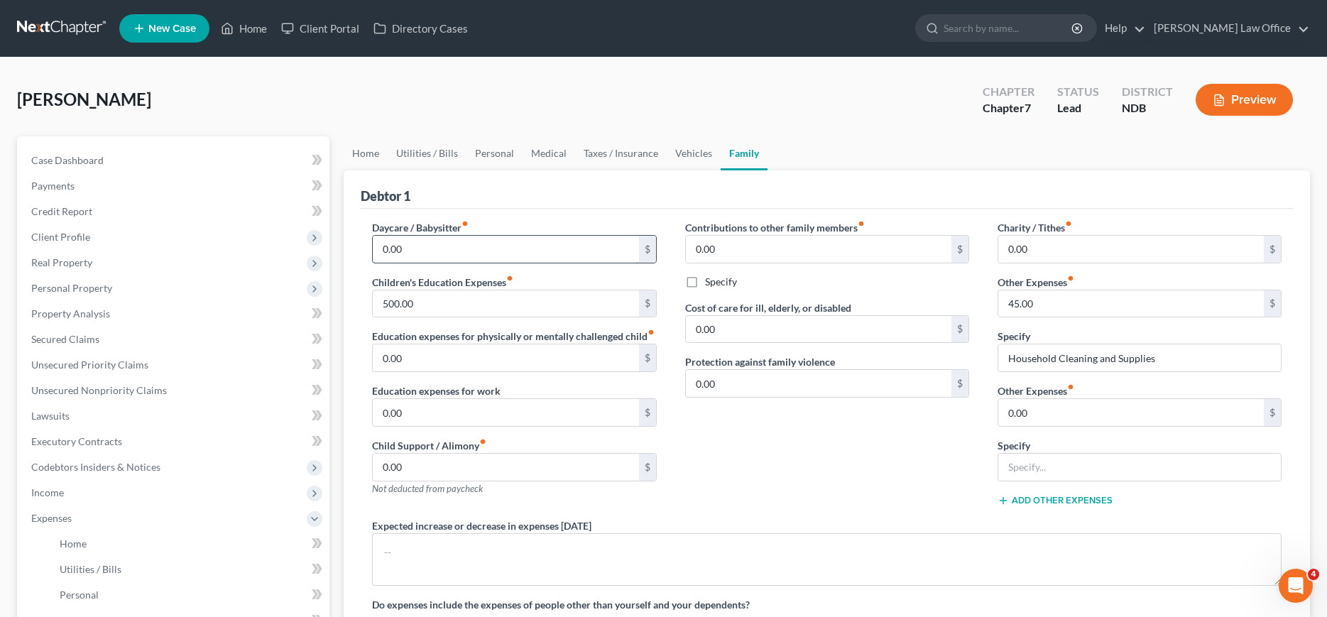
click at [489, 241] on input "0.00" at bounding box center [506, 249] width 266 height 27
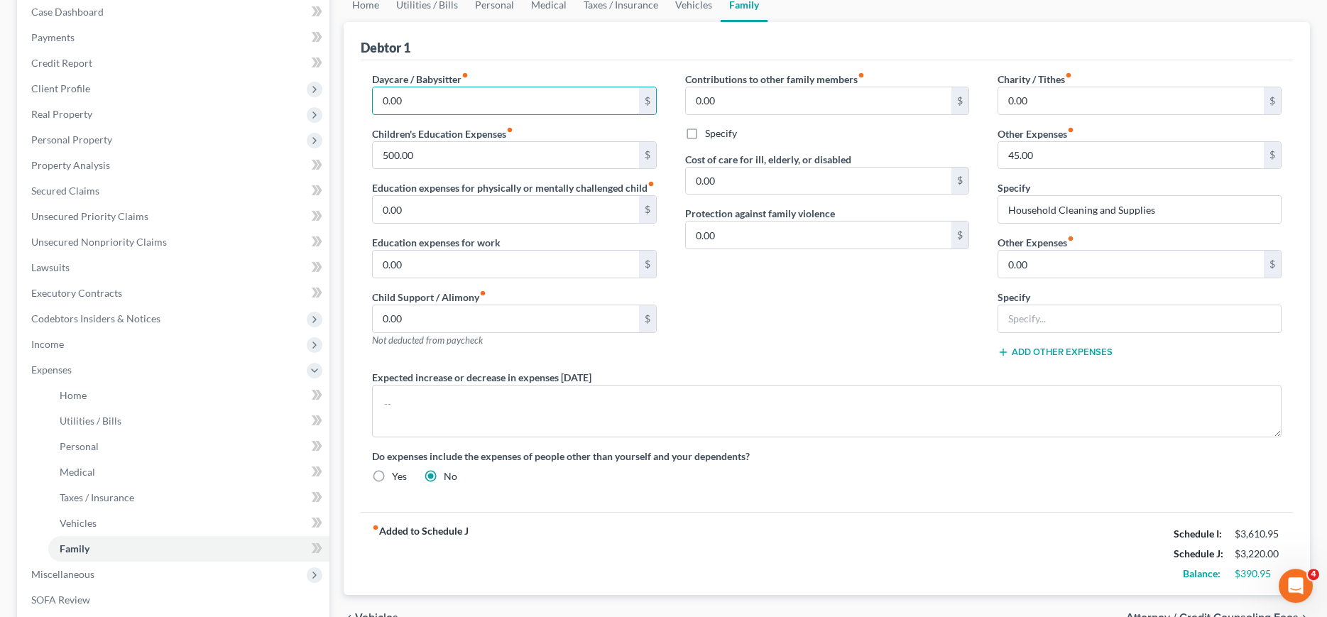
scroll to position [145, 0]
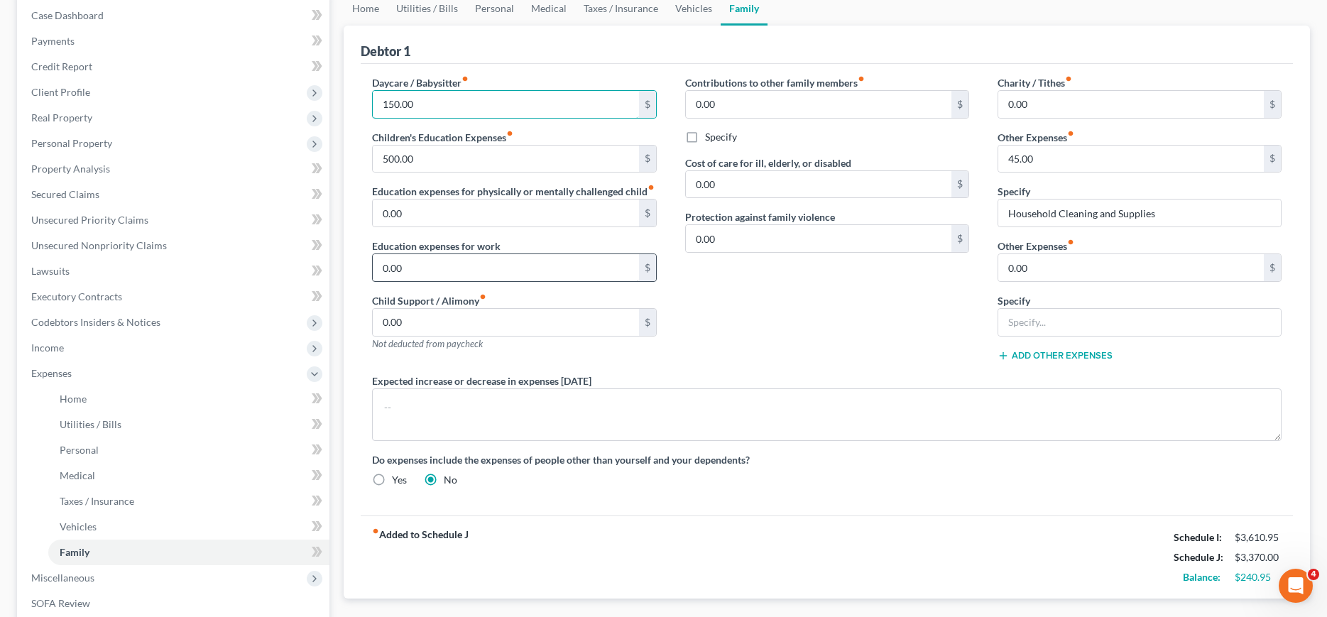
type input "150.00"
click at [445, 274] on input "0.00" at bounding box center [506, 267] width 266 height 27
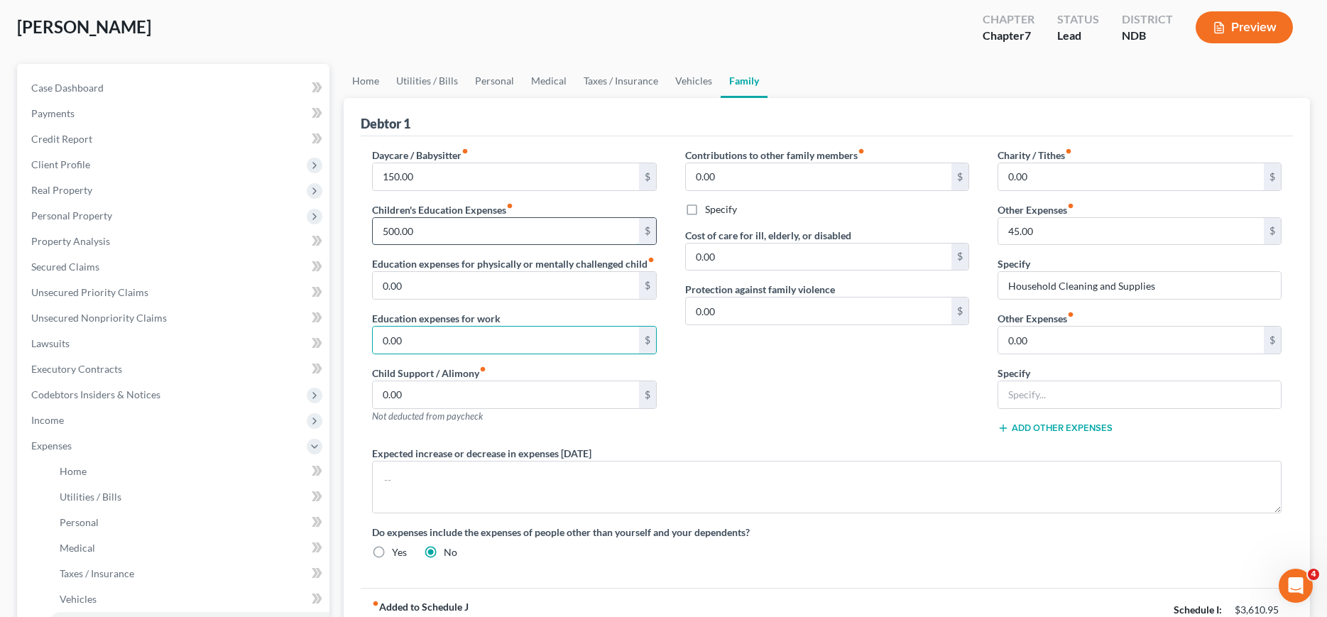
click at [441, 229] on input "500.00" at bounding box center [506, 231] width 266 height 27
click at [427, 231] on input "500.00" at bounding box center [506, 231] width 266 height 27
click at [426, 231] on input "500.00" at bounding box center [506, 231] width 266 height 27
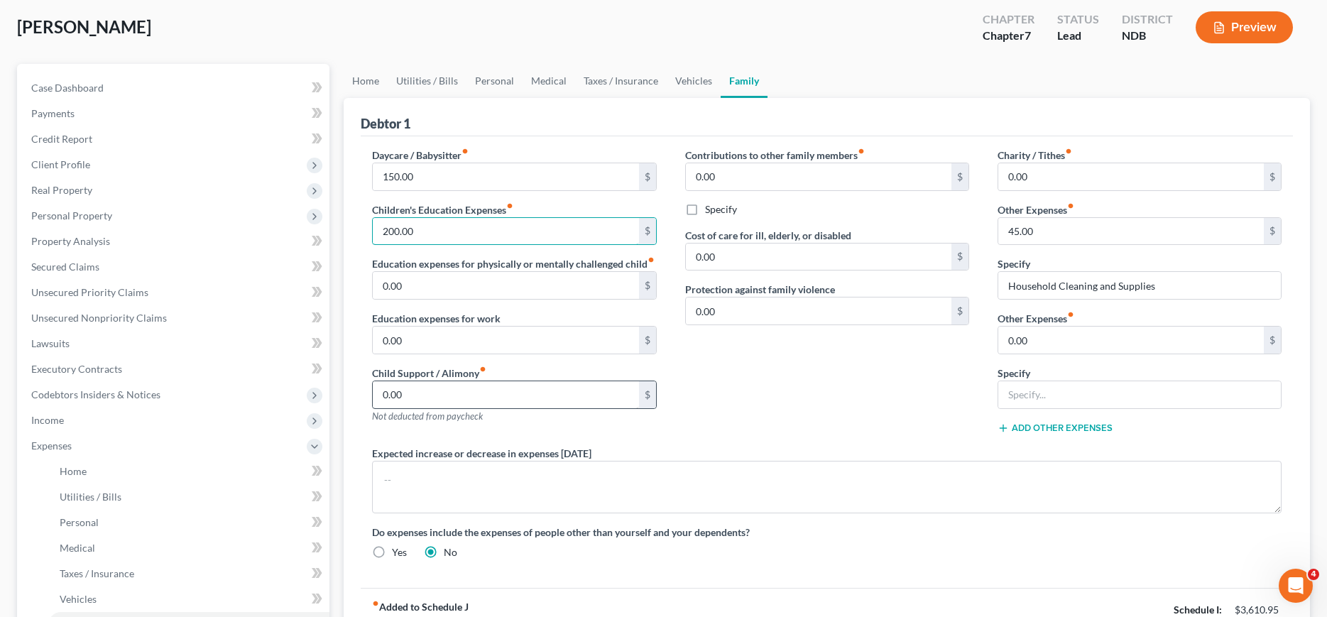
type input "200.00"
click at [440, 401] on input "0.00" at bounding box center [506, 394] width 266 height 27
type input "400.00"
click at [844, 426] on div "Contributions to other family members fiber_manual_record 0.00 $ Specify Cost o…" at bounding box center [827, 297] width 312 height 298
click at [454, 168] on input "150.00" at bounding box center [506, 176] width 266 height 27
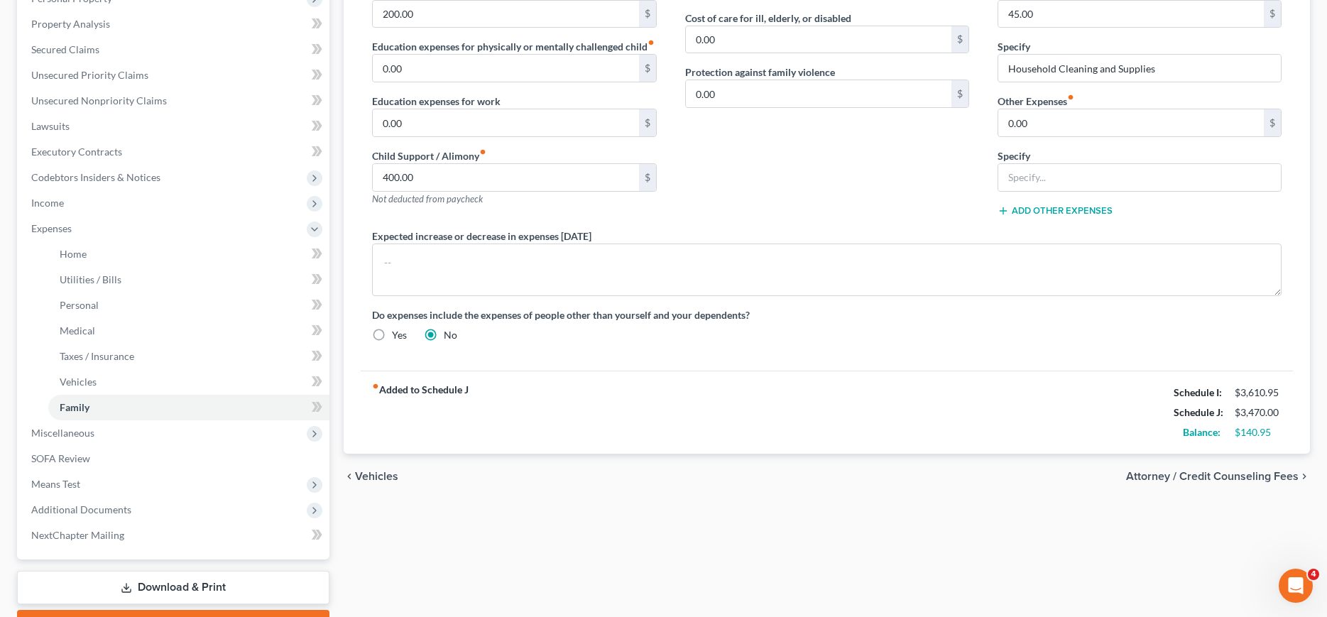
scroll to position [0, 0]
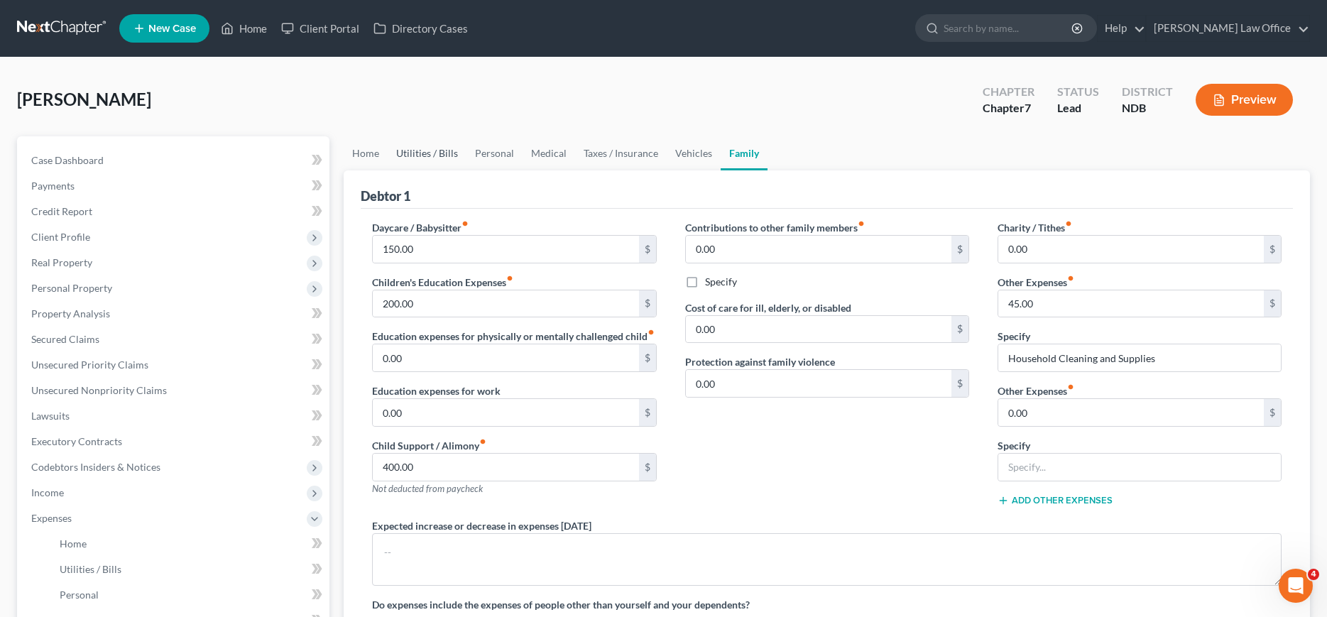
click at [411, 154] on link "Utilities / Bills" at bounding box center [427, 153] width 79 height 34
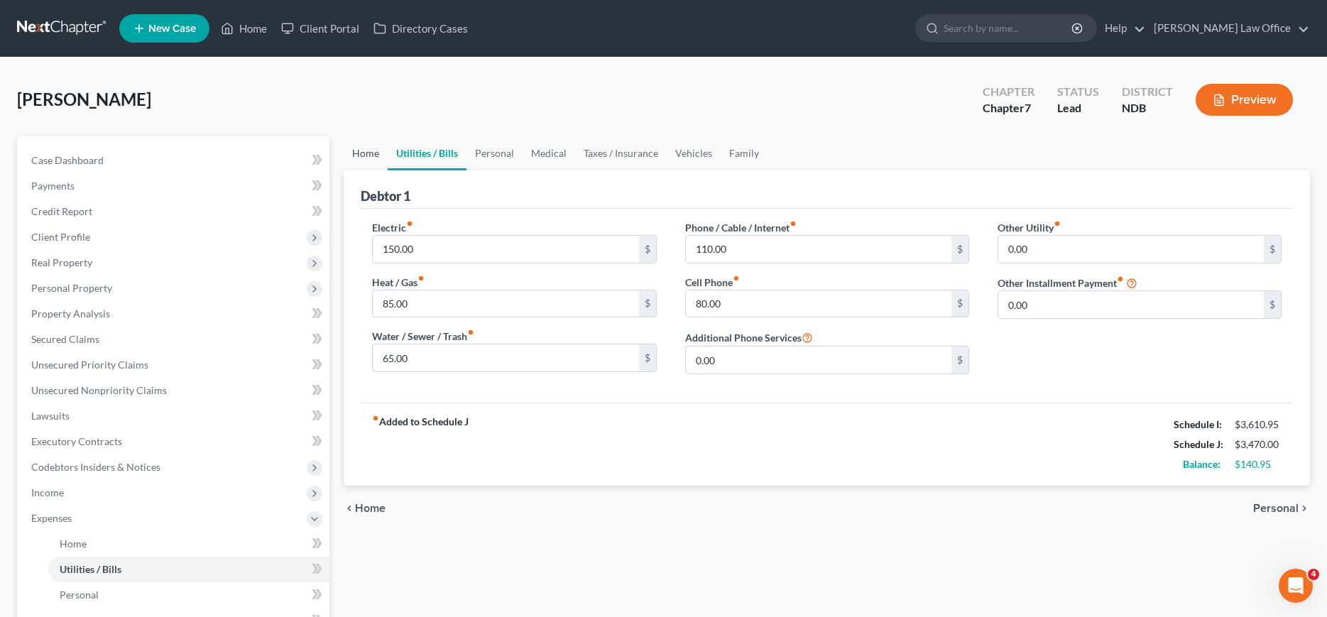
click at [372, 154] on link "Home" at bounding box center [366, 153] width 44 height 34
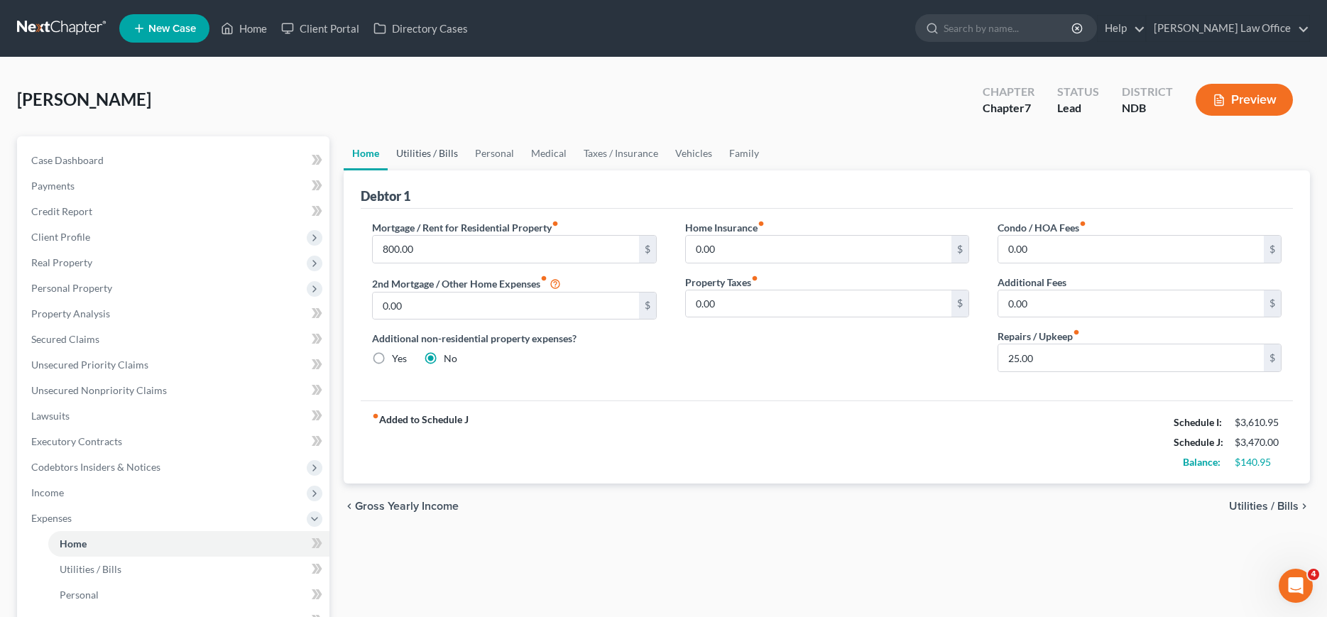
click at [430, 159] on link "Utilities / Bills" at bounding box center [427, 153] width 79 height 34
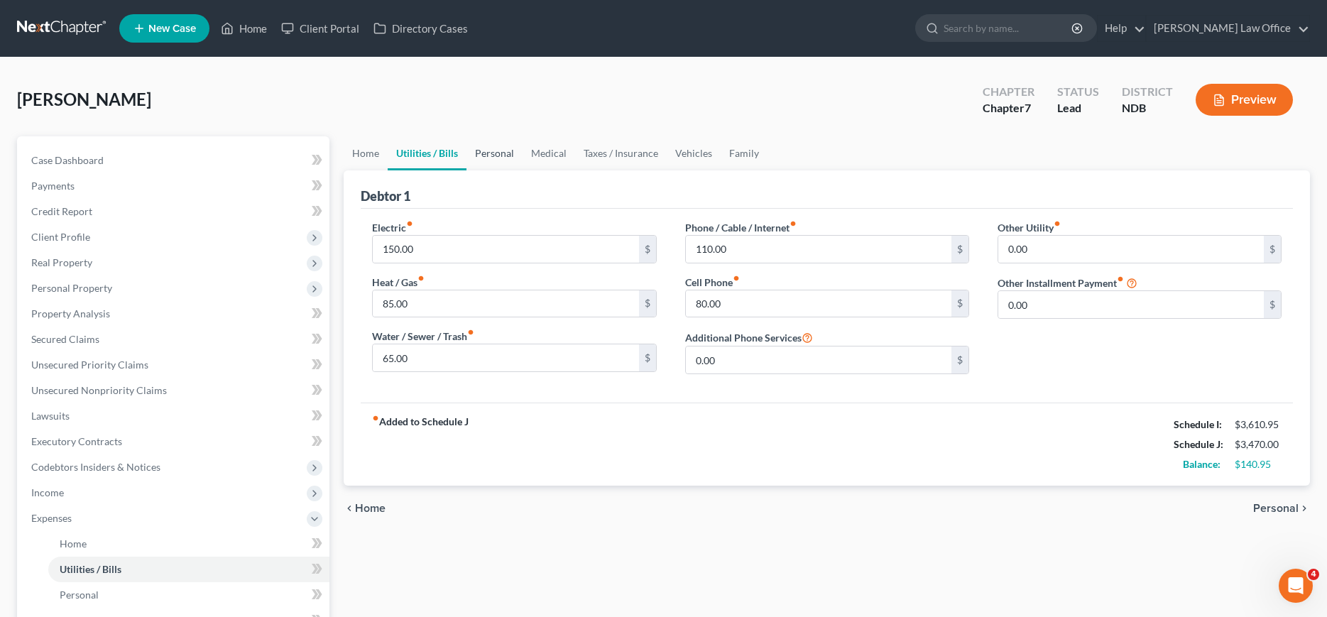
click at [479, 150] on link "Personal" at bounding box center [495, 153] width 56 height 34
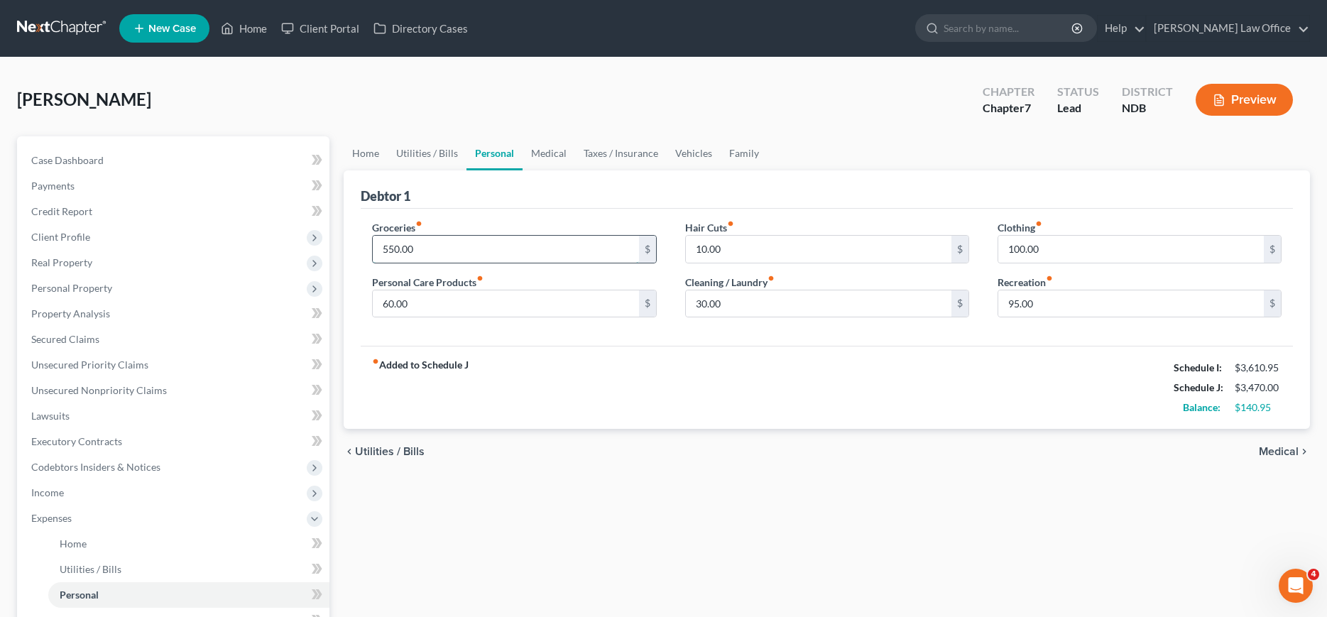
click at [458, 241] on input "550.00" at bounding box center [506, 249] width 266 height 27
type input "650.00"
click at [60, 290] on span "Personal Property" at bounding box center [71, 288] width 81 height 12
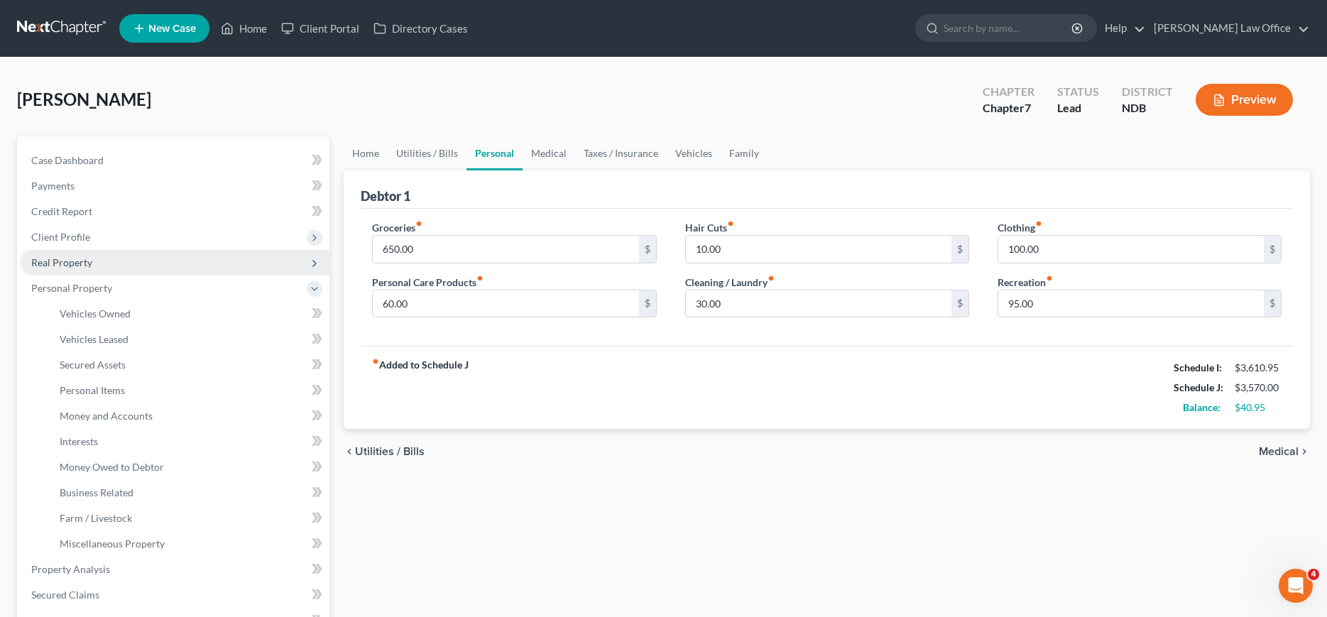
click at [60, 264] on span "Real Property" at bounding box center [61, 262] width 61 height 12
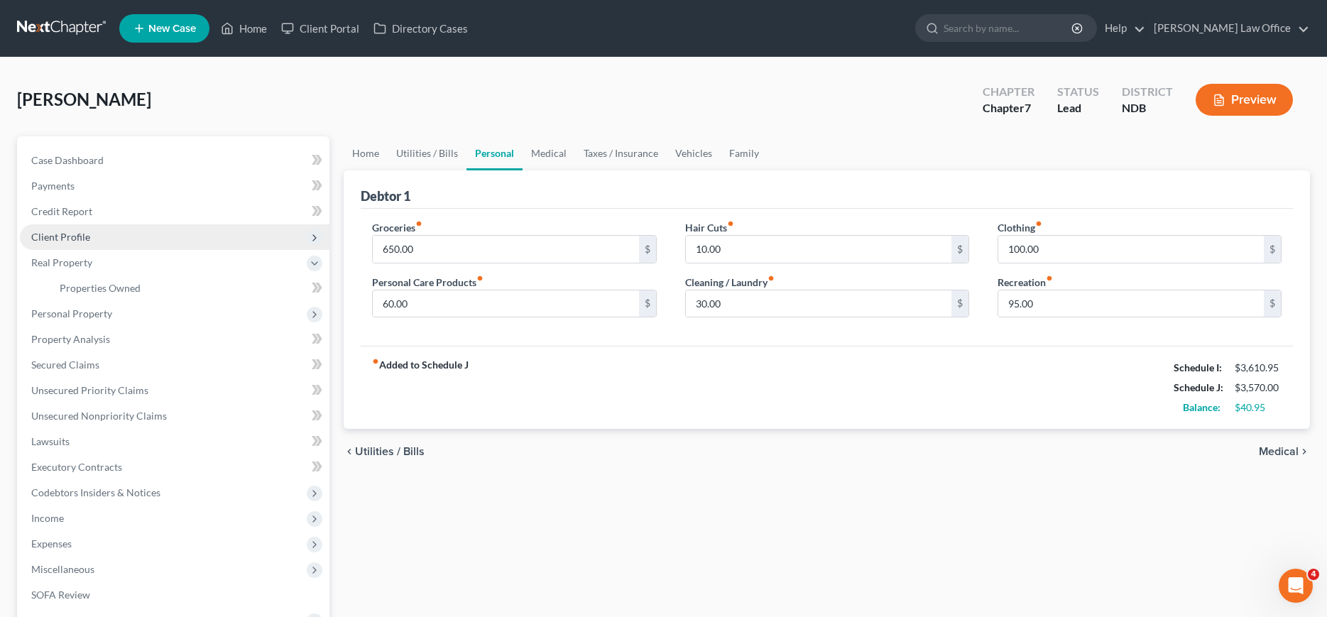
click at [66, 238] on span "Client Profile" at bounding box center [60, 237] width 59 height 12
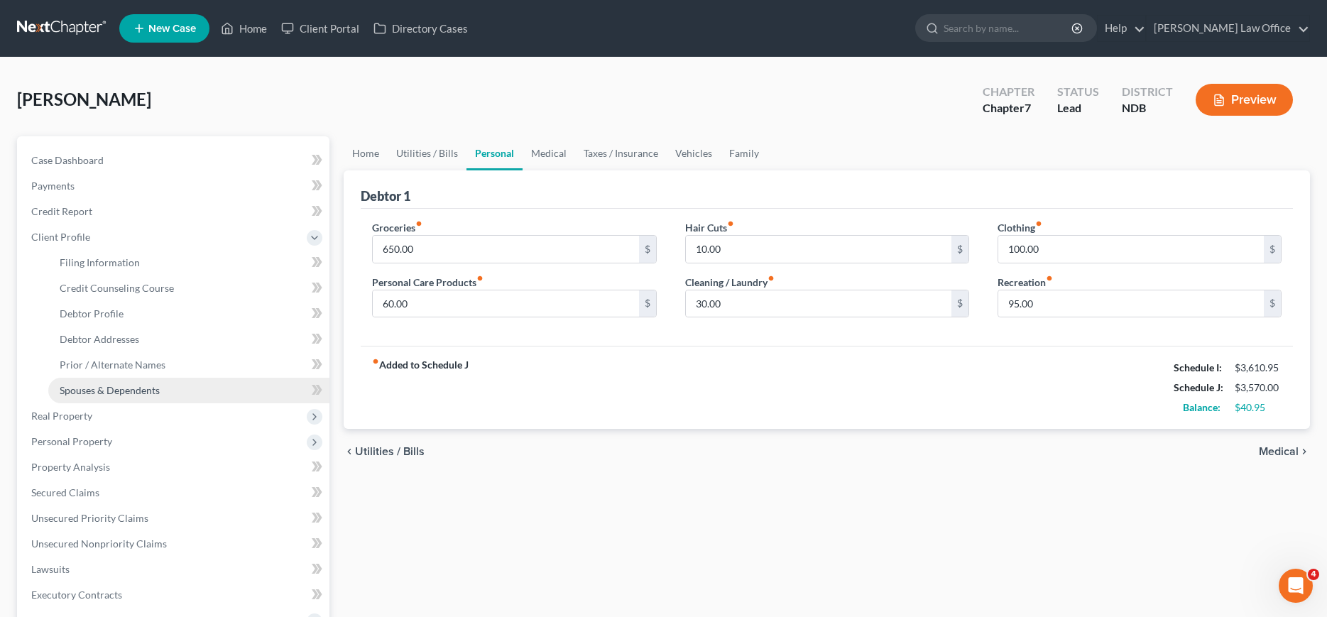
click at [104, 391] on span "Spouses & Dependents" at bounding box center [110, 390] width 100 height 12
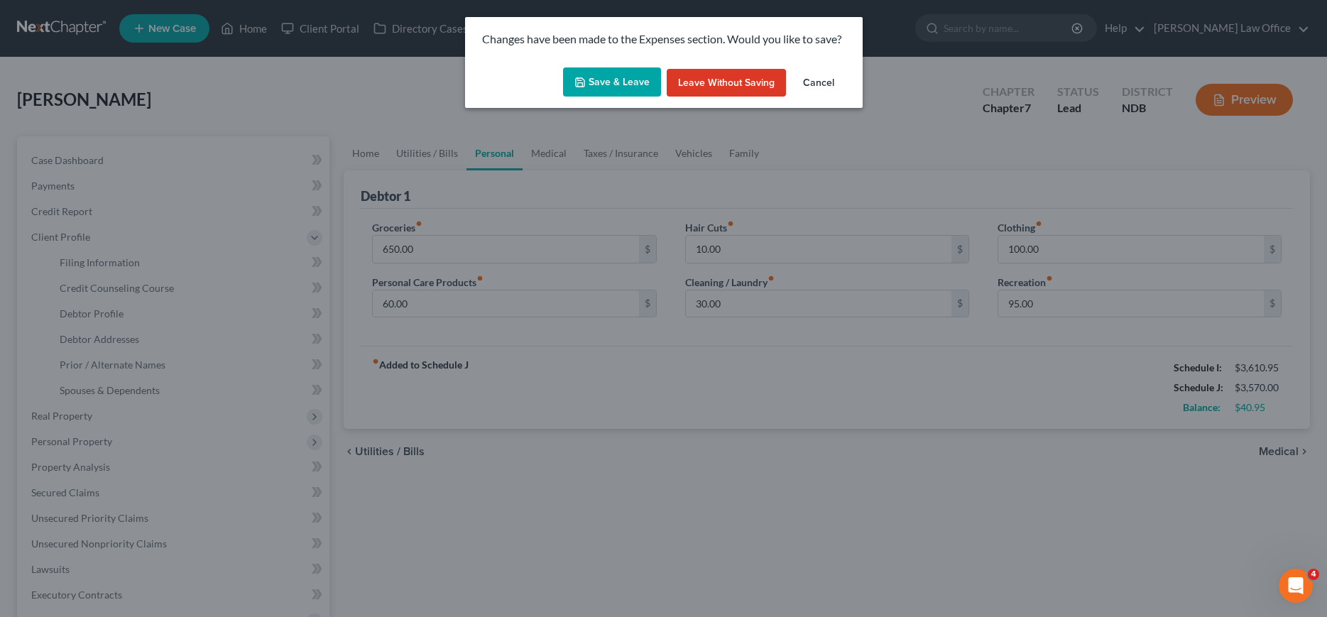
click at [630, 83] on button "Save & Leave" at bounding box center [612, 82] width 98 height 30
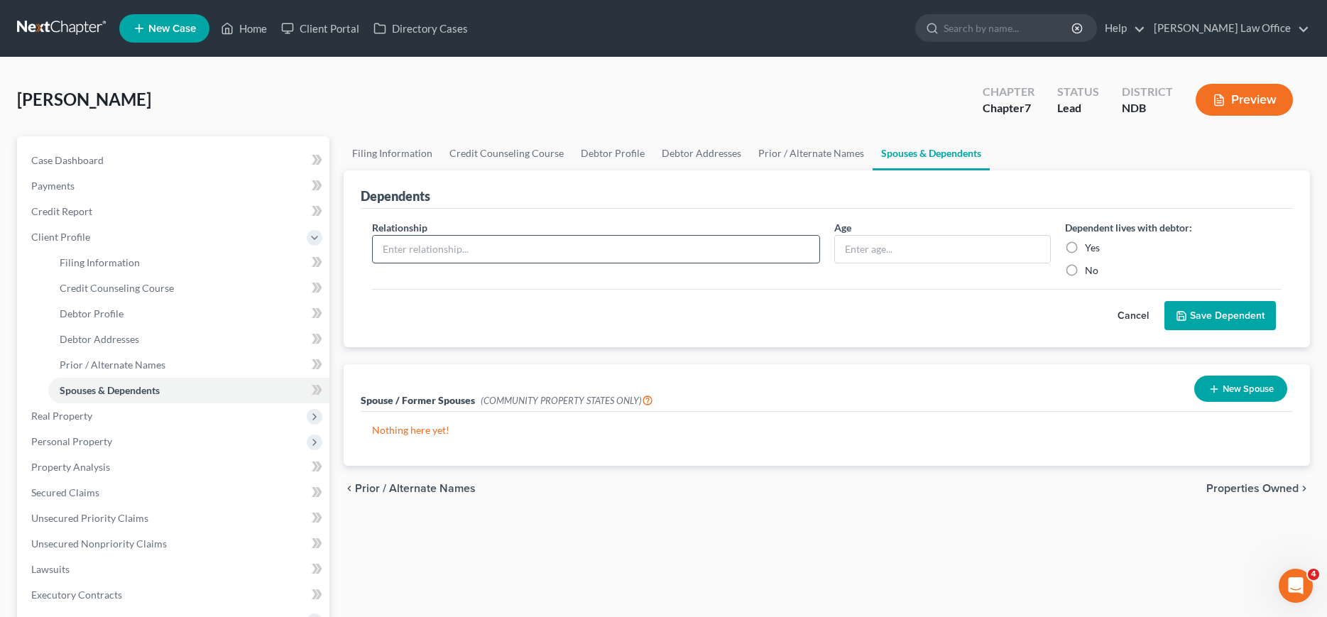
click at [503, 245] on input "text" at bounding box center [596, 249] width 446 height 27
type input "Daughter"
type input "10"
click at [1085, 271] on label "No" at bounding box center [1091, 270] width 13 height 14
click at [1091, 271] on input "No" at bounding box center [1095, 267] width 9 height 9
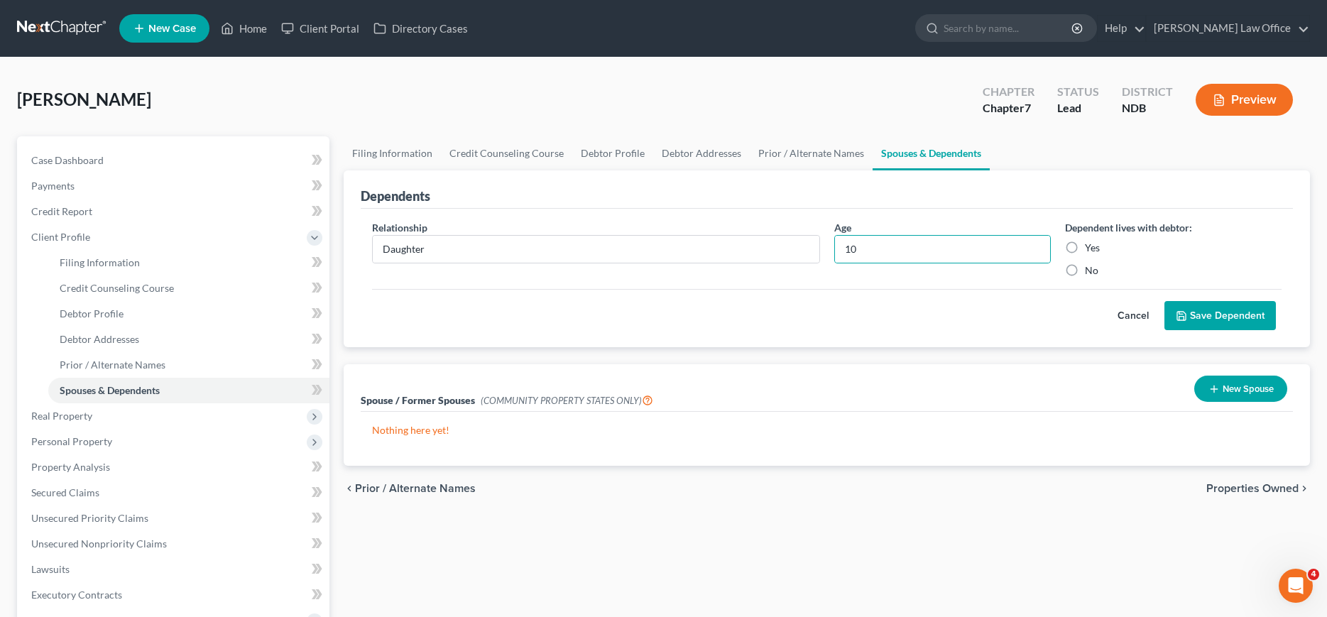
radio input "true"
click at [1220, 315] on button "Save Dependent" at bounding box center [1220, 316] width 111 height 30
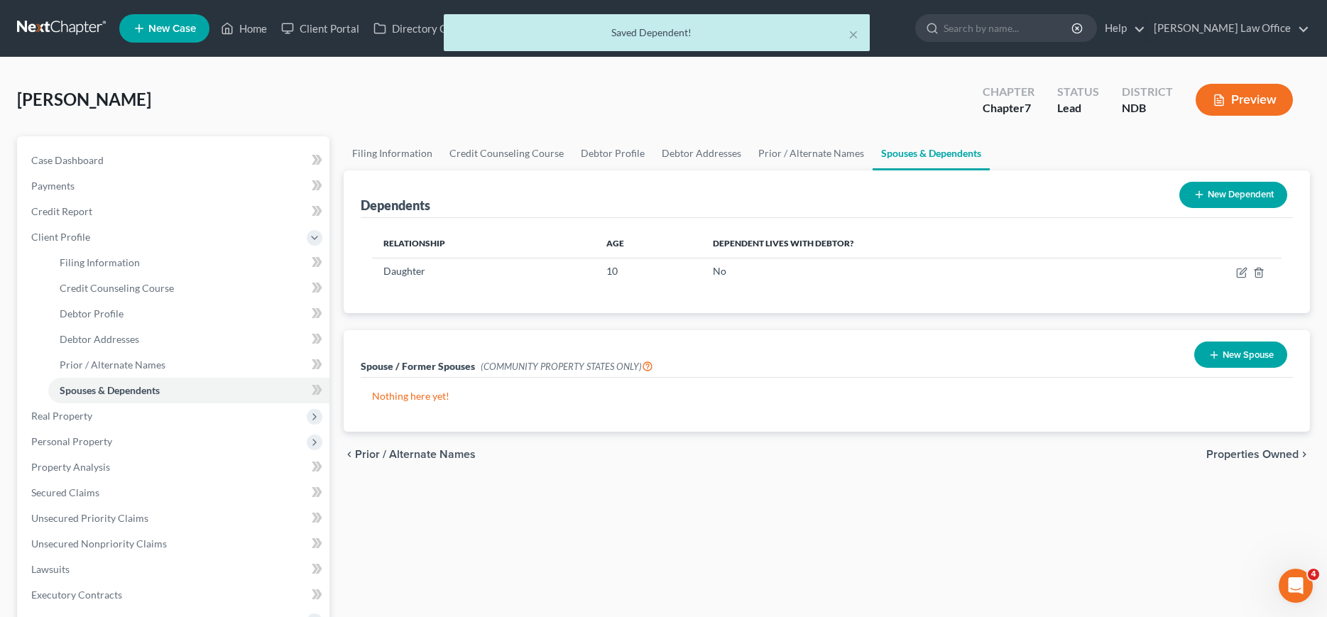
click at [1211, 187] on button "New Dependent" at bounding box center [1233, 195] width 108 height 26
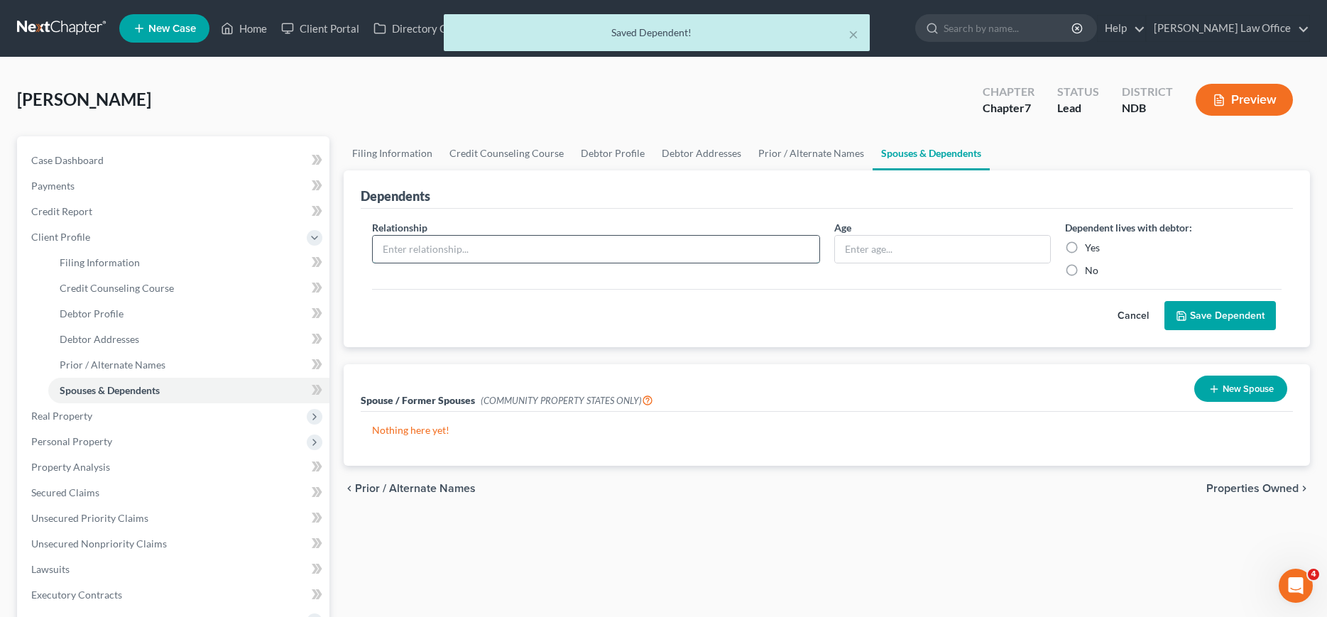
click at [470, 246] on input "text" at bounding box center [596, 249] width 446 height 27
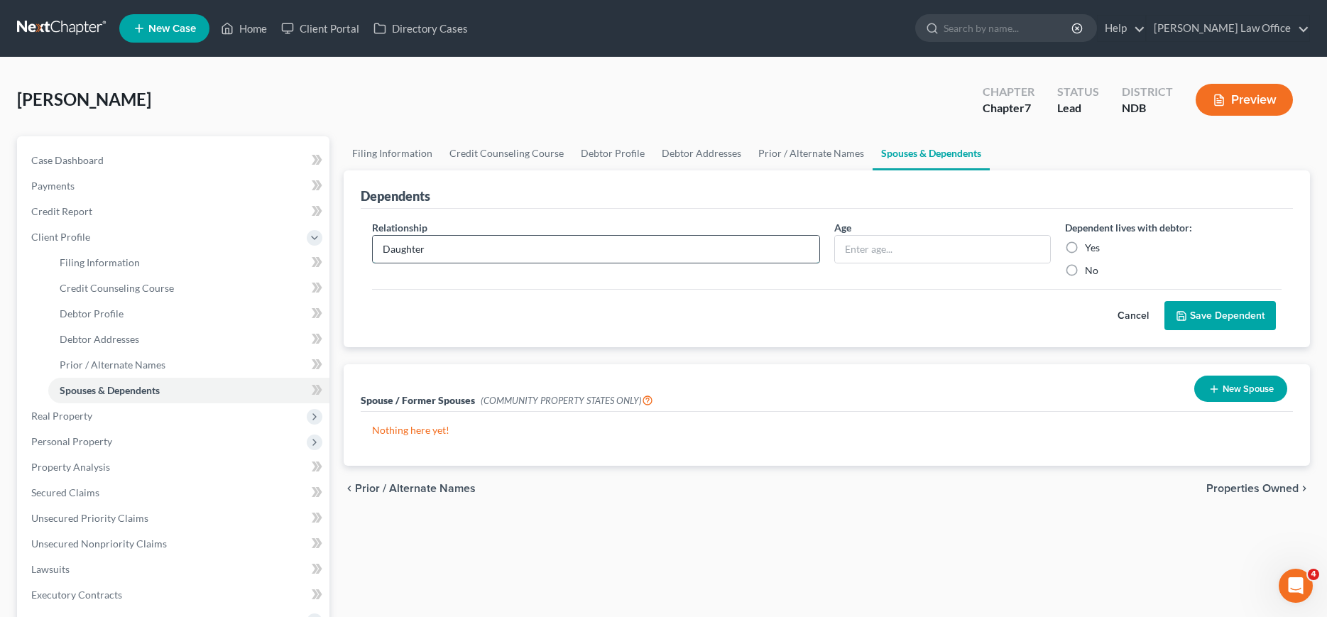
type input "Daughter"
type input "10"
click at [1085, 266] on label "No" at bounding box center [1091, 270] width 13 height 14
click at [1091, 266] on input "No" at bounding box center [1095, 267] width 9 height 9
radio input "true"
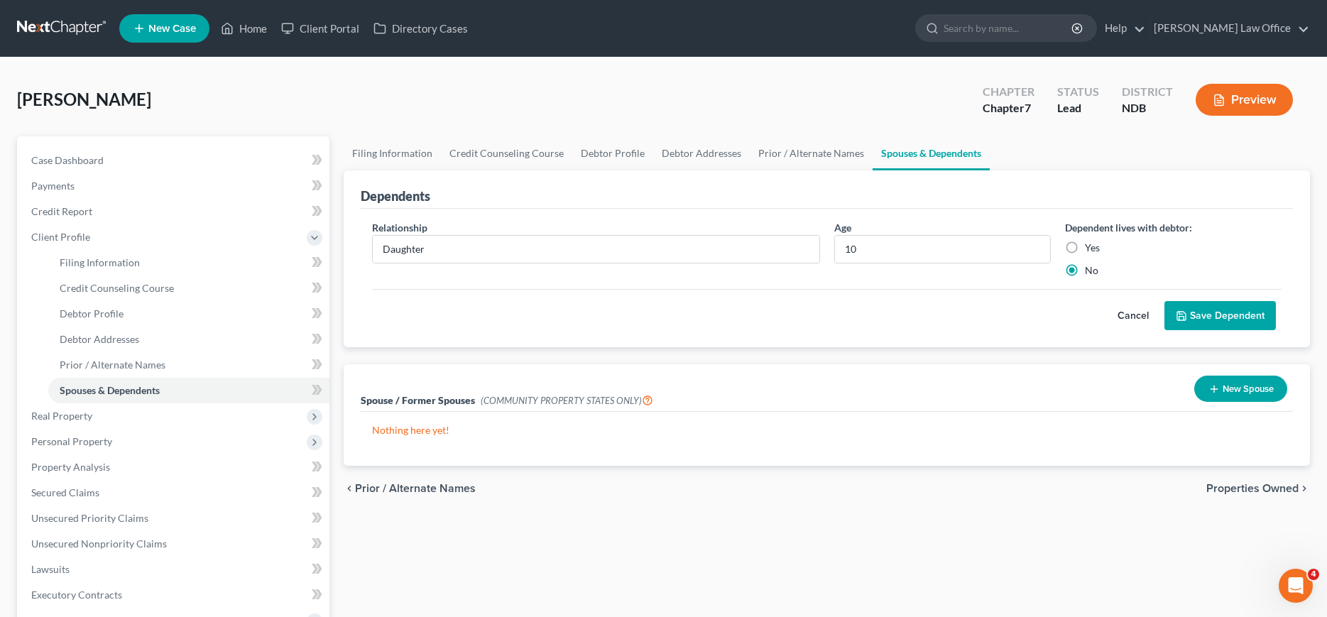
click at [1219, 322] on button "Save Dependent" at bounding box center [1220, 316] width 111 height 30
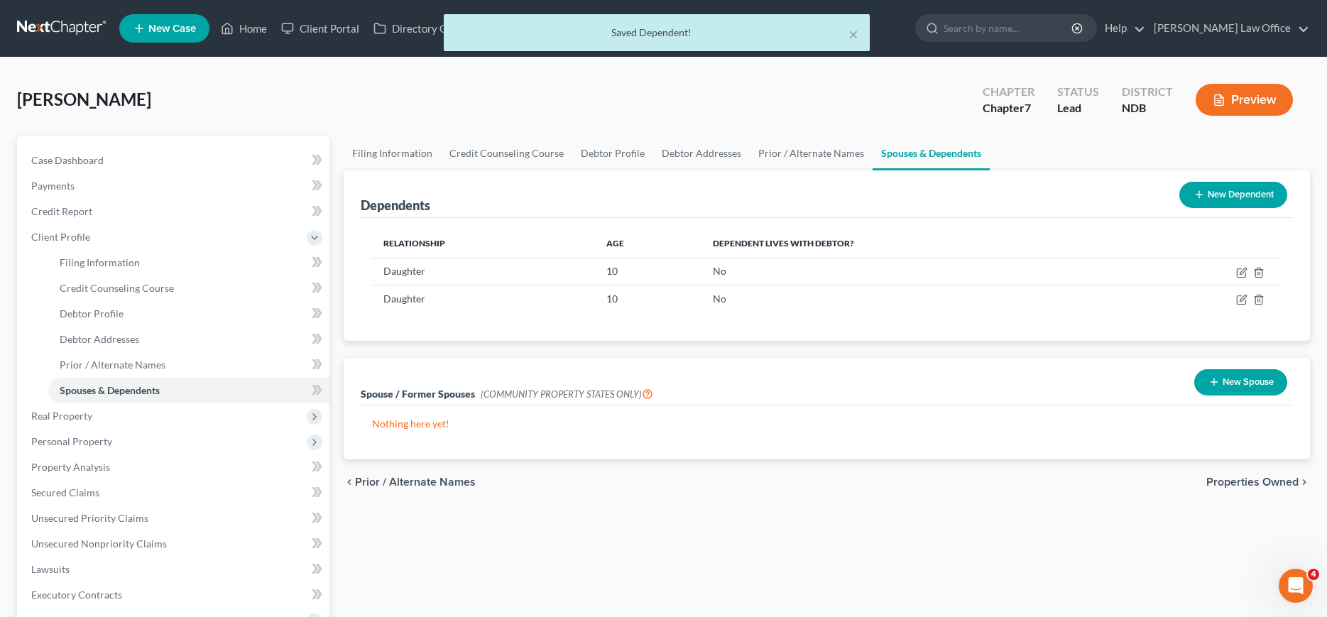
click at [1220, 190] on button "New Dependent" at bounding box center [1233, 195] width 108 height 26
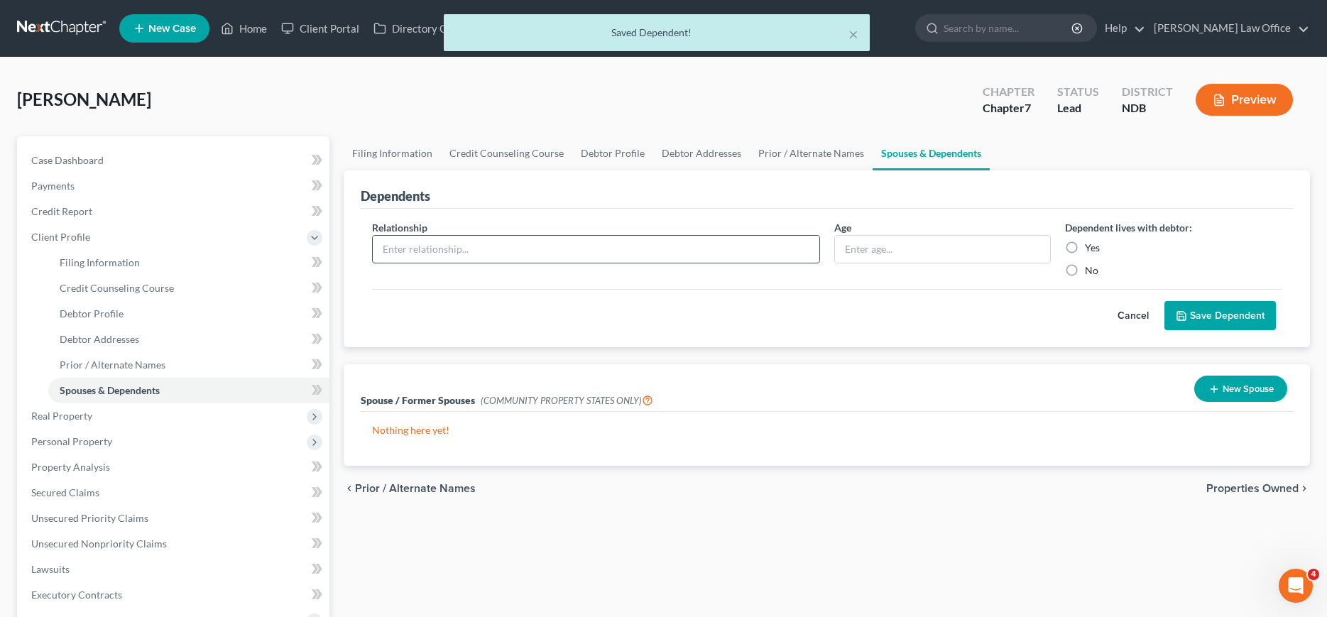
click at [428, 249] on input "text" at bounding box center [596, 249] width 446 height 27
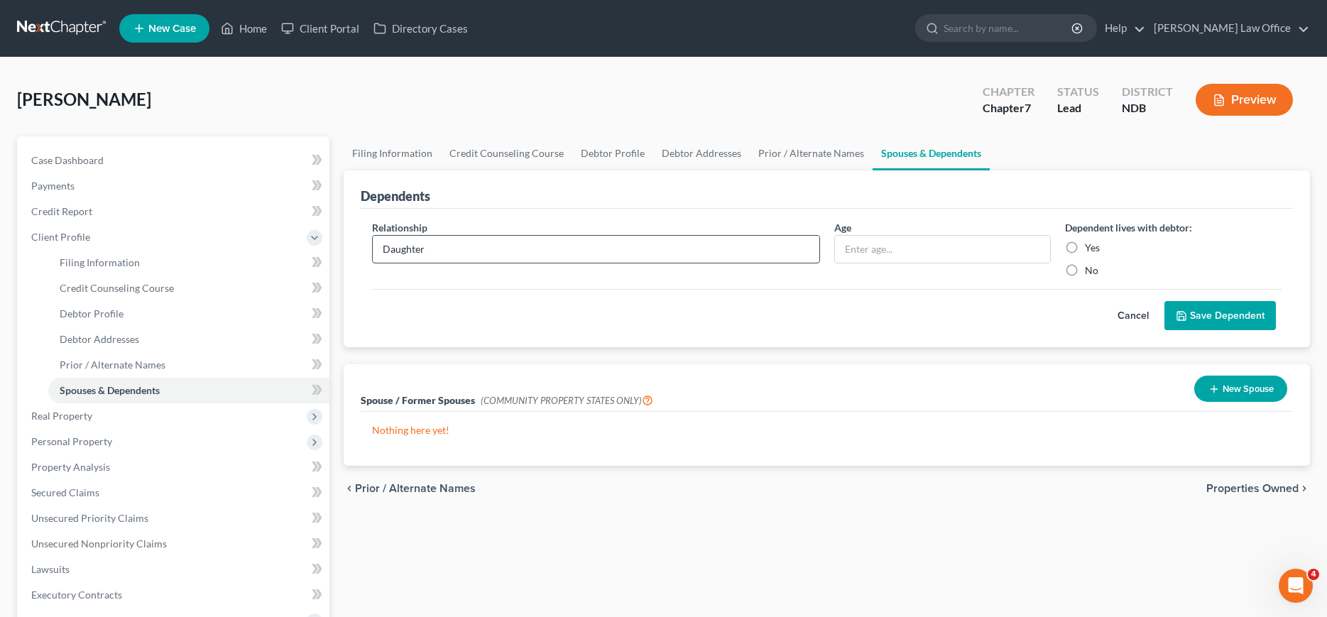
type input "Daughter"
type input "11"
click at [1085, 268] on label "No" at bounding box center [1091, 270] width 13 height 14
click at [1091, 268] on input "No" at bounding box center [1095, 267] width 9 height 9
radio input "true"
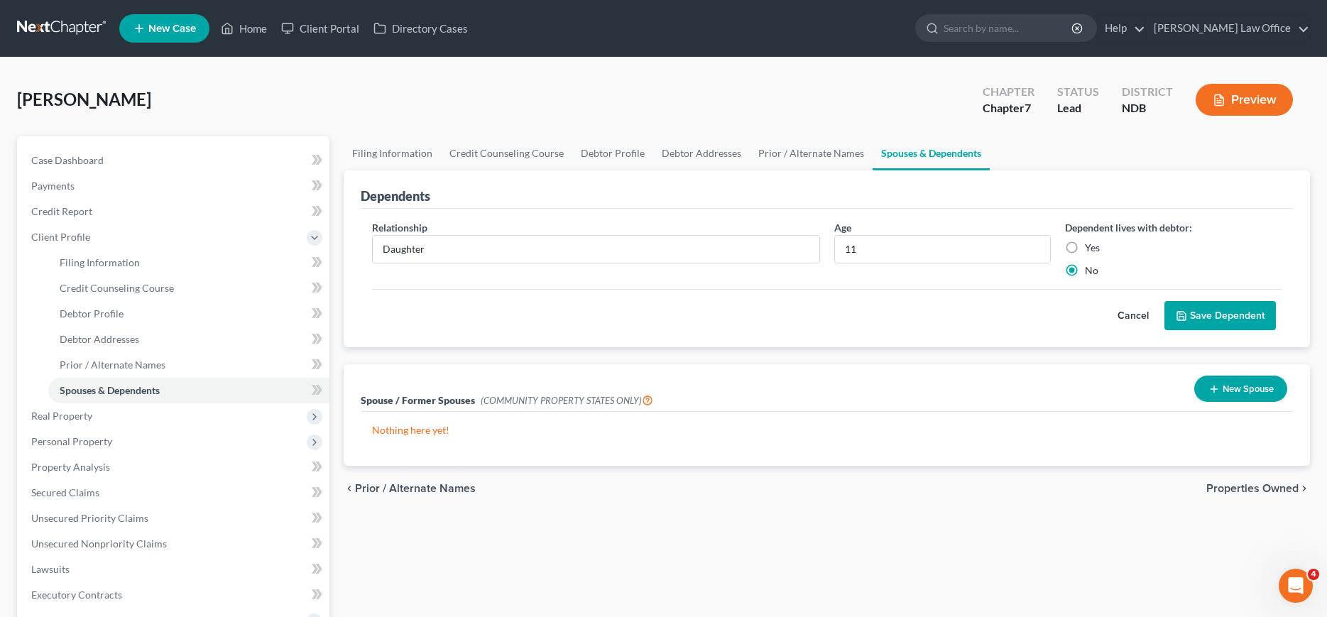
click at [1222, 308] on button "Save Dependent" at bounding box center [1220, 316] width 111 height 30
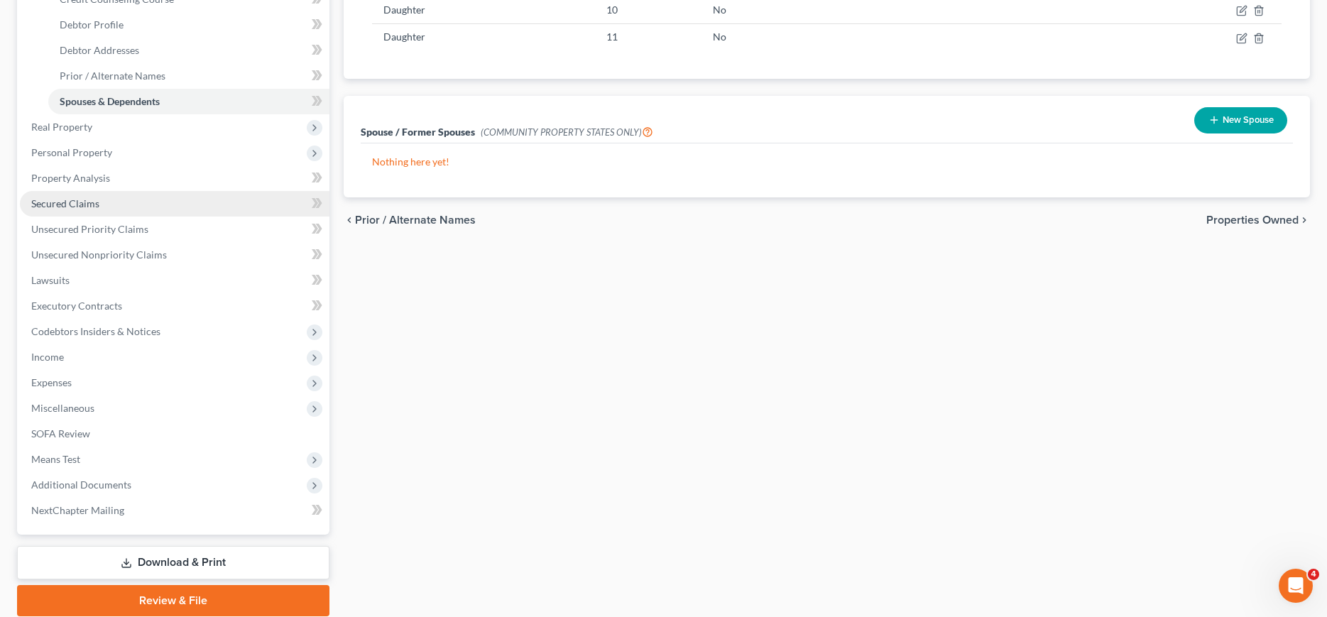
scroll to position [290, 0]
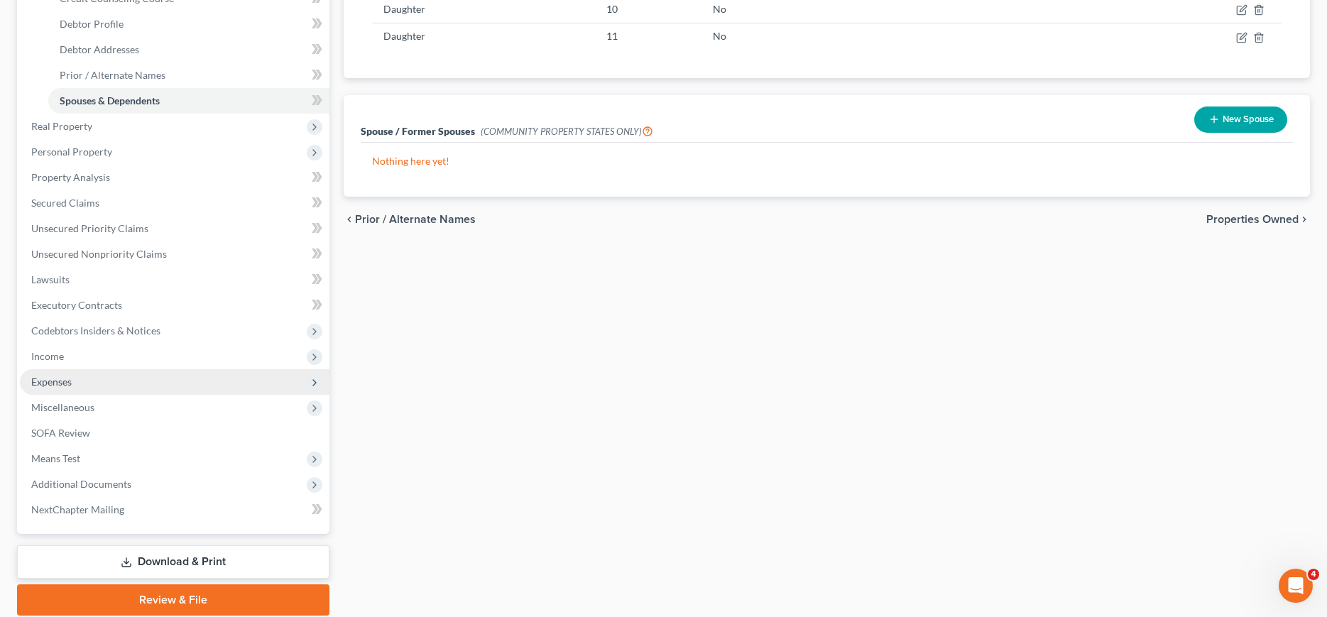
click at [56, 378] on span "Expenses" at bounding box center [51, 382] width 40 height 12
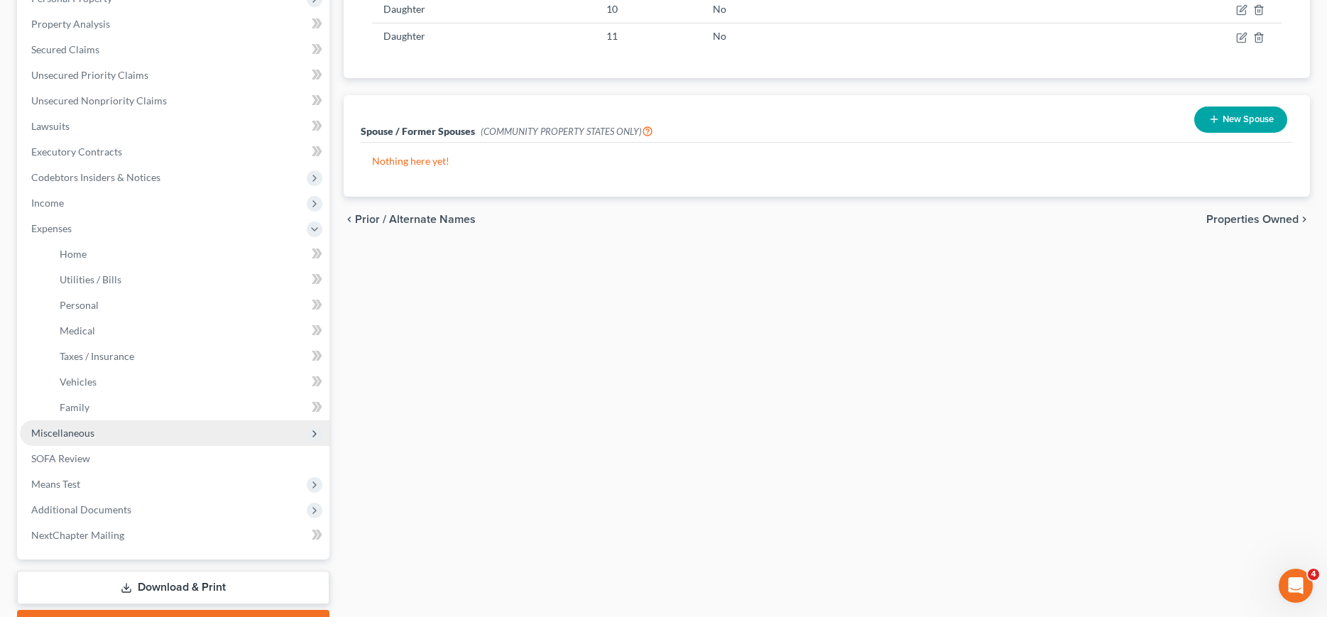
click at [61, 424] on span "Miscellaneous" at bounding box center [175, 433] width 310 height 26
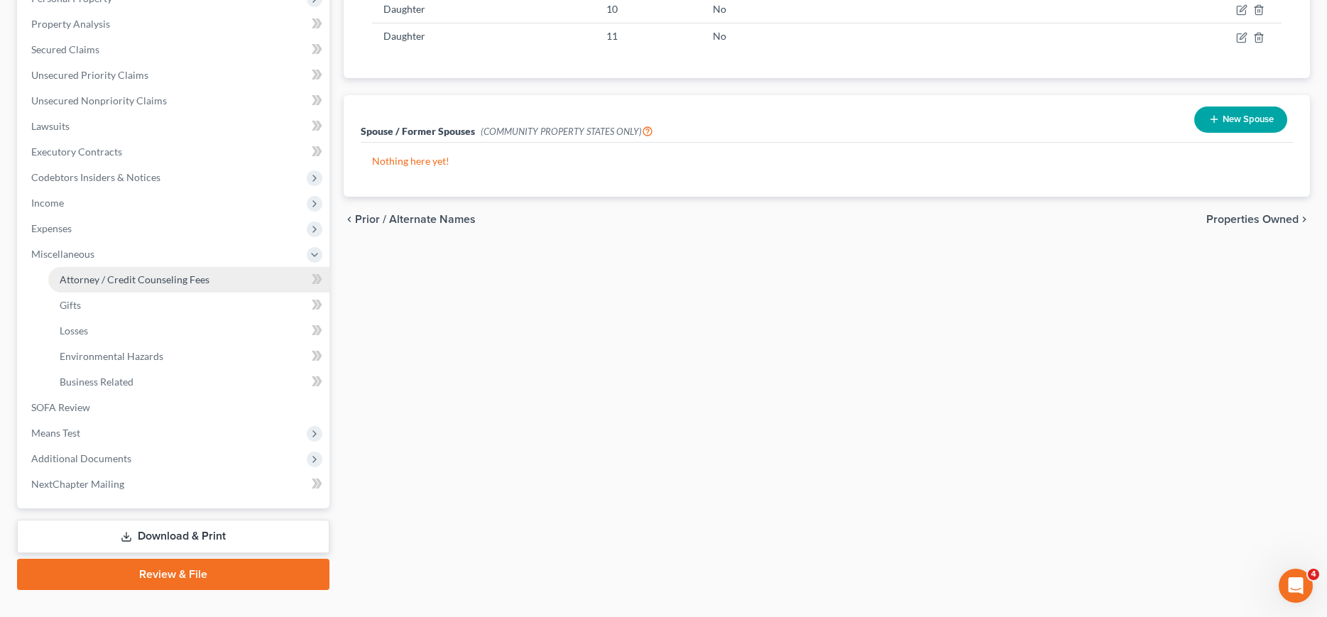
click at [131, 280] on span "Attorney / Credit Counseling Fees" at bounding box center [135, 279] width 150 height 12
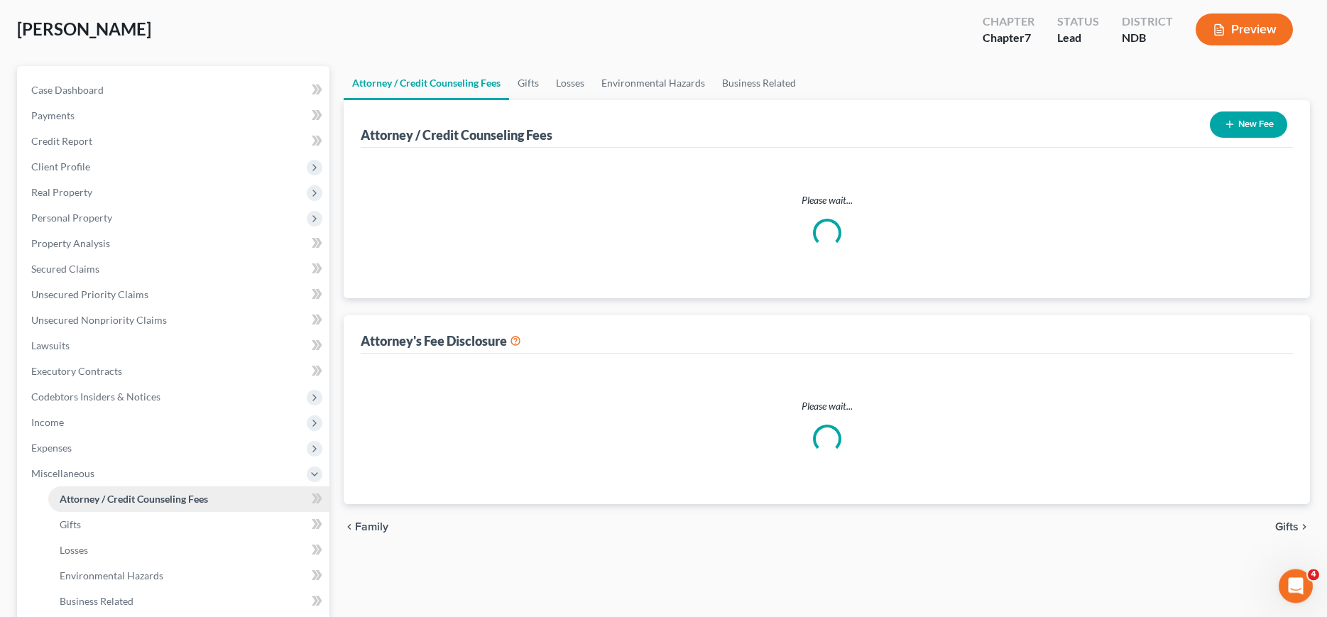
select select "5"
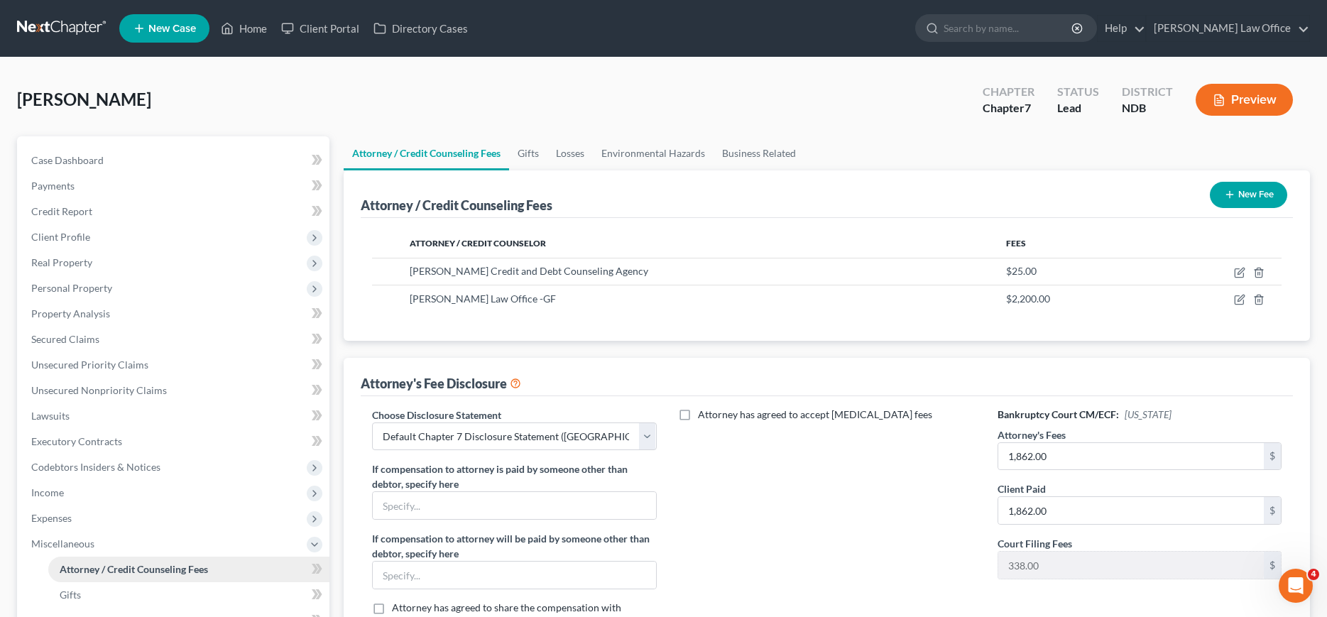
scroll to position [290, 0]
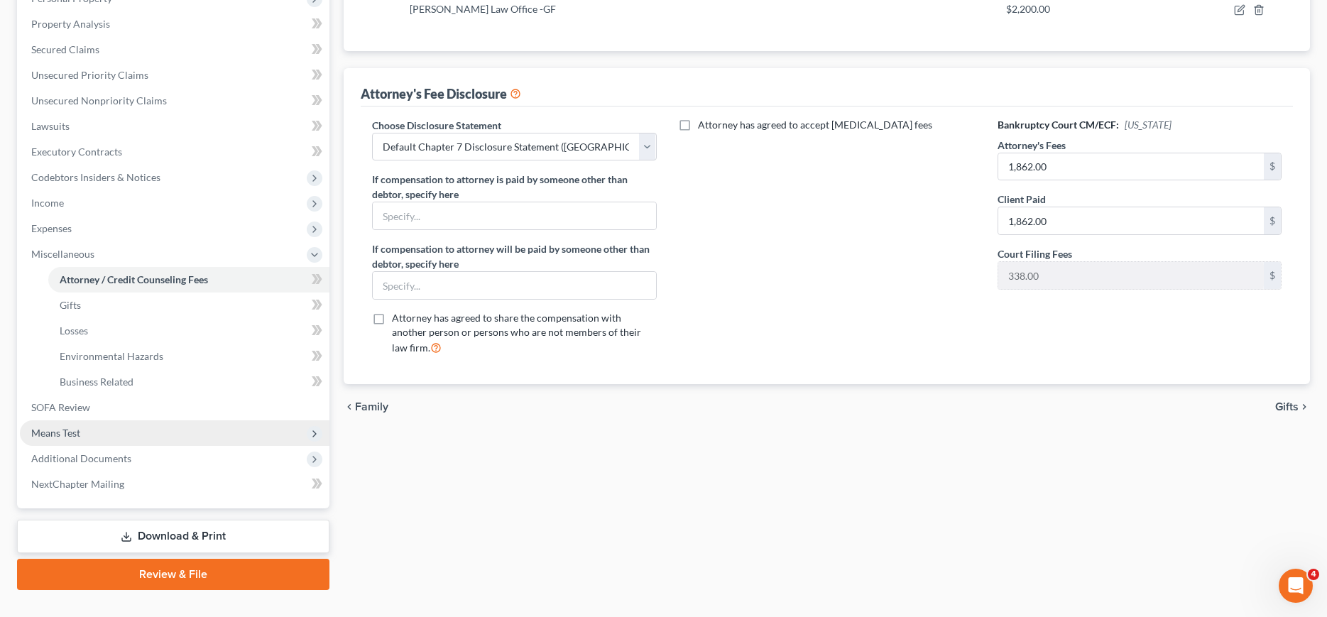
click at [69, 431] on span "Means Test" at bounding box center [55, 433] width 49 height 12
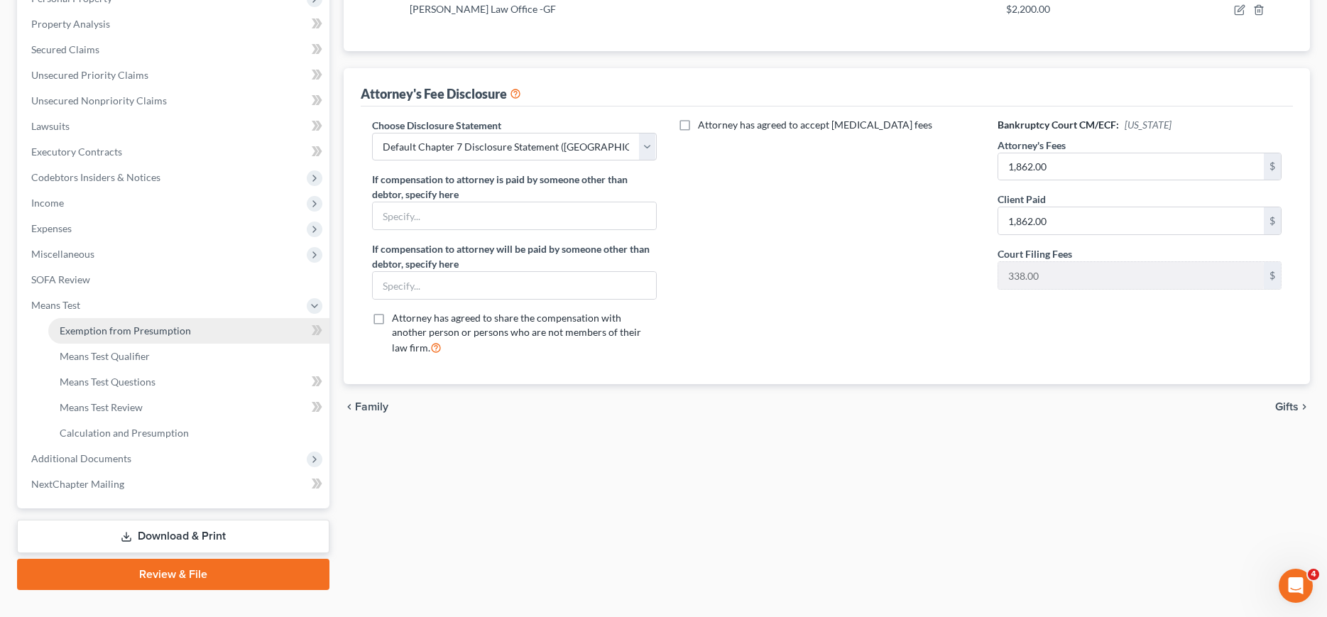
click at [101, 325] on span "Exemption from Presumption" at bounding box center [125, 331] width 131 height 12
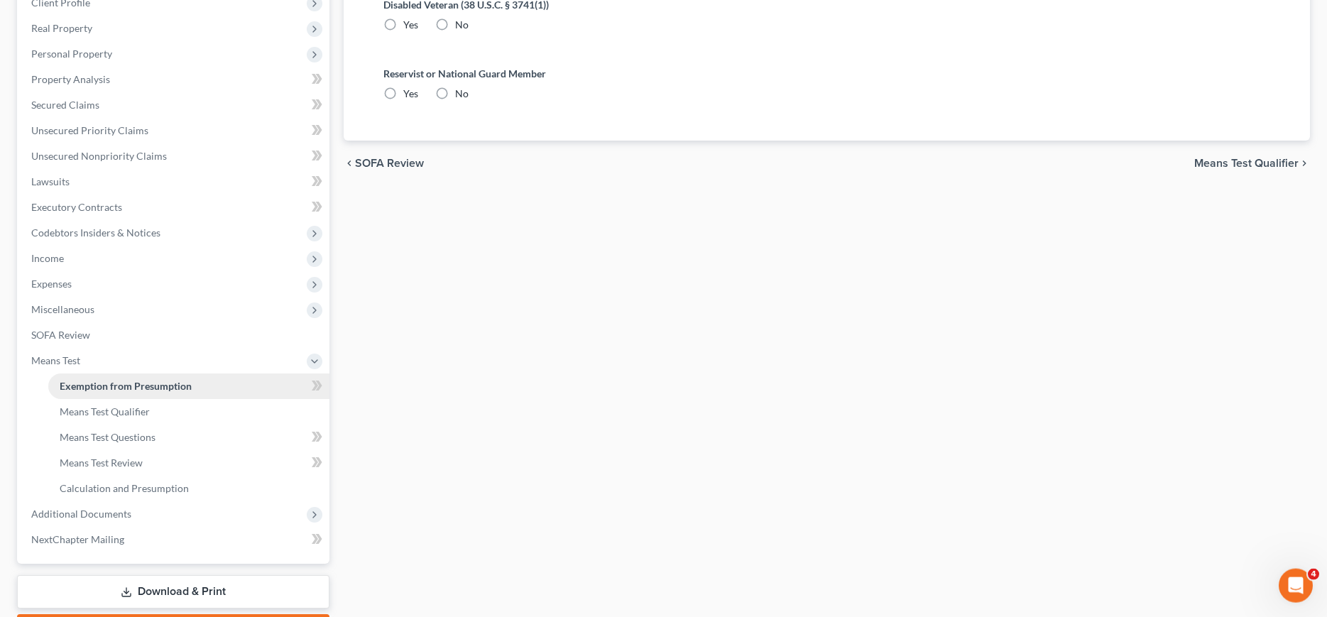
radio input "true"
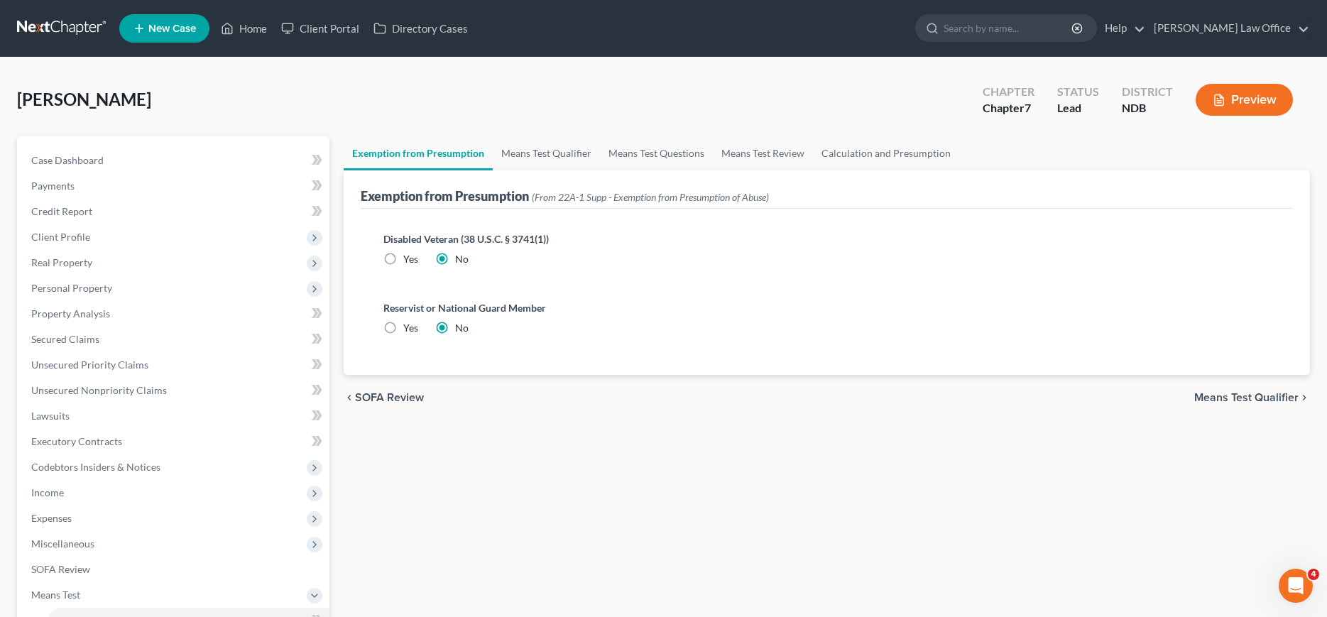
click at [1274, 403] on span "Means Test Qualifier" at bounding box center [1246, 397] width 104 height 11
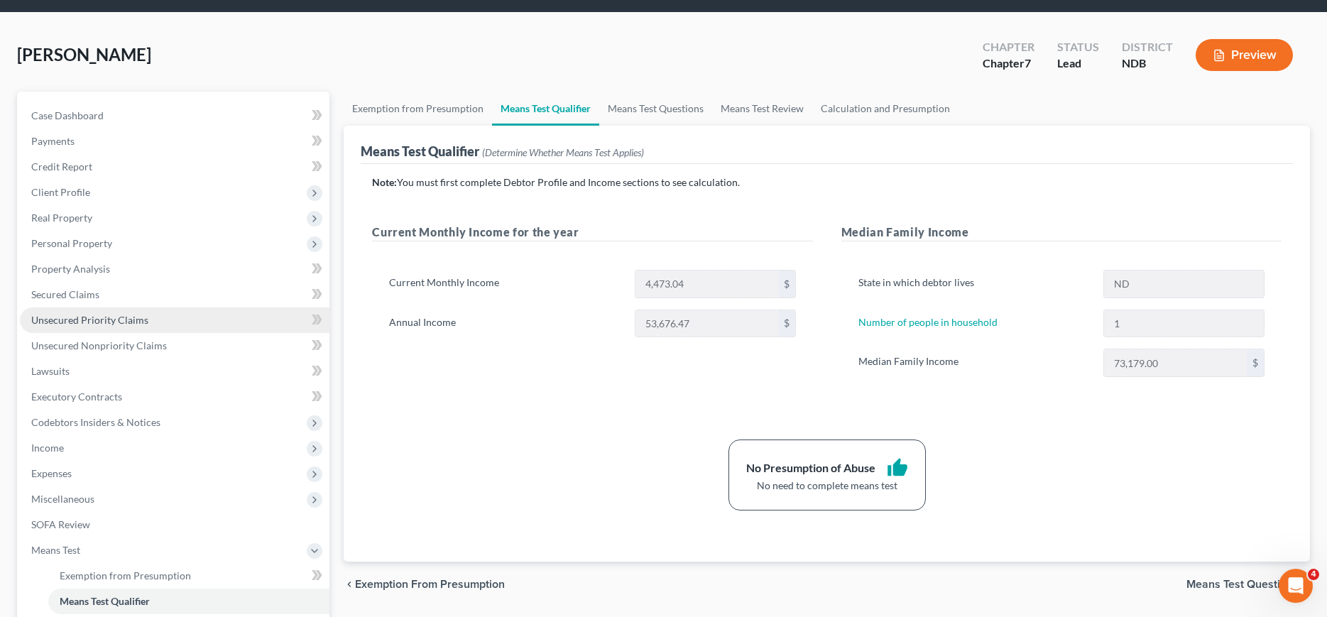
scroll to position [72, 0]
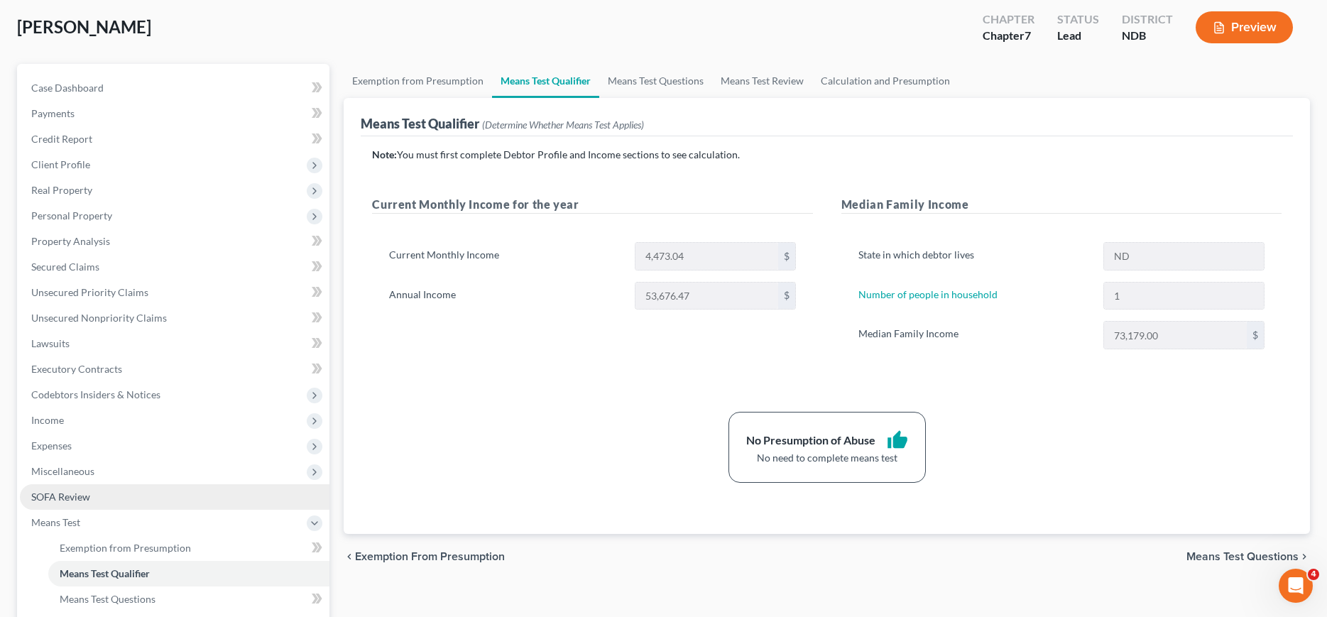
click at [62, 497] on span "SOFA Review" at bounding box center [60, 497] width 59 height 12
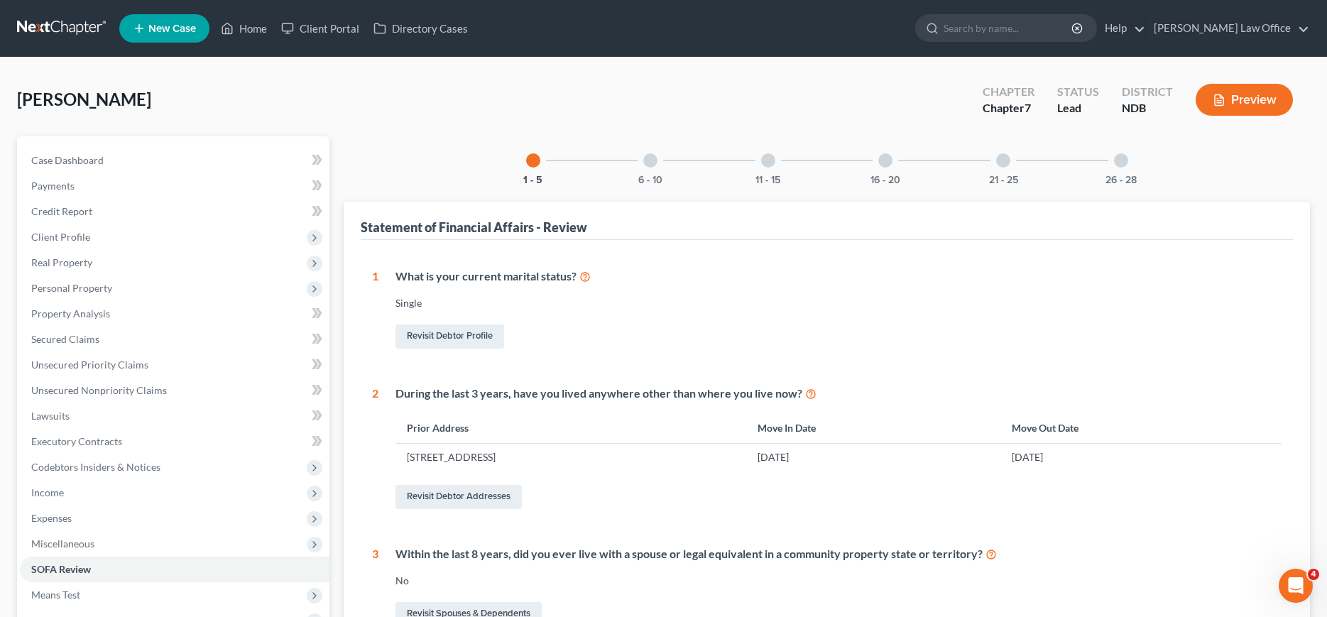
click at [643, 163] on div "6 - 10" at bounding box center [650, 160] width 48 height 48
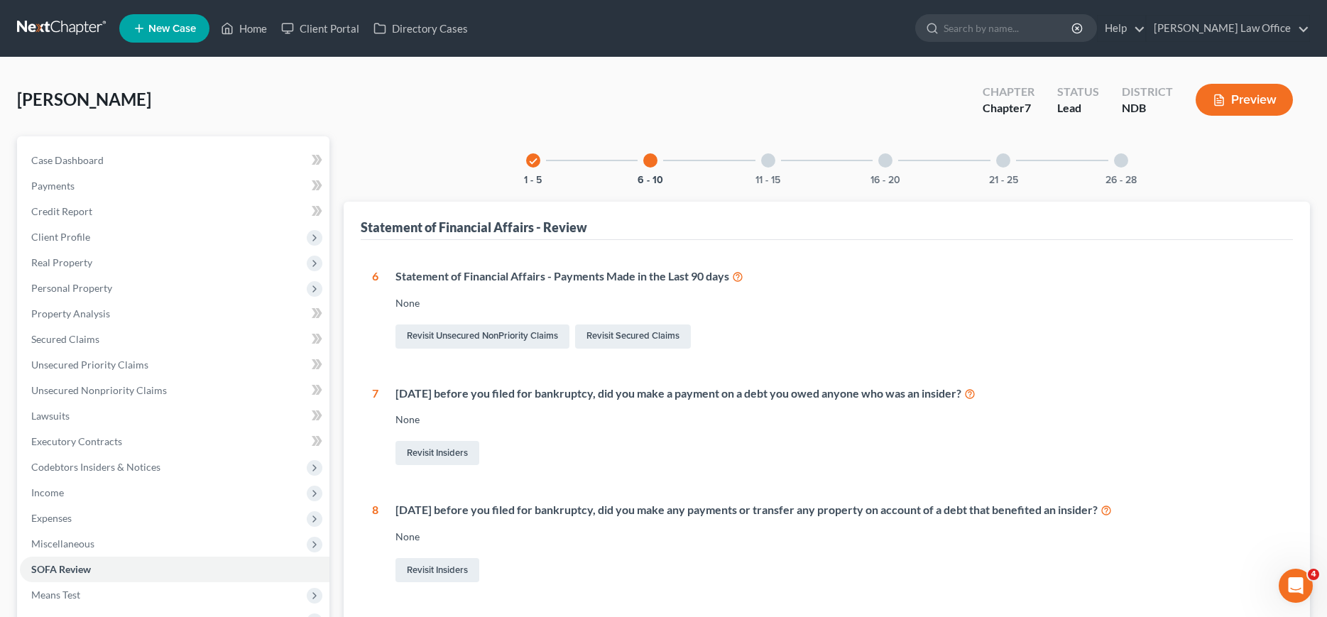
click at [765, 163] on div at bounding box center [768, 160] width 14 height 14
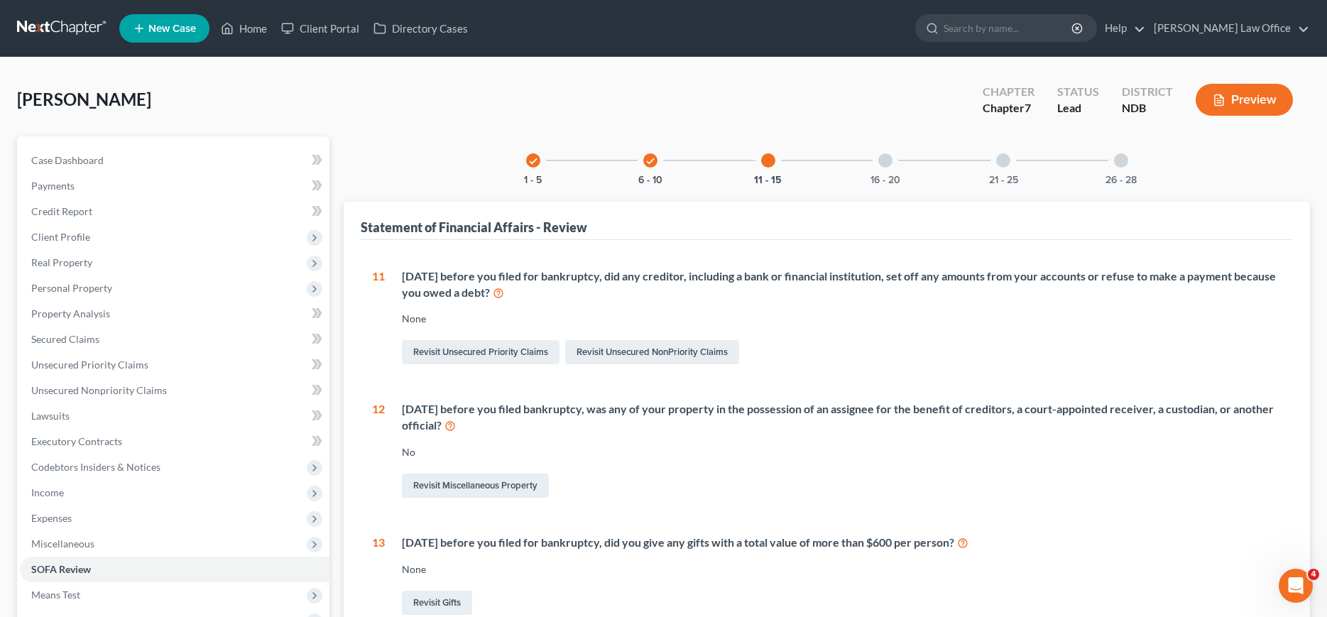
click at [895, 157] on div "16 - 20" at bounding box center [885, 160] width 48 height 48
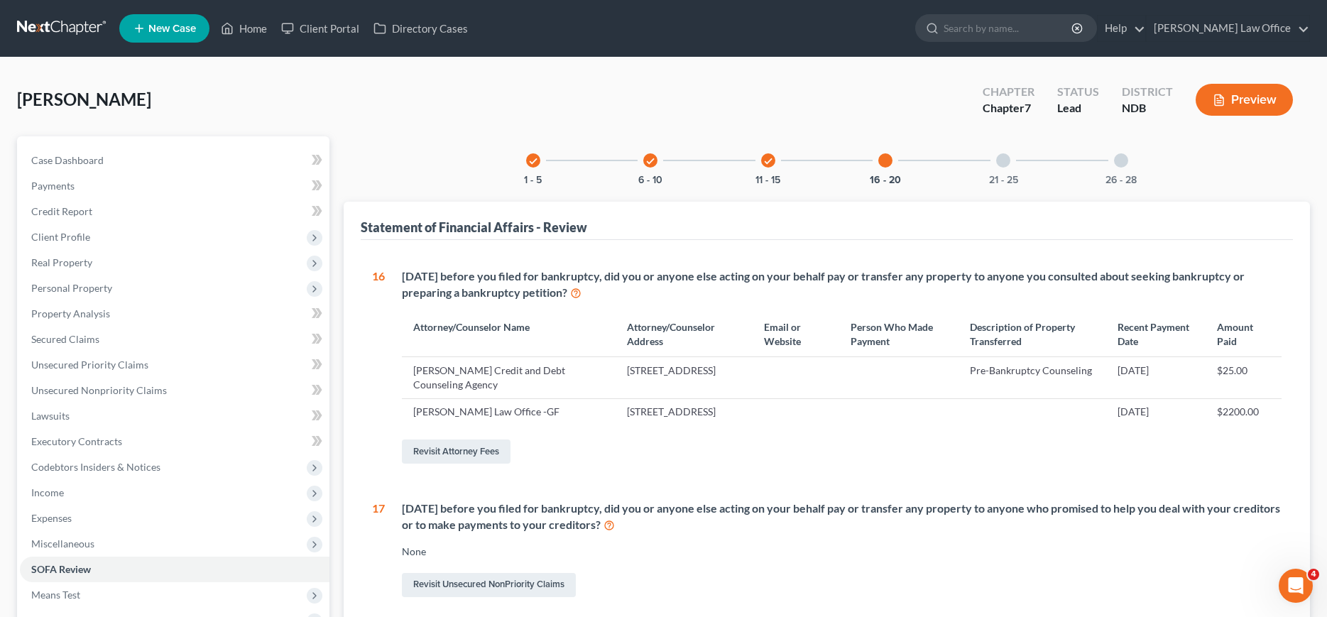
click at [1009, 160] on div at bounding box center [1003, 160] width 14 height 14
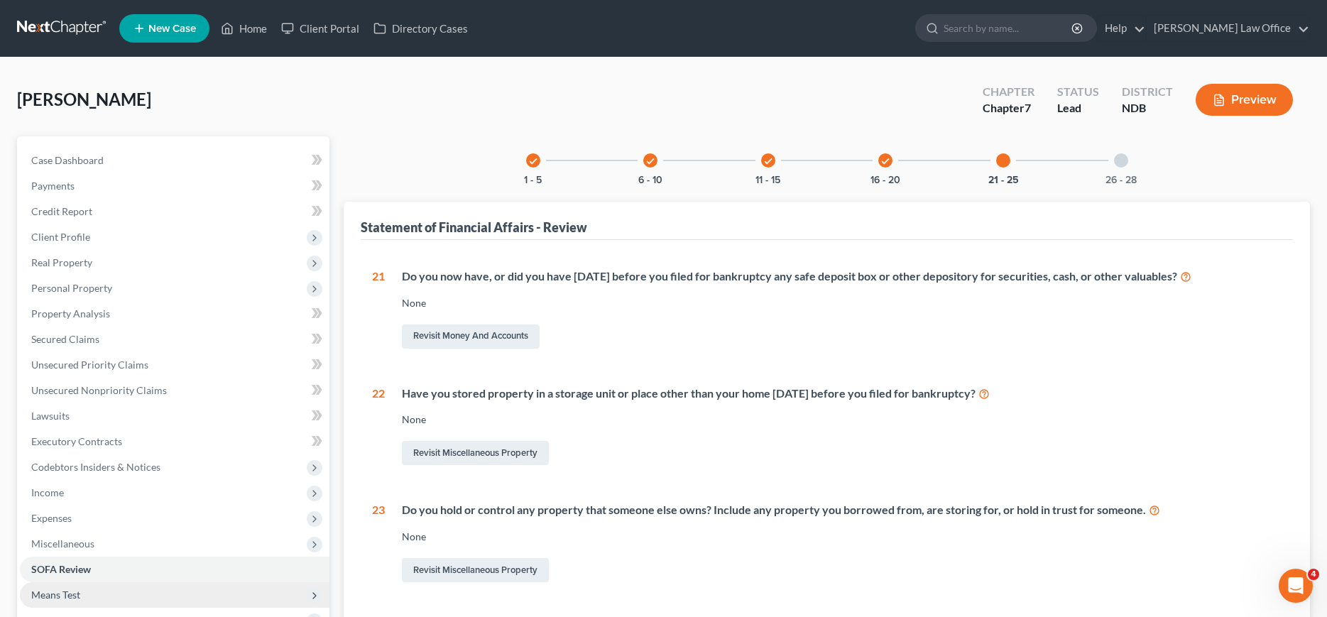
scroll to position [290, 0]
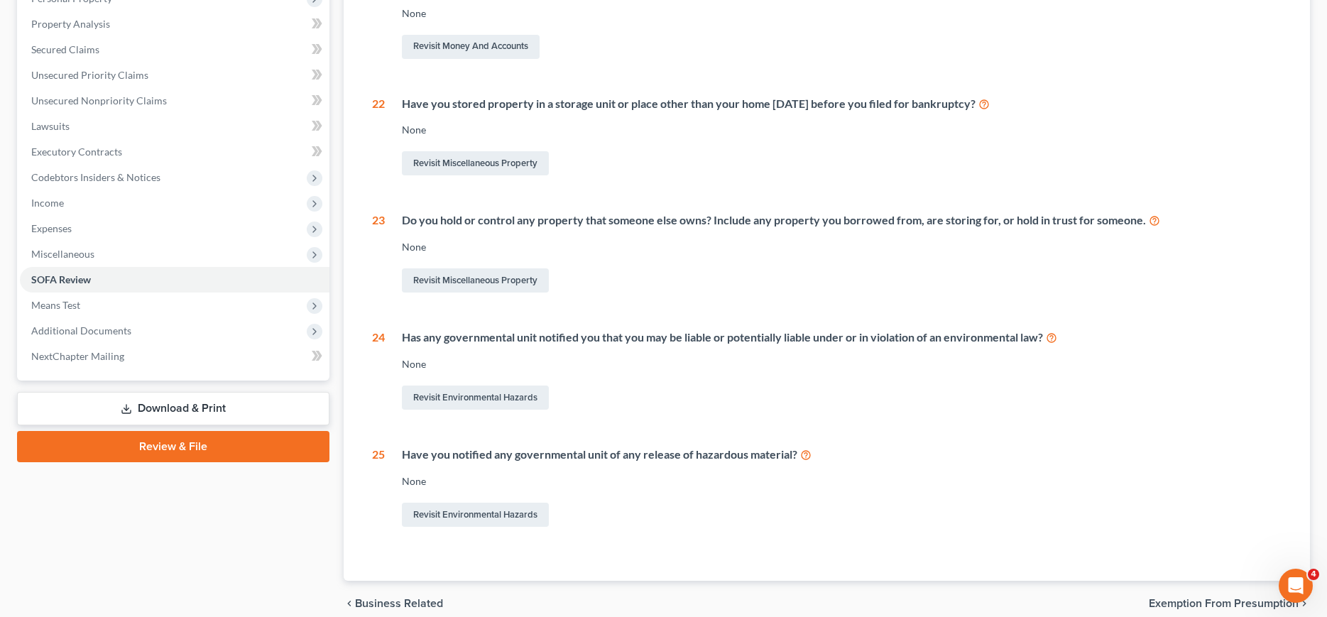
click at [181, 398] on link "Download & Print" at bounding box center [173, 408] width 312 height 33
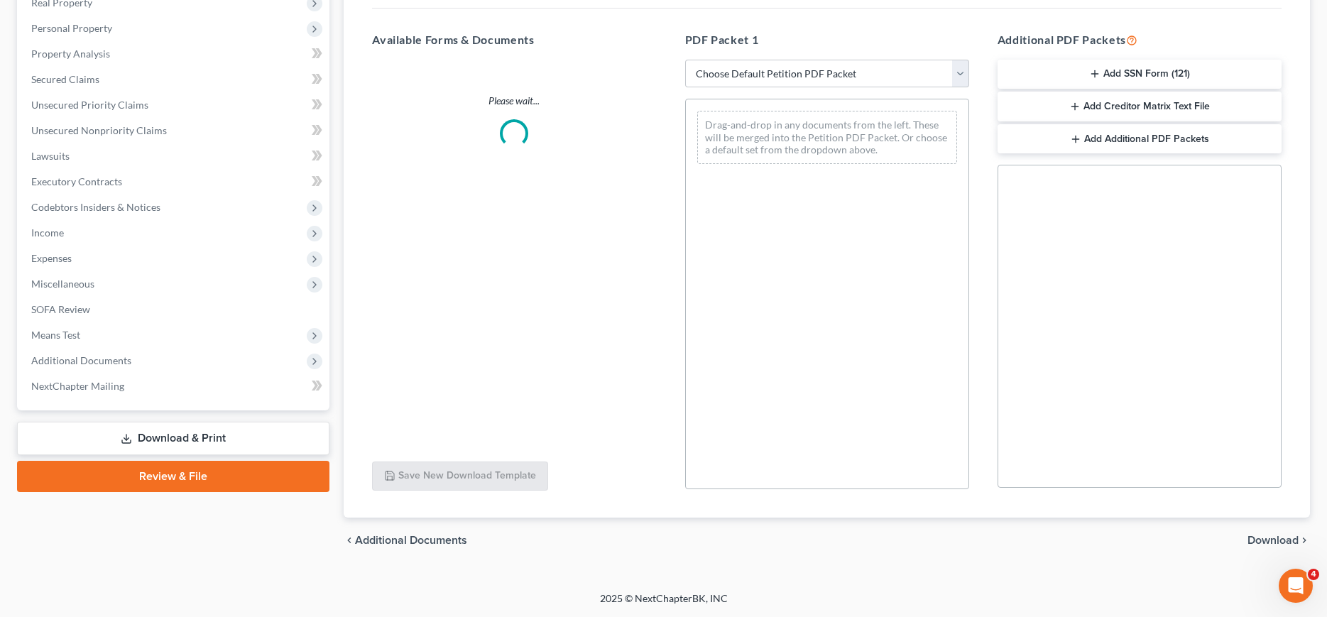
scroll to position [259, 0]
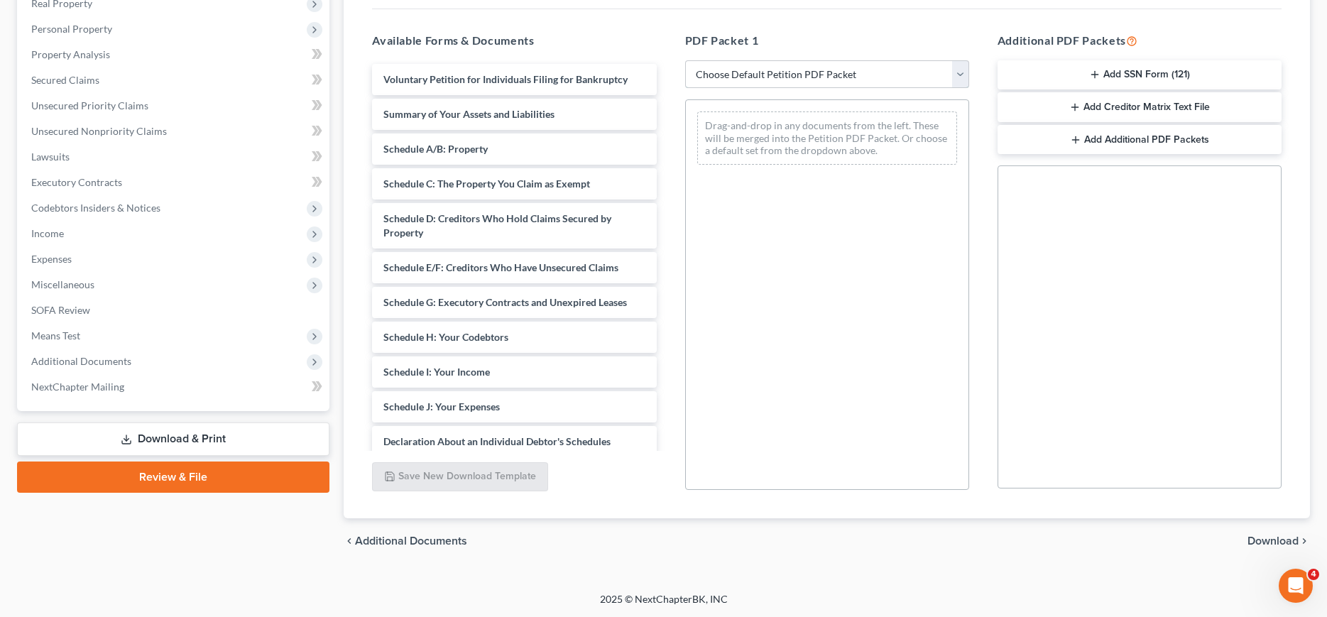
click at [685, 60] on select "Choose Default Petition PDF Packet Complete Bankruptcy Petition (all forms and …" at bounding box center [827, 74] width 284 height 28
select select "0"
click option "Complete Bankruptcy Petition (all forms and schedules)" at bounding box center [0, 0] width 0 height 0
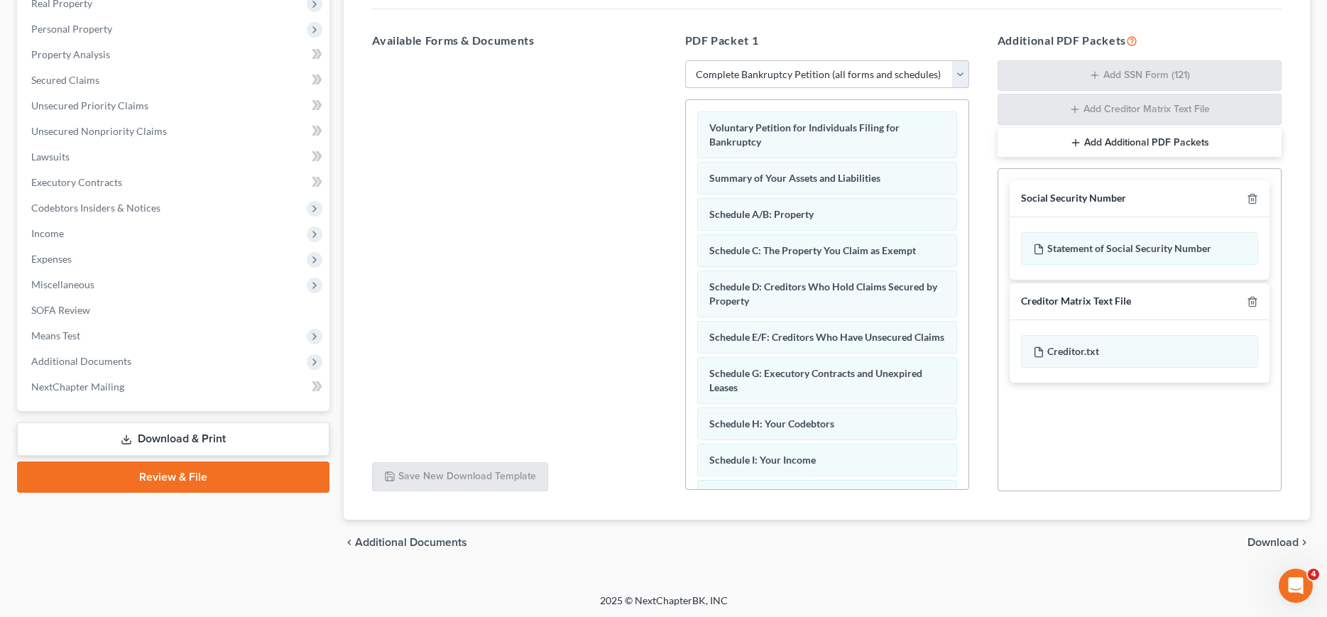
scroll to position [0, 0]
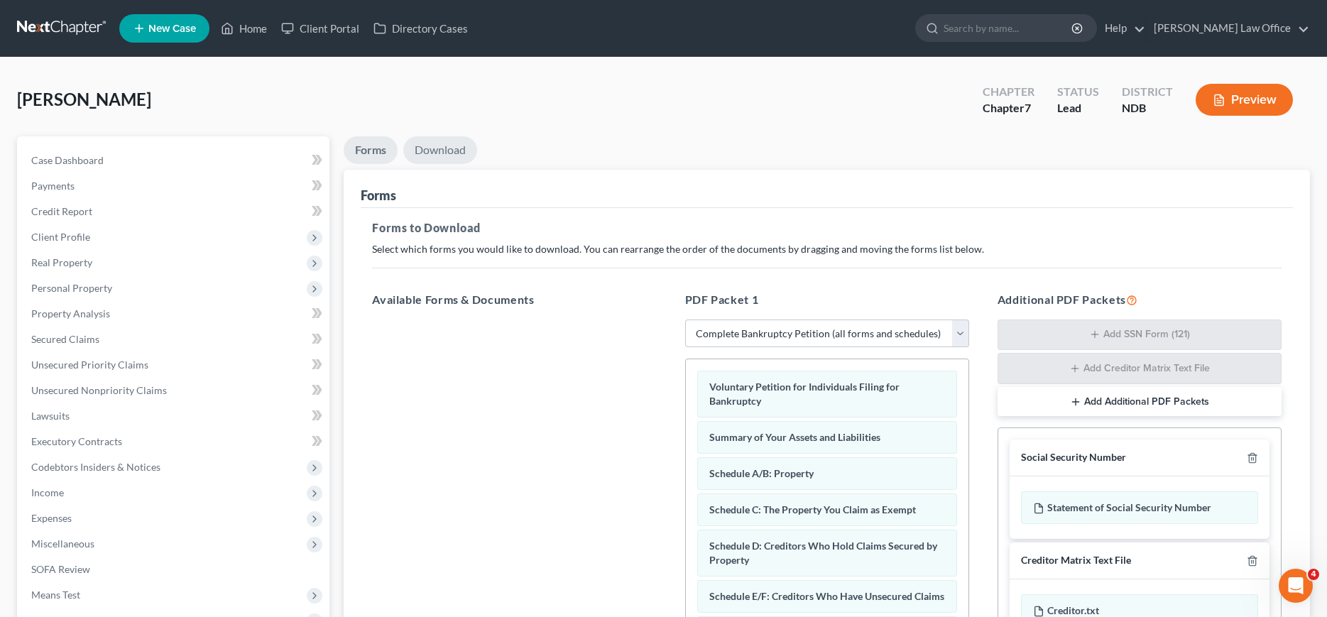
click at [432, 146] on link "Download" at bounding box center [440, 150] width 74 height 28
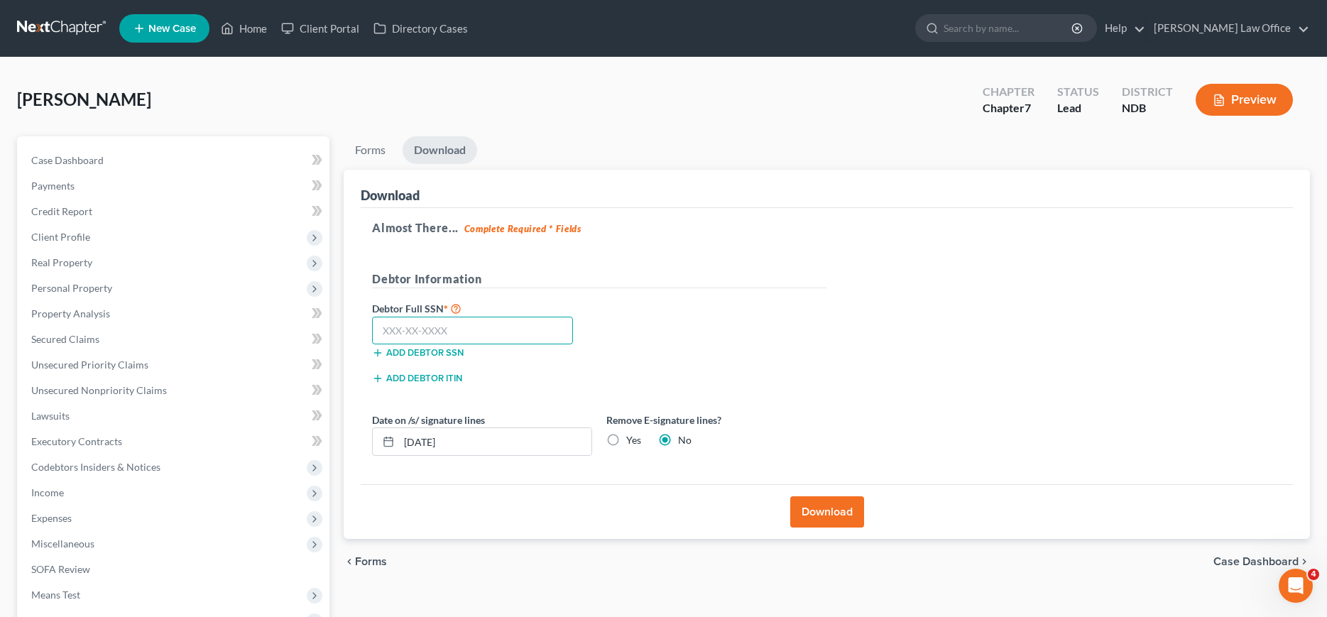
click at [474, 330] on input "text" at bounding box center [472, 331] width 201 height 28
type input "501-06-7384"
click at [837, 513] on button "Download" at bounding box center [827, 511] width 74 height 31
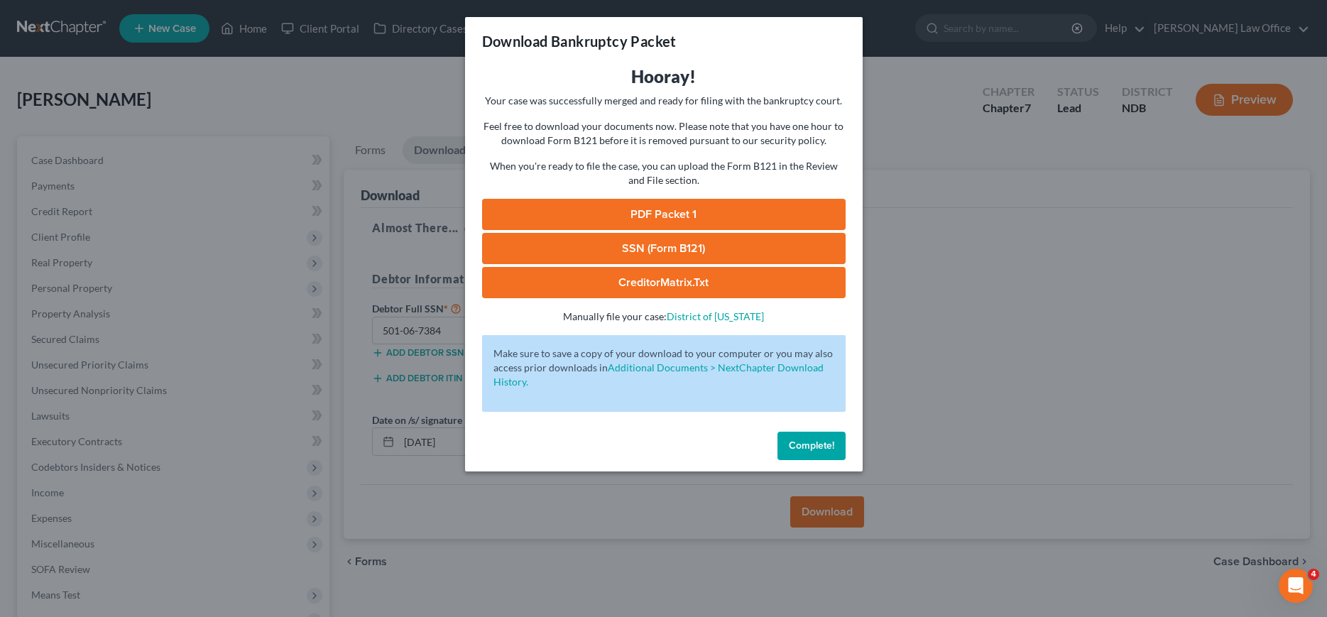
click at [658, 210] on link "PDF Packet 1" at bounding box center [664, 214] width 364 height 31
click at [639, 241] on link "SSN (Form B121)" at bounding box center [664, 248] width 364 height 31
click at [667, 283] on link "CreditorMatrix.txt" at bounding box center [664, 282] width 364 height 31
click at [805, 445] on span "Complete!" at bounding box center [811, 446] width 45 height 12
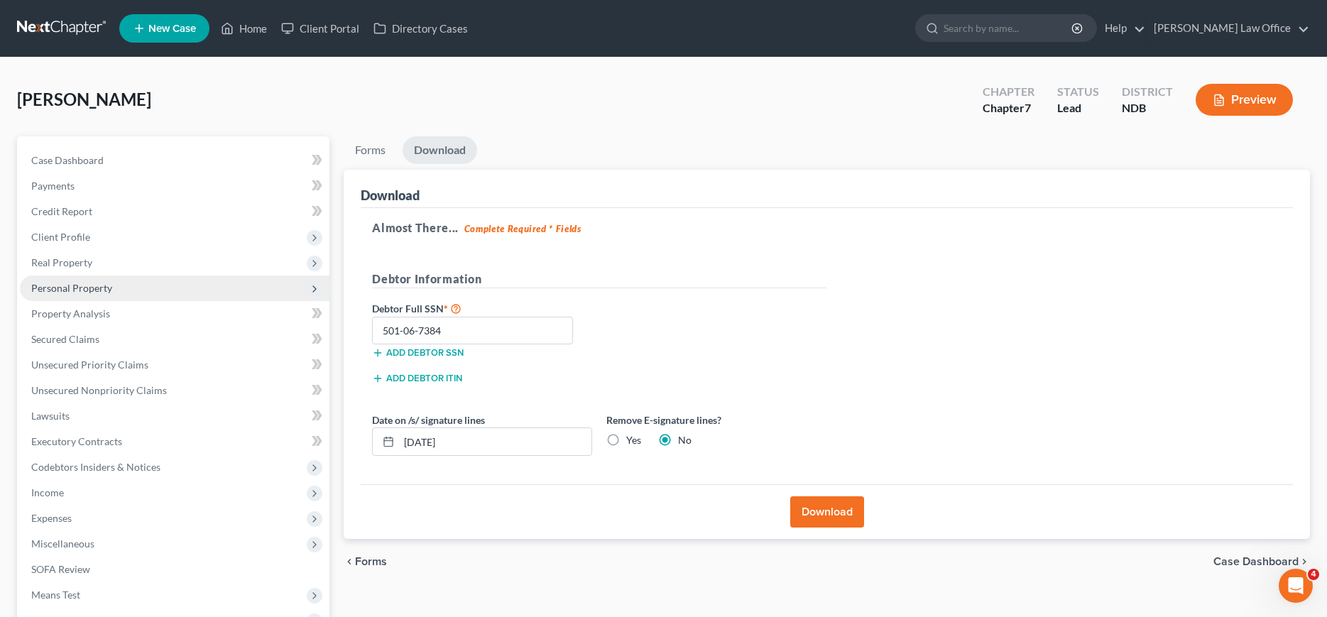
click at [79, 285] on span "Personal Property" at bounding box center [71, 288] width 81 height 12
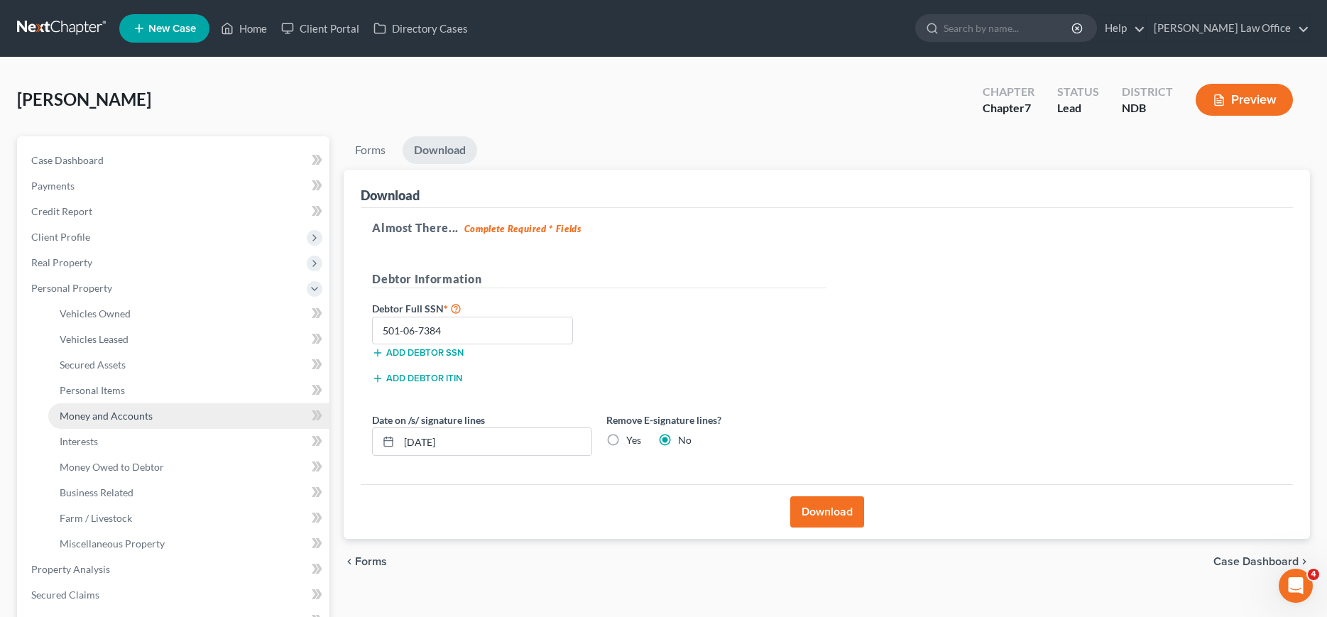
click at [86, 415] on span "Money and Accounts" at bounding box center [106, 416] width 93 height 12
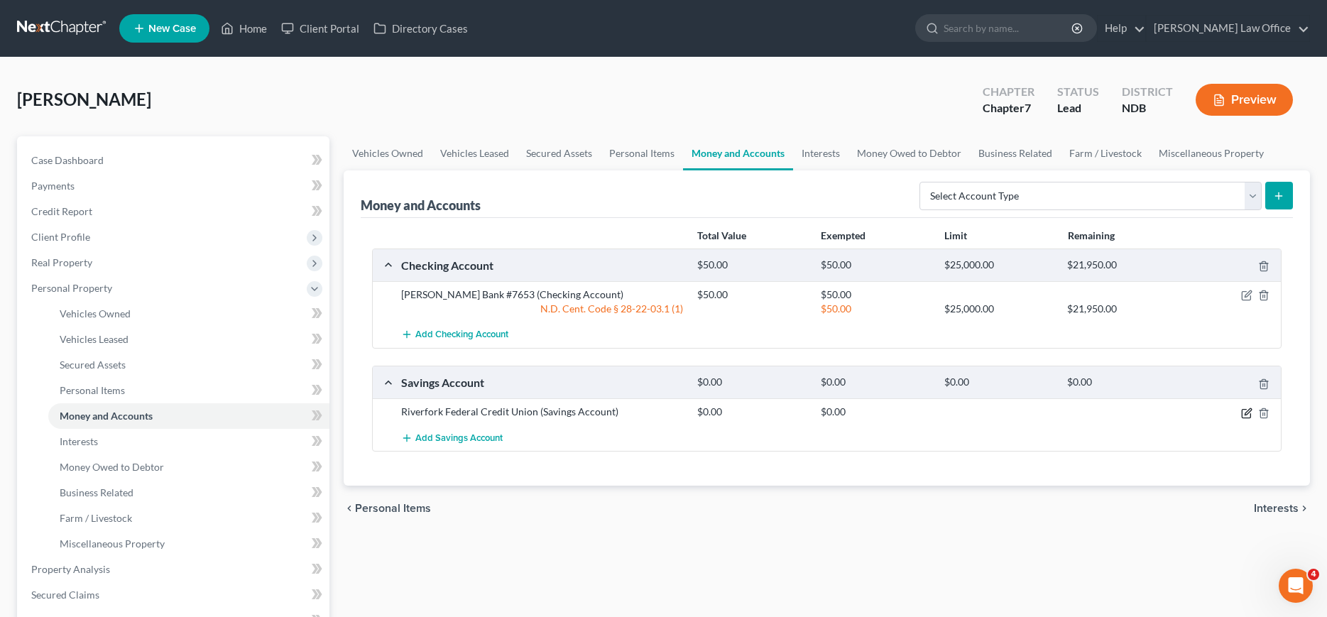
click at [1250, 414] on icon "button" at bounding box center [1246, 413] width 9 height 9
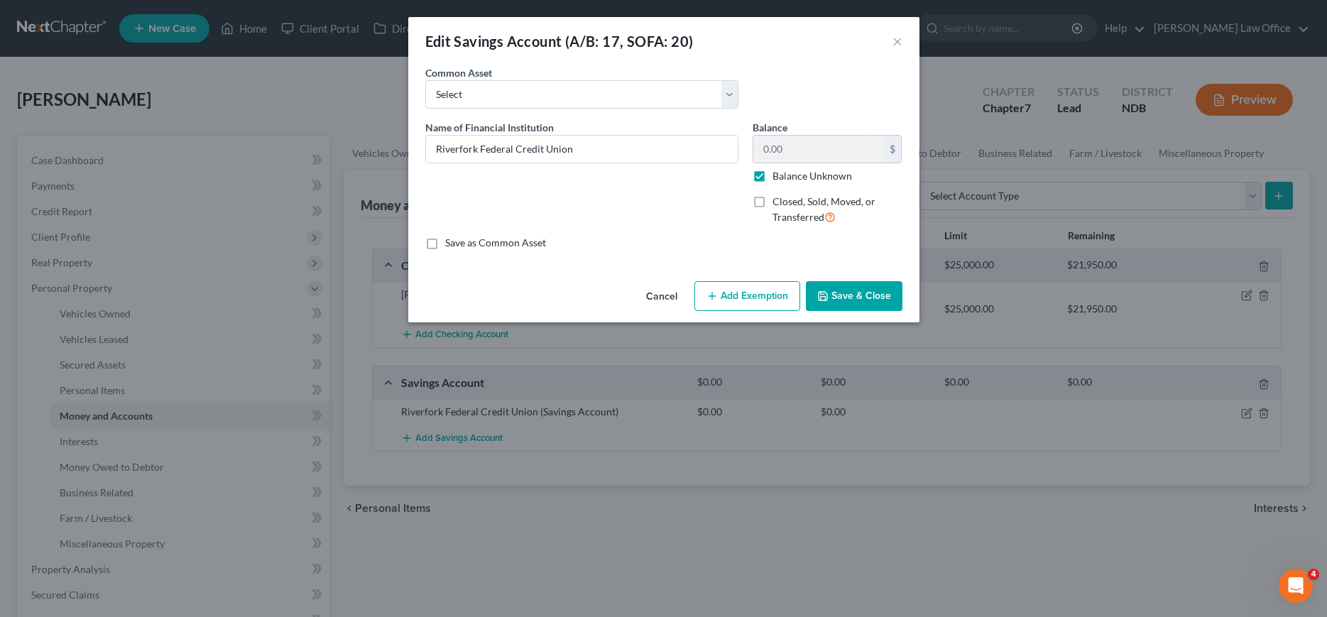
click at [773, 178] on label "Balance Unknown" at bounding box center [813, 176] width 80 height 14
click at [778, 178] on input "Balance Unknown" at bounding box center [782, 173] width 9 height 9
checkbox input "false"
click at [835, 147] on input "0.00" at bounding box center [818, 149] width 131 height 27
type input "30.00"
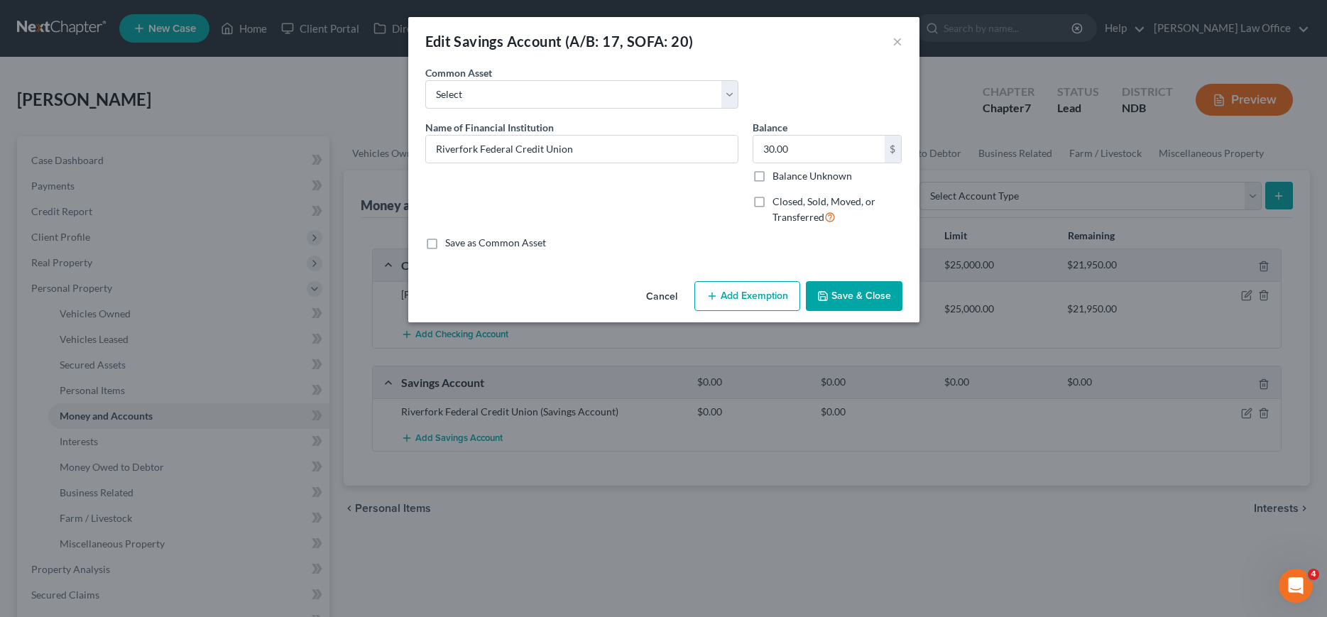
click at [845, 302] on button "Save & Close" at bounding box center [854, 296] width 97 height 30
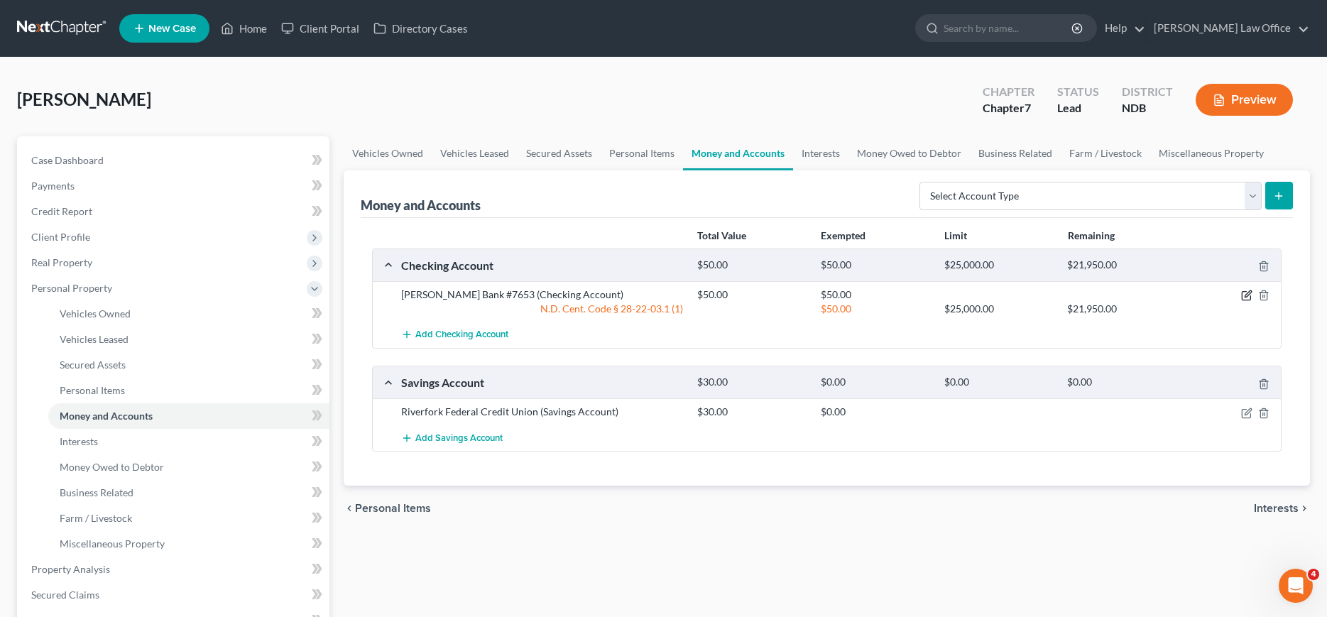
click at [1245, 295] on icon "button" at bounding box center [1248, 294] width 6 height 6
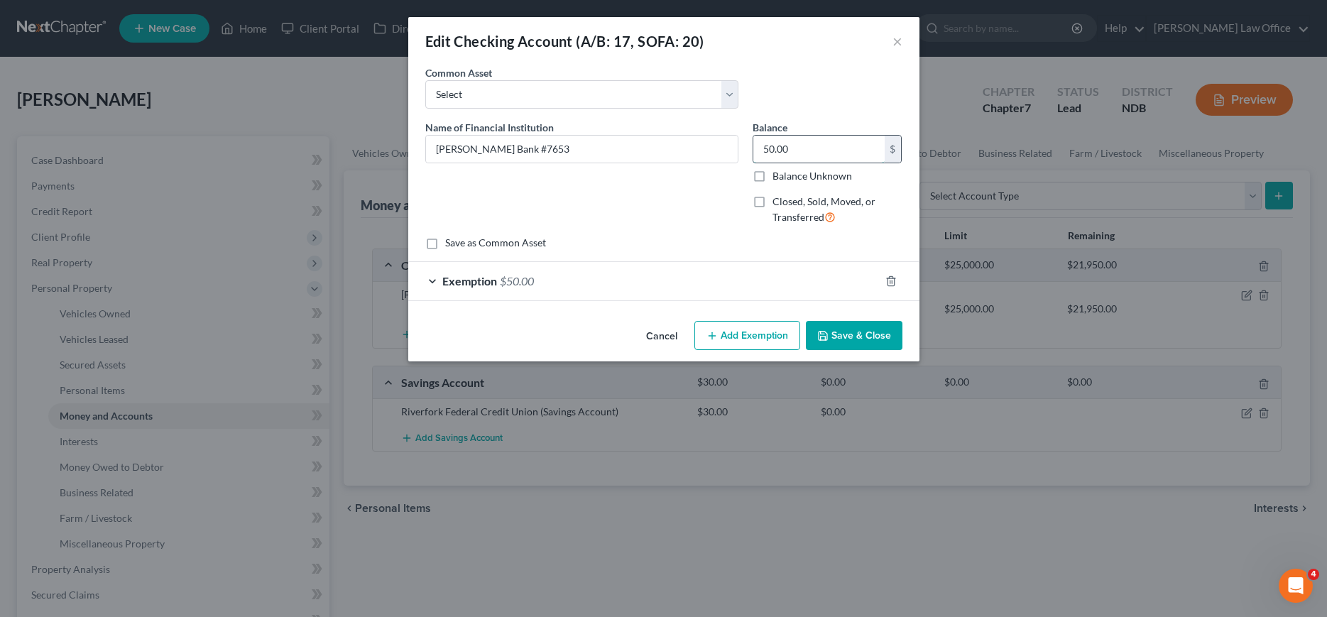
click at [807, 153] on input "50.00" at bounding box center [818, 149] width 131 height 27
click at [798, 146] on input "50.00" at bounding box center [818, 149] width 131 height 27
type input "190.92"
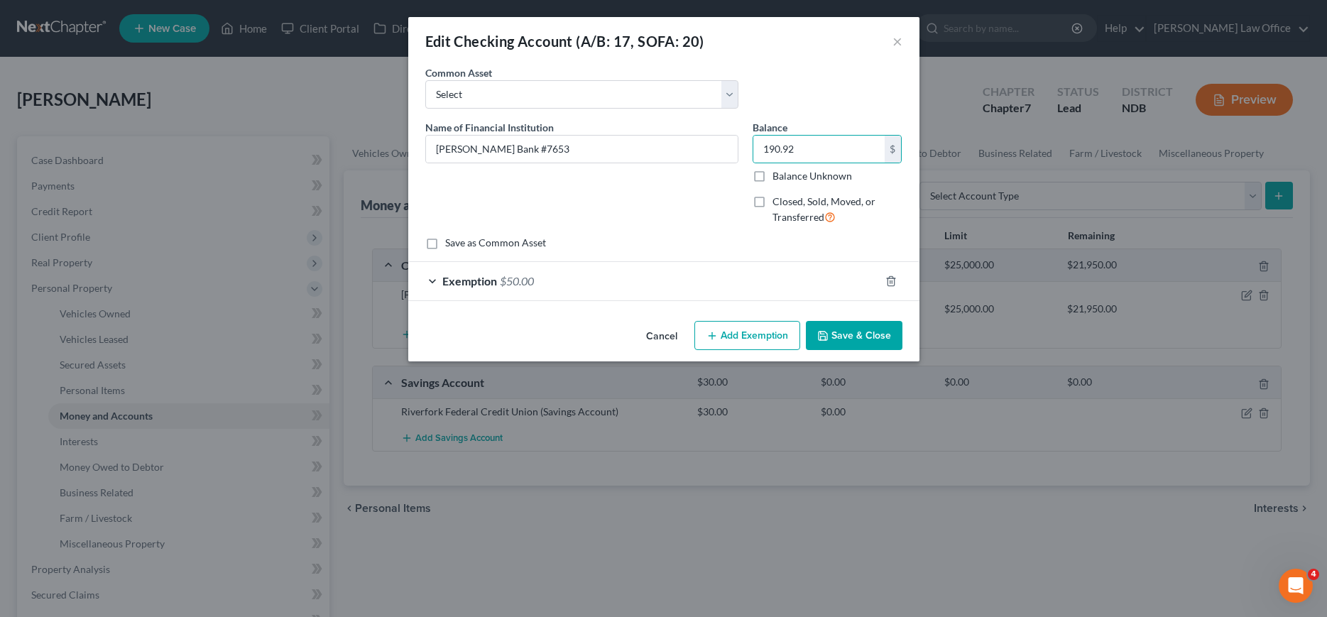
click at [858, 332] on button "Save & Close" at bounding box center [854, 336] width 97 height 30
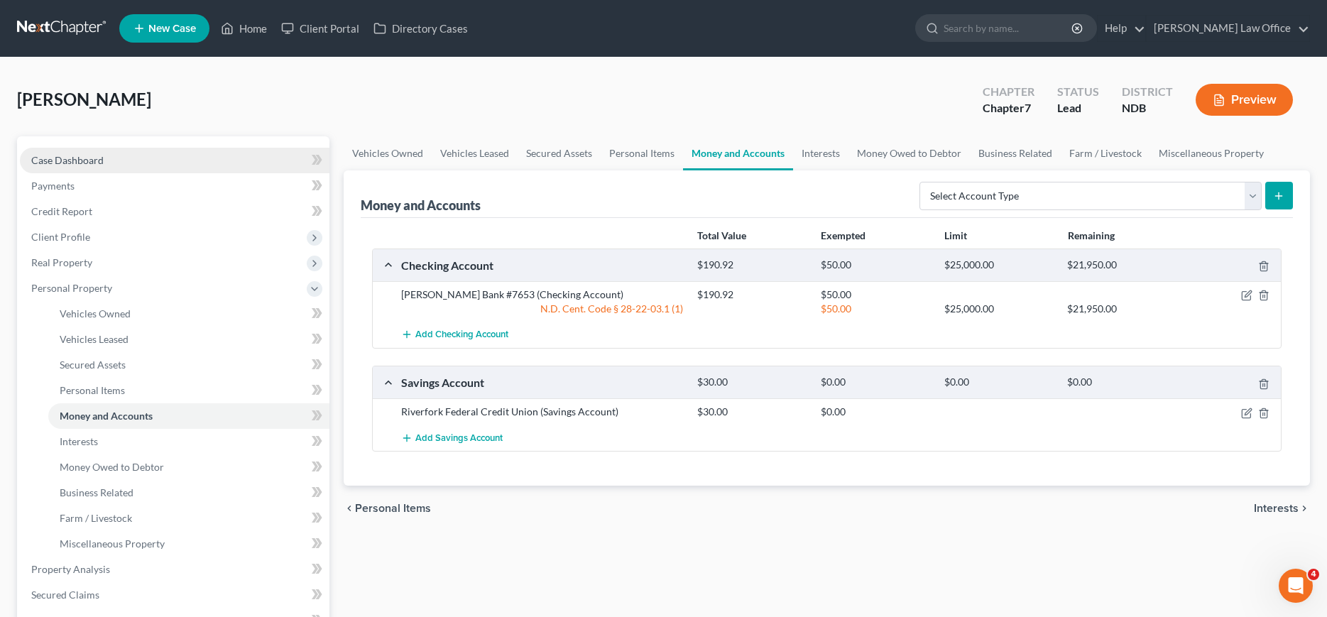
click at [63, 166] on link "Case Dashboard" at bounding box center [175, 161] width 310 height 26
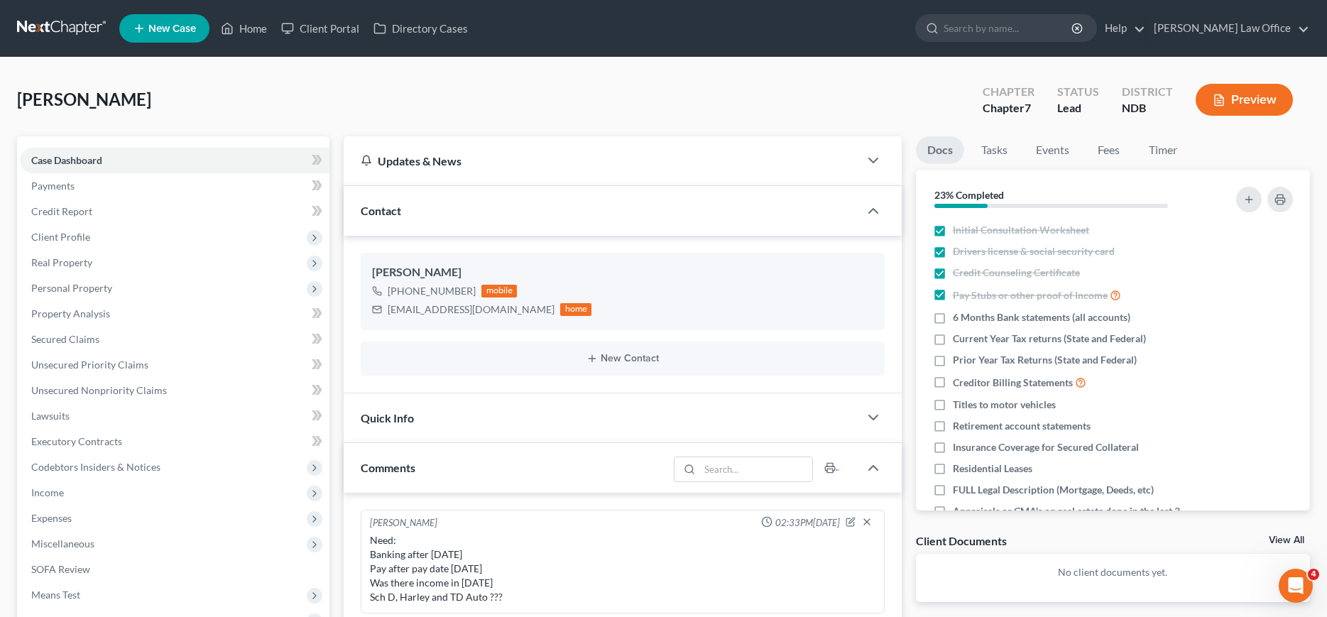
click at [44, 33] on link at bounding box center [62, 29] width 91 height 26
